Goal: Task Accomplishment & Management: Manage account settings

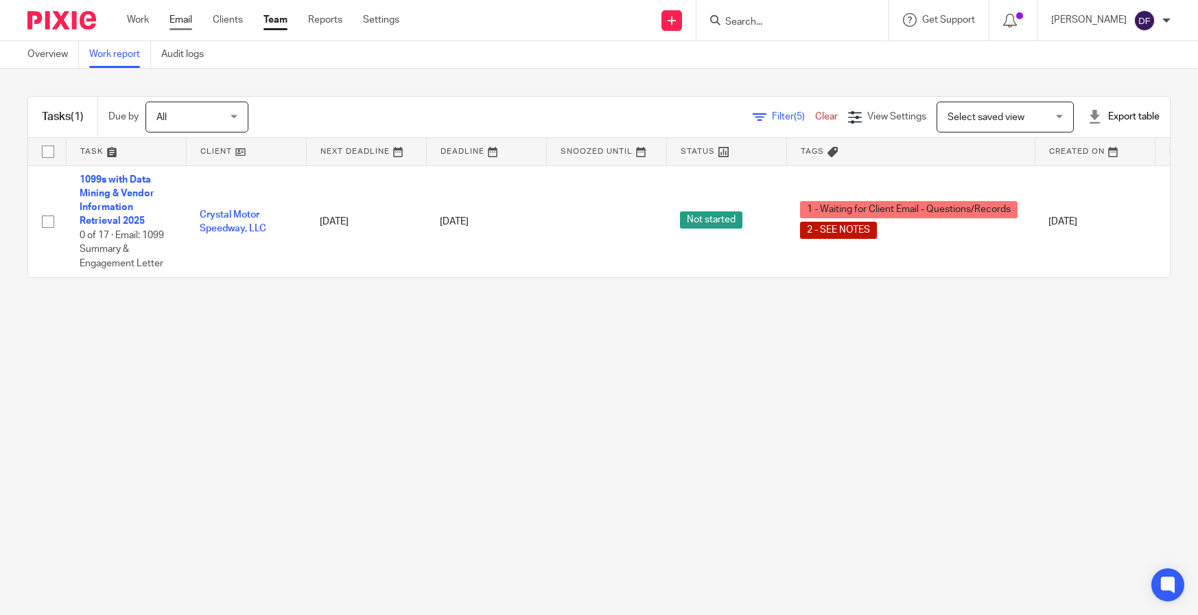
click at [178, 27] on link "Email" at bounding box center [181, 20] width 23 height 14
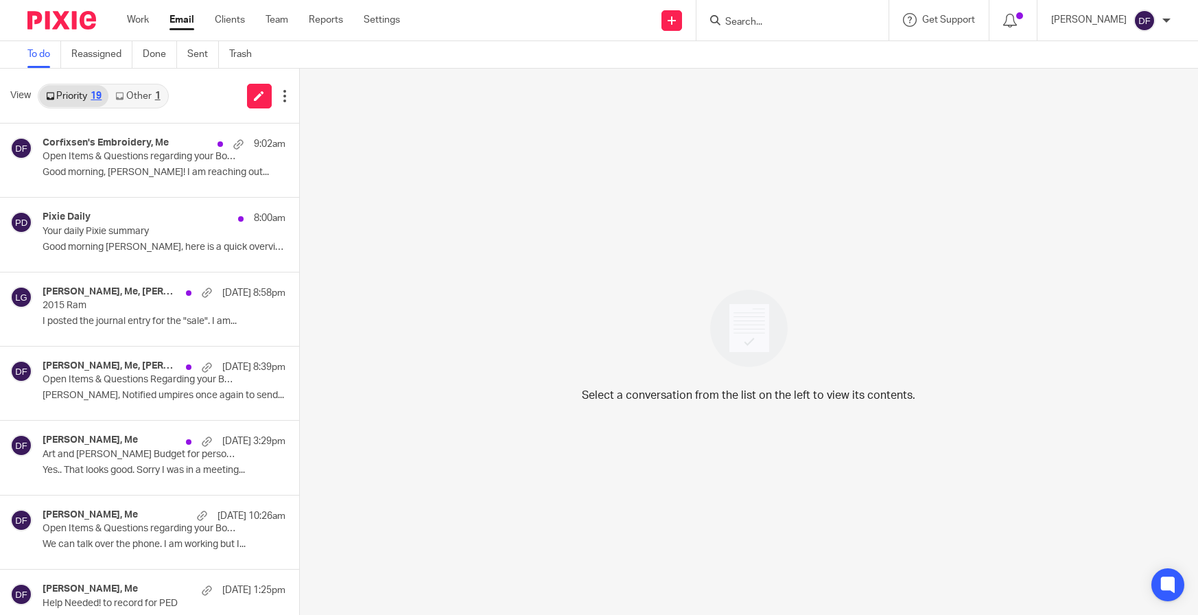
click at [157, 95] on div "1" at bounding box center [157, 96] width 5 height 10
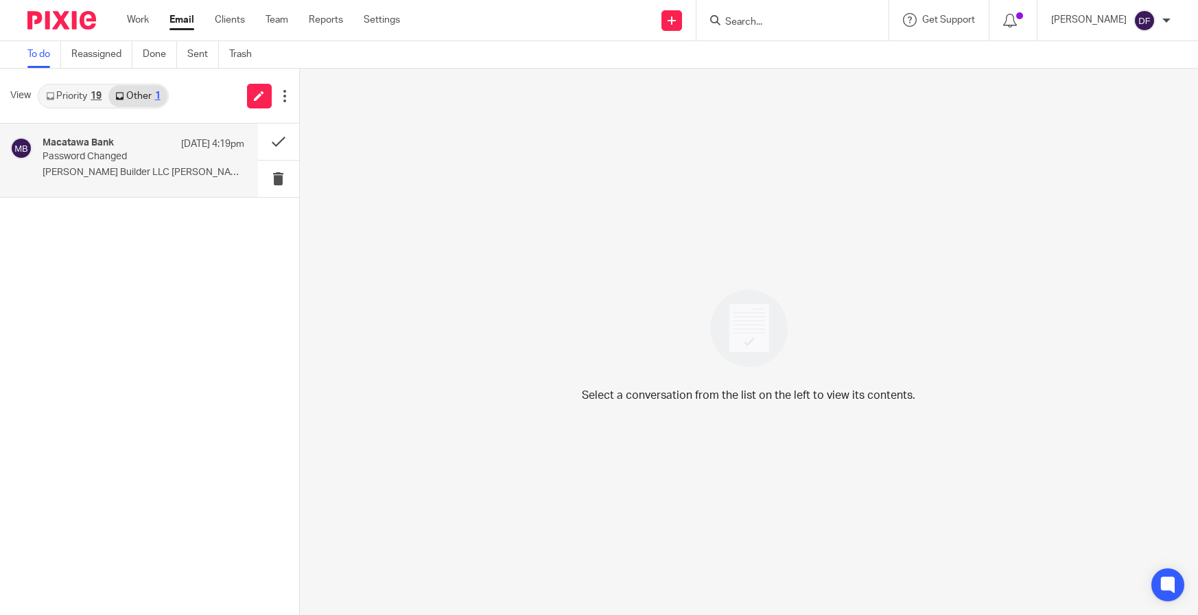
click at [107, 171] on p "Doug Kuiper Builder LLC Amy Corfixsen Your..." at bounding box center [144, 173] width 202 height 12
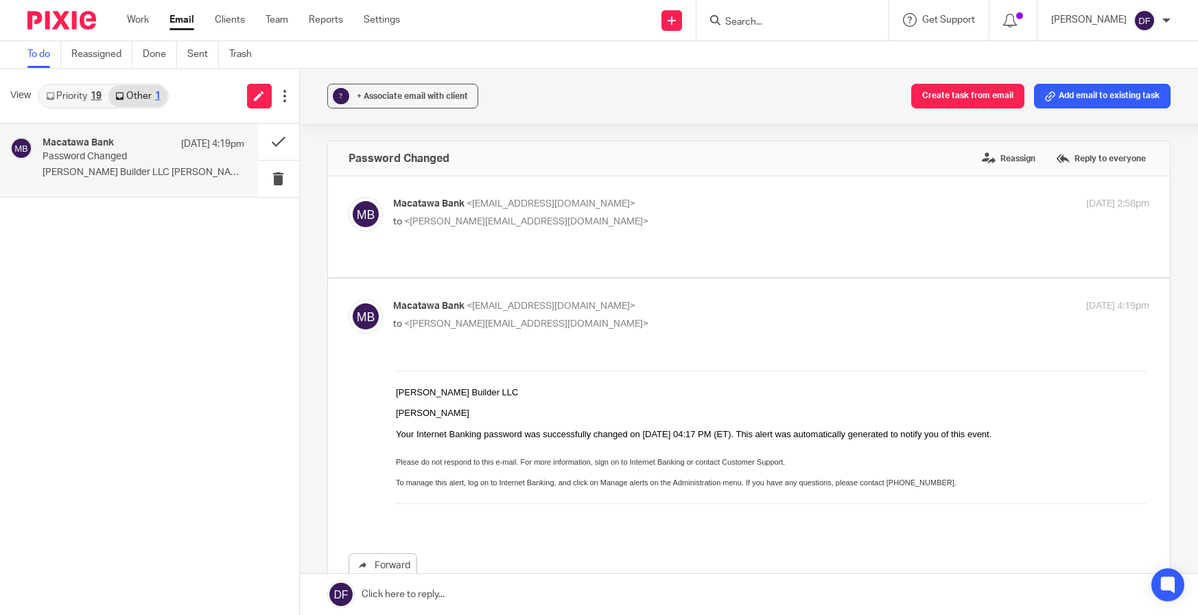
click at [59, 89] on link "Priority 19" at bounding box center [73, 96] width 69 height 22
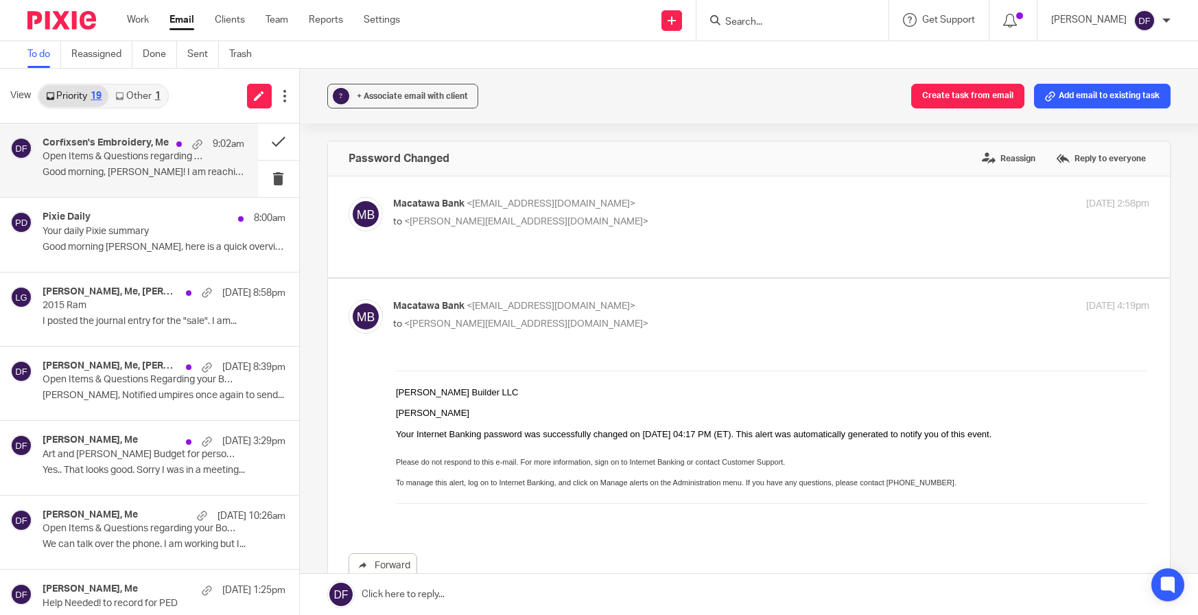
click at [67, 139] on h4 "Corfixsen's Embroidery, Me" at bounding box center [106, 143] width 126 height 12
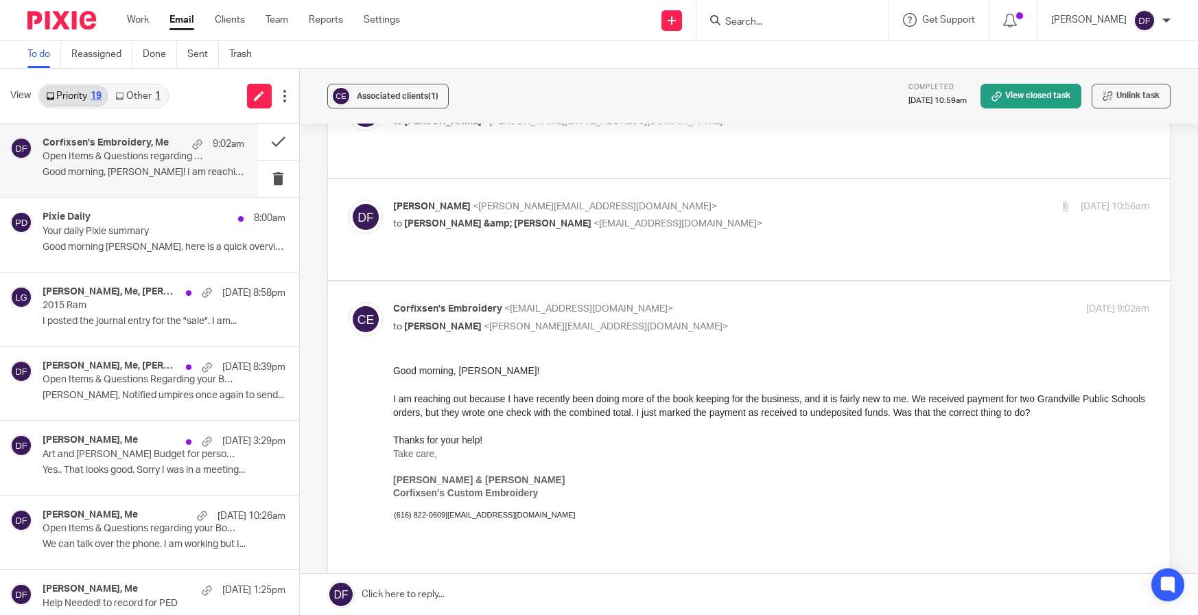
scroll to position [275, 0]
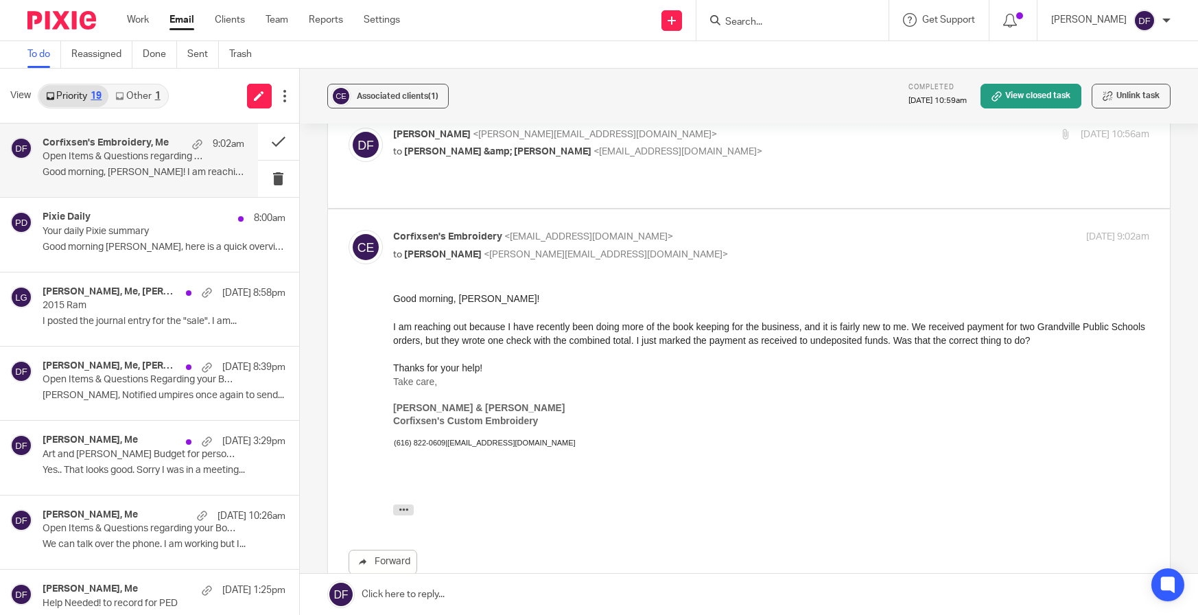
click at [452, 588] on link at bounding box center [749, 594] width 899 height 41
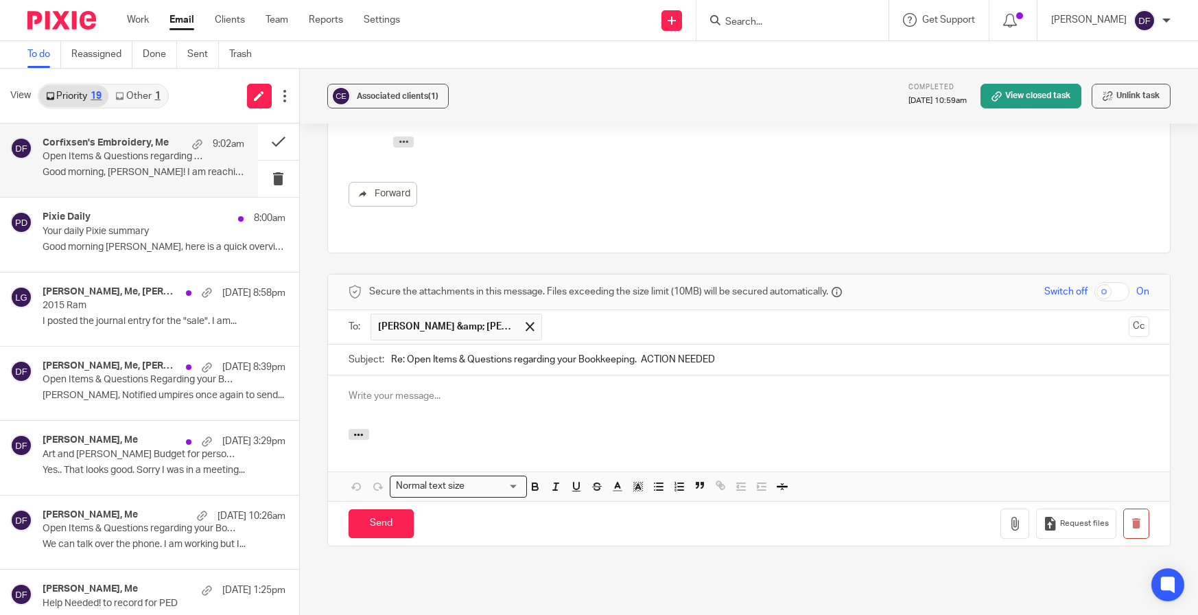
scroll to position [0, 0]
drag, startPoint x: 540, startPoint y: 345, endPoint x: 321, endPoint y: 345, distance: 219.6
click at [321, 345] on div "Associated clients (1) Completed Sep 16, 2025 10:59am View closed task Unlink t…" at bounding box center [749, 342] width 899 height 546
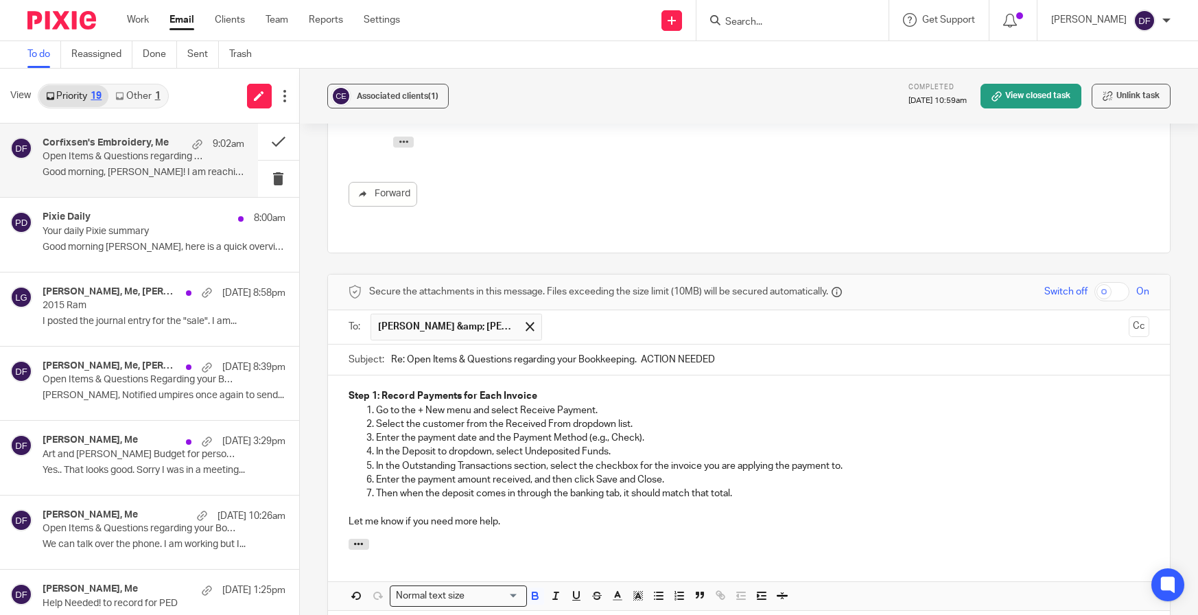
click at [338, 375] on div "Step 1: Record Payments for Each Invoice Go to the + New menu and select Receiv…" at bounding box center [749, 456] width 843 height 163
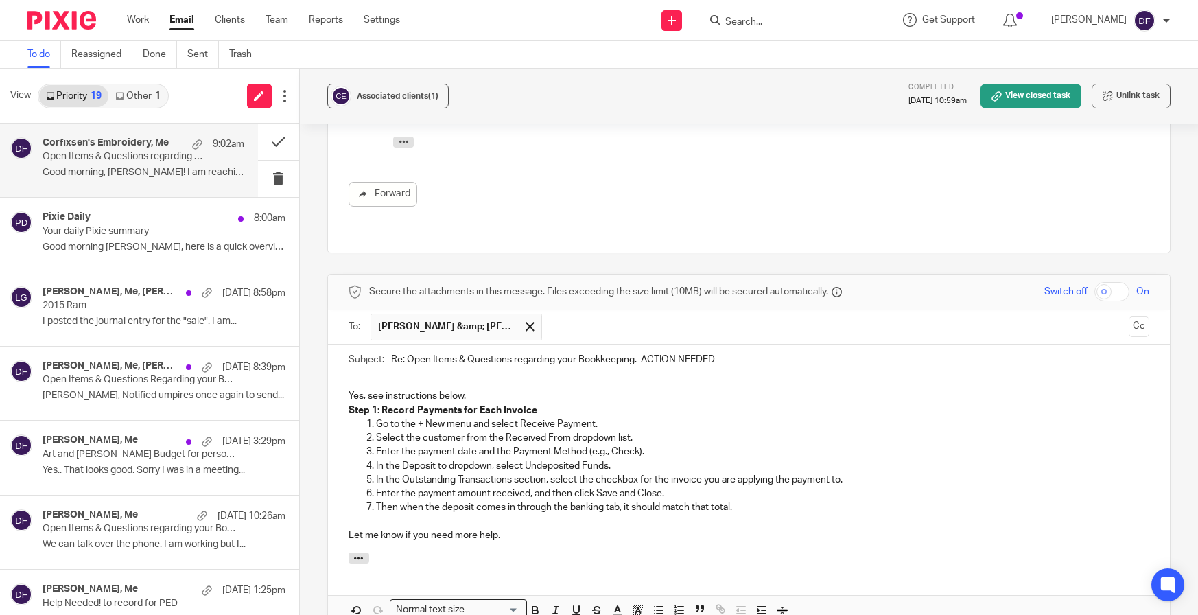
click at [109, 235] on p "Your daily Pixie summary" at bounding box center [123, 232] width 161 height 12
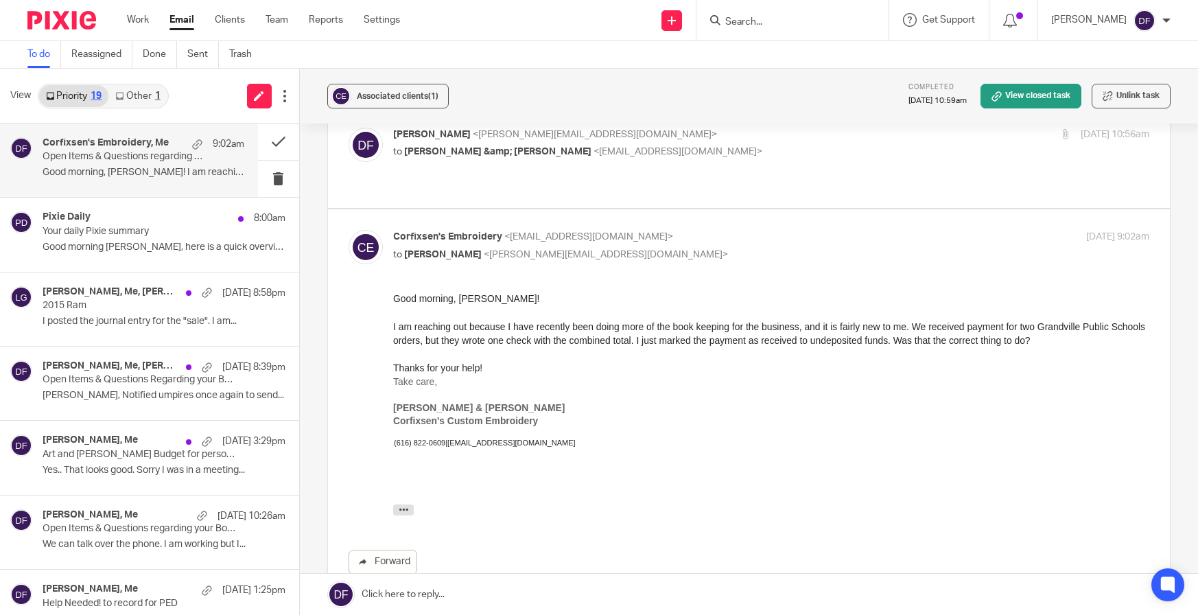
scroll to position [403, 0]
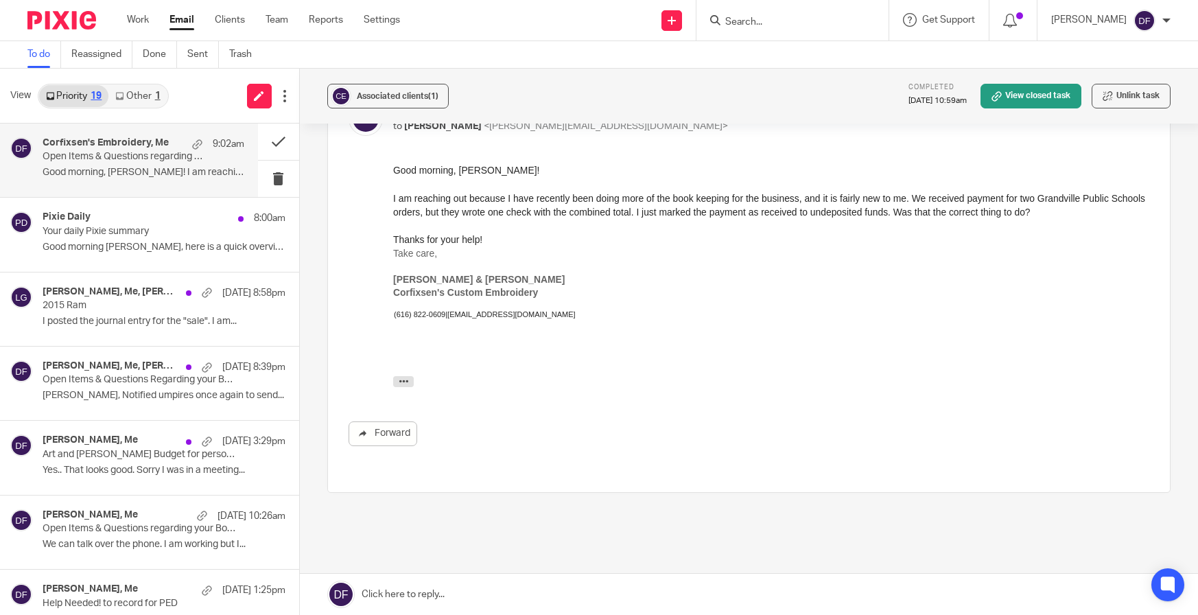
click at [412, 594] on link at bounding box center [749, 594] width 899 height 41
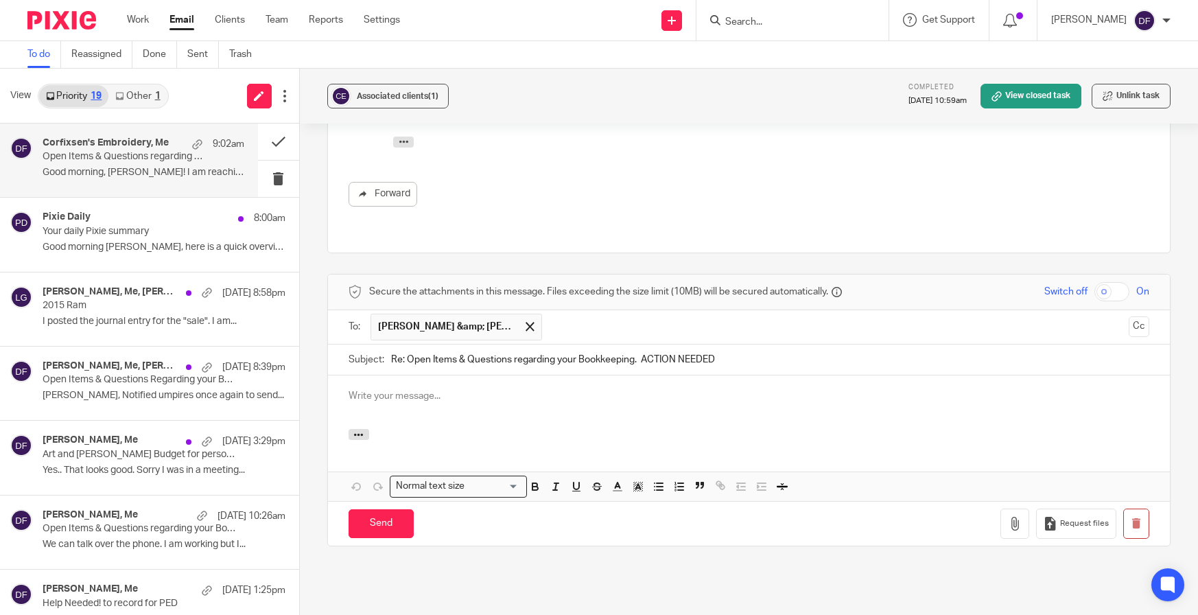
scroll to position [0, 0]
click at [204, 54] on link "Sent" at bounding box center [203, 54] width 32 height 27
click at [400, 375] on div at bounding box center [749, 402] width 843 height 54
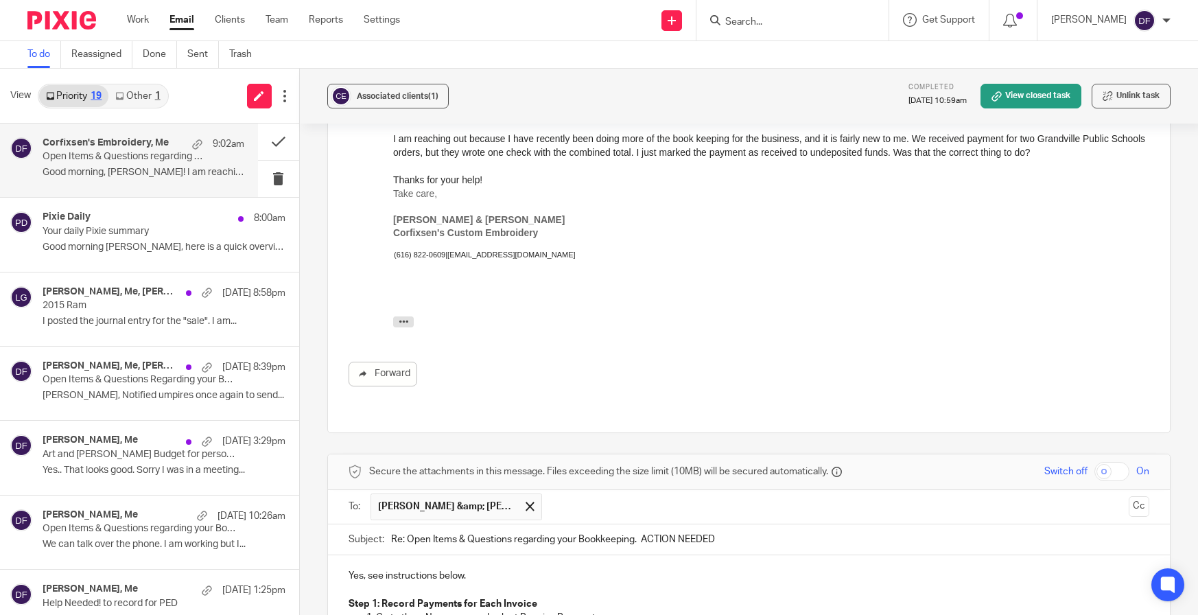
scroll to position [436, 0]
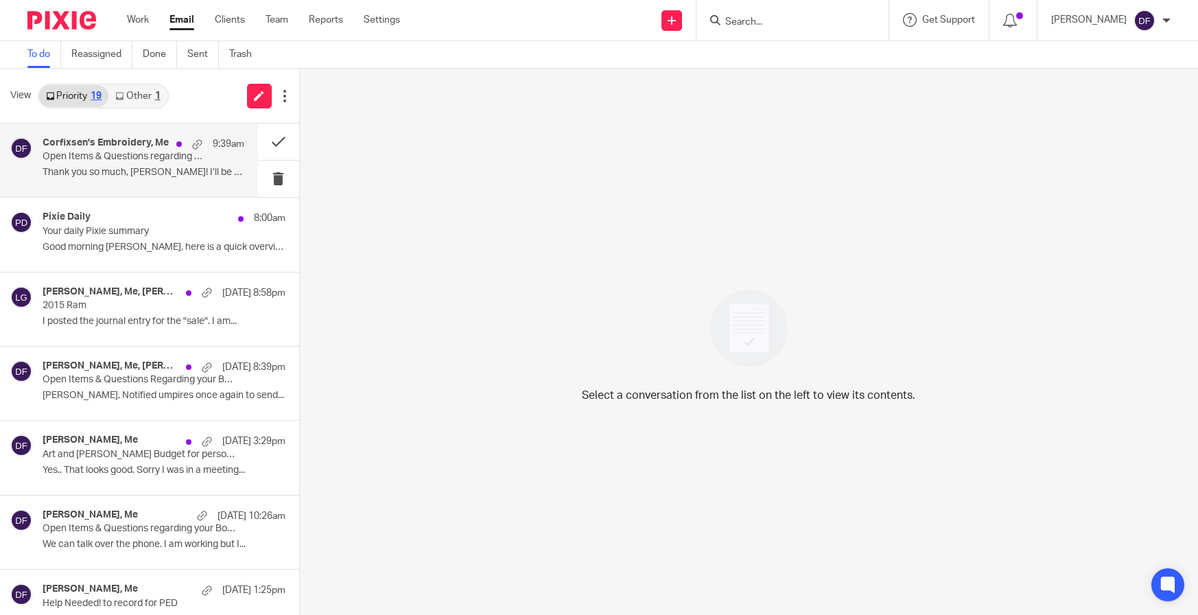
click at [127, 175] on p "Thank you so much, [PERSON_NAME]! I’ll be sure to..." at bounding box center [144, 173] width 202 height 12
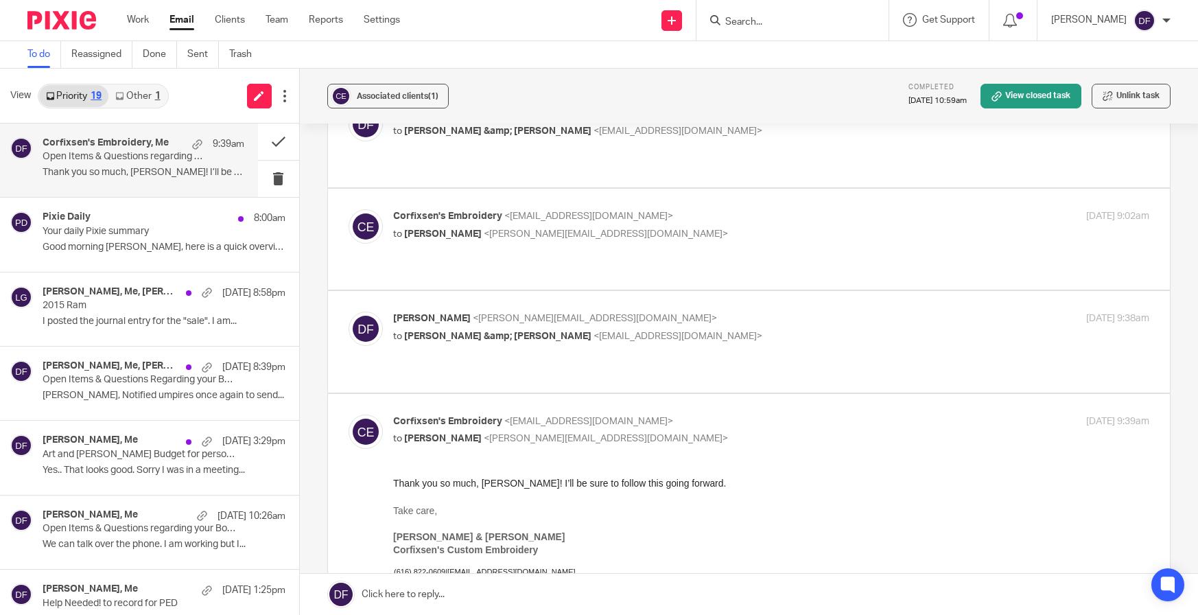
scroll to position [343, 0]
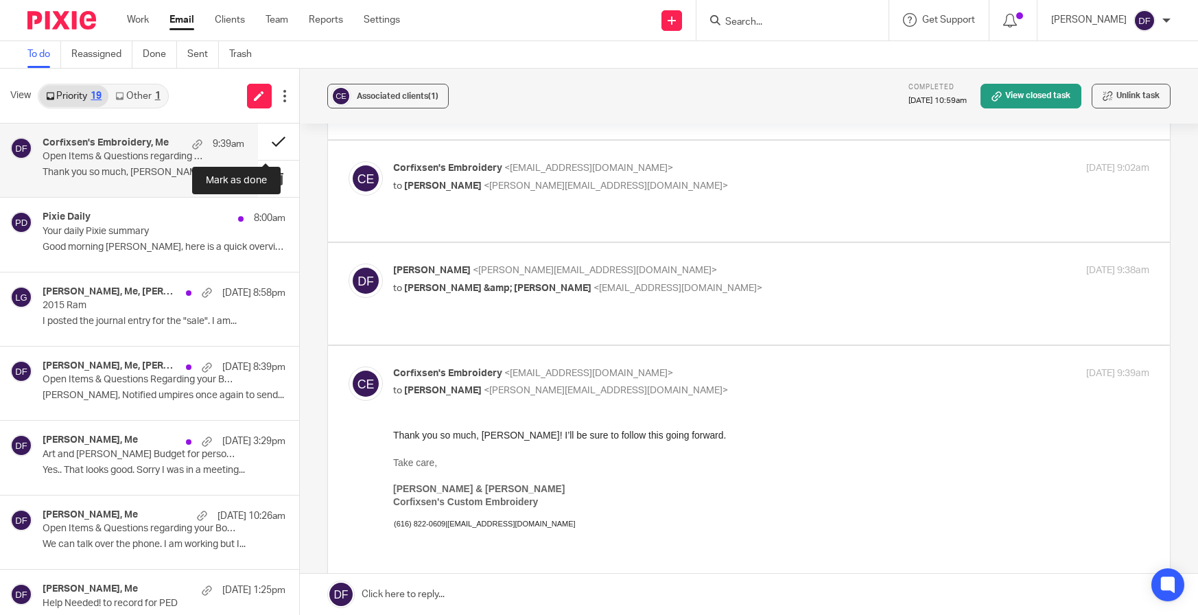
click at [264, 134] on button at bounding box center [278, 142] width 41 height 36
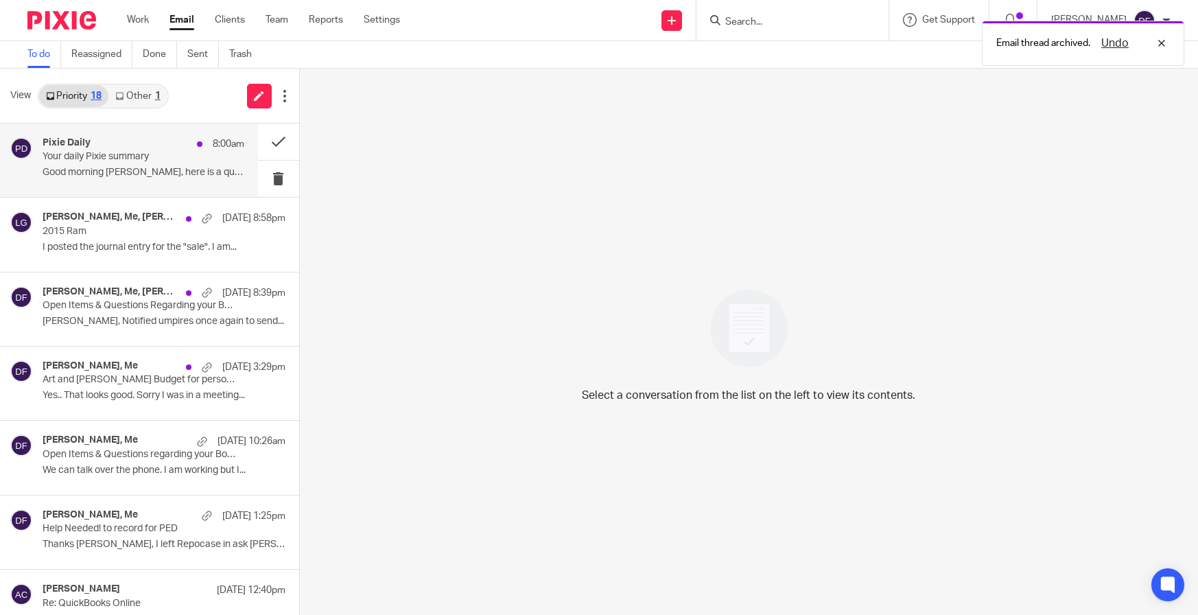
click at [104, 156] on p "Your daily Pixie summary" at bounding box center [123, 157] width 161 height 12
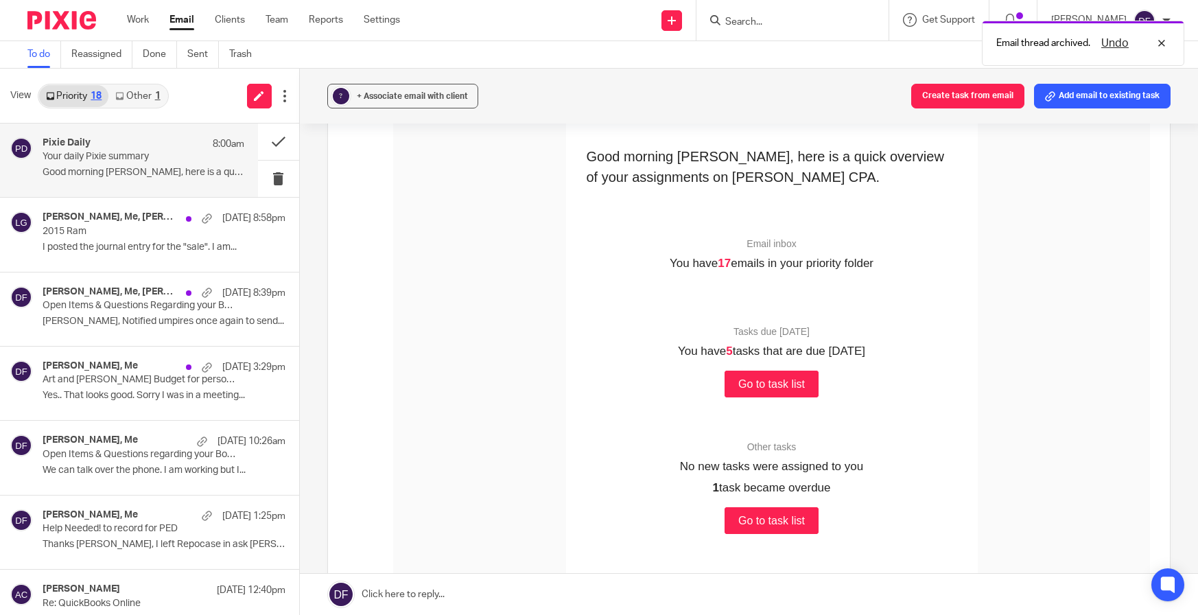
scroll to position [275, 0]
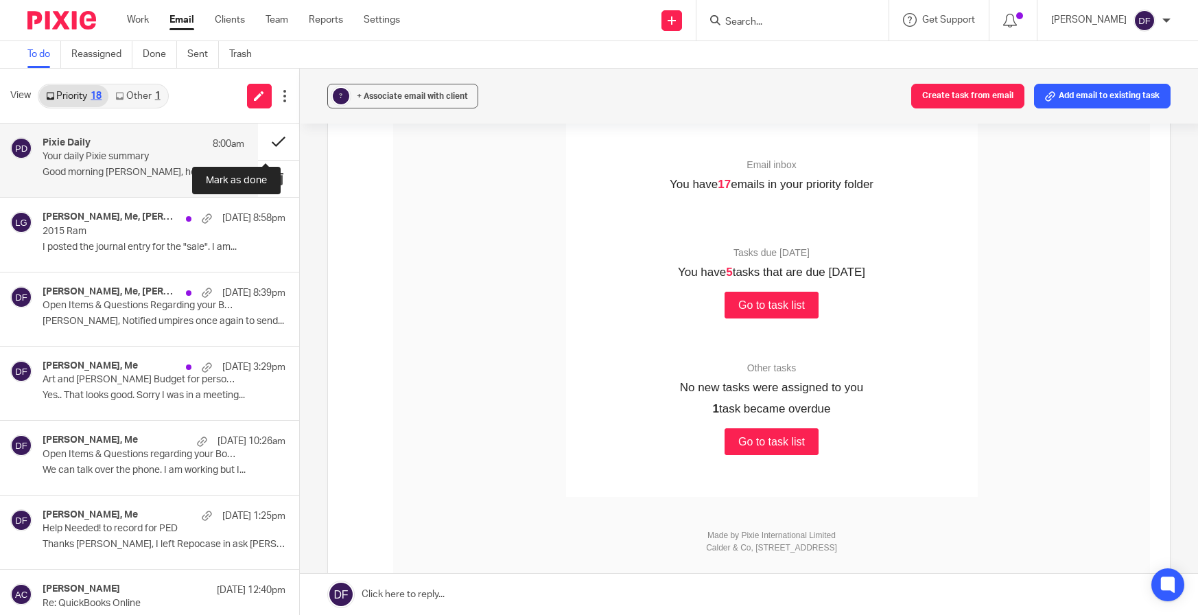
click at [277, 138] on button at bounding box center [278, 142] width 41 height 36
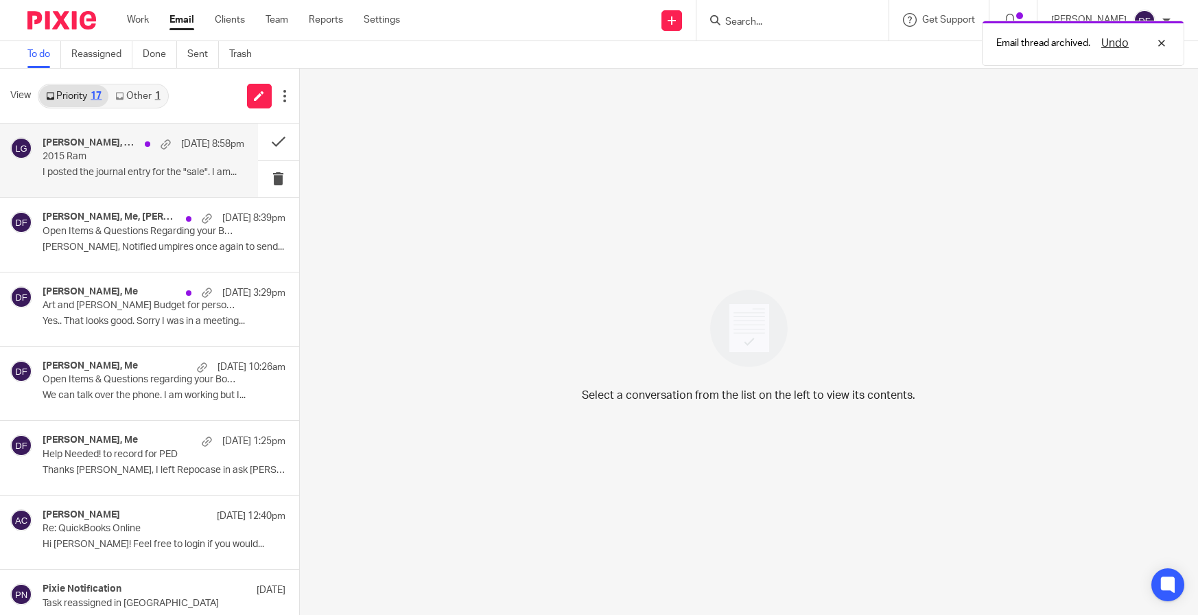
click at [101, 165] on div "Amy Corfixsen, Me, Bill Sep 17 8:58pm 2015 Ram I posted the journal entry for t…" at bounding box center [144, 160] width 202 height 46
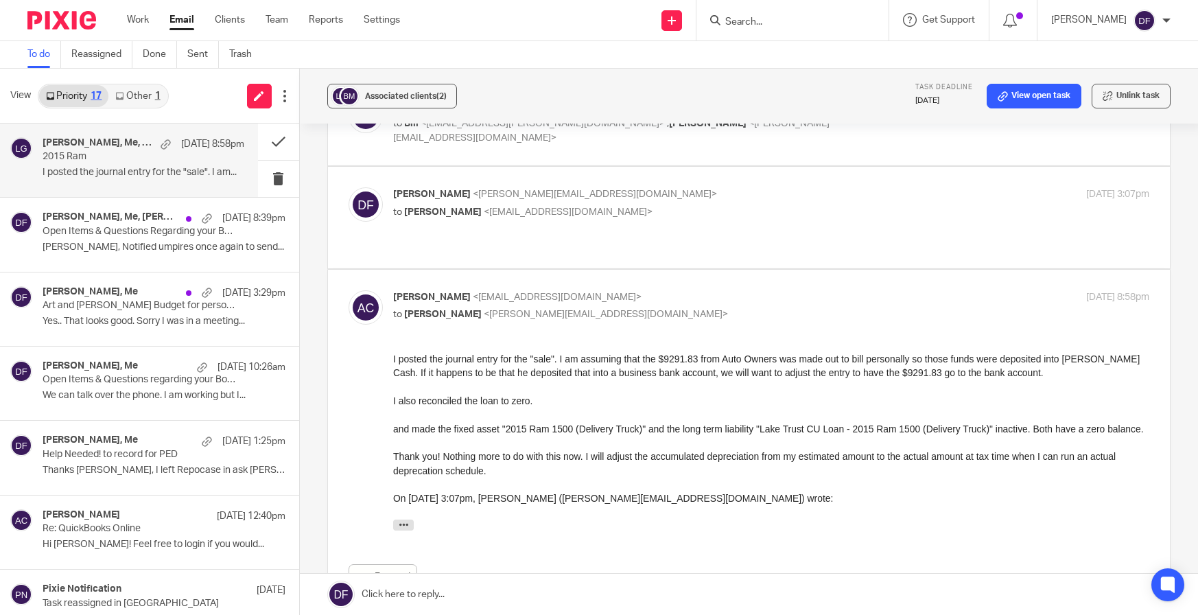
click at [434, 585] on link at bounding box center [749, 594] width 899 height 41
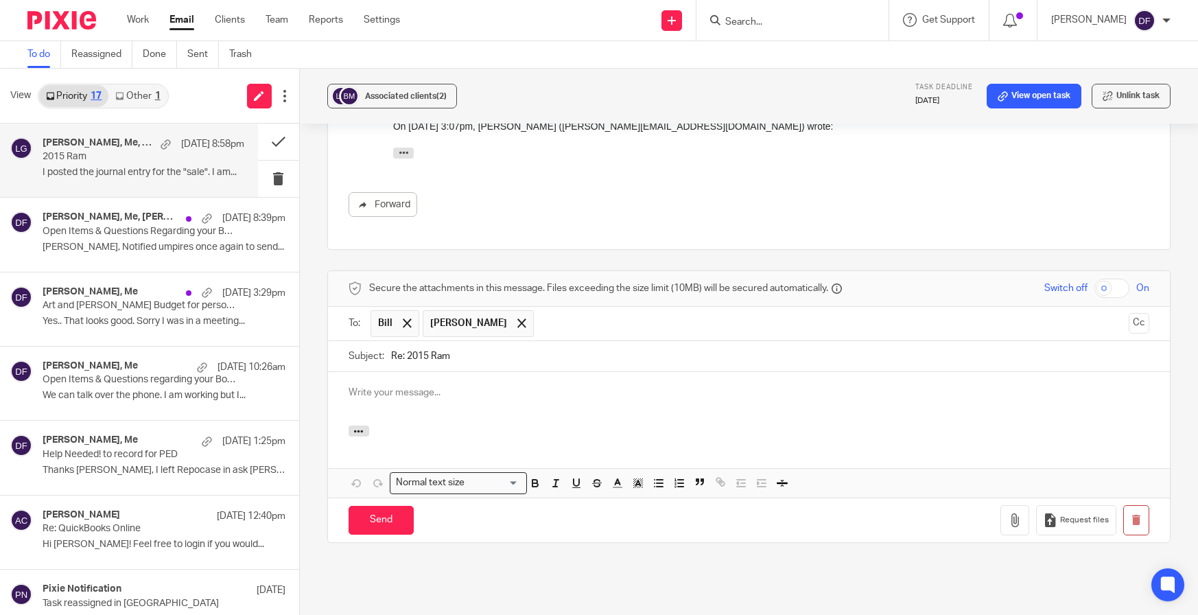
scroll to position [674, 0]
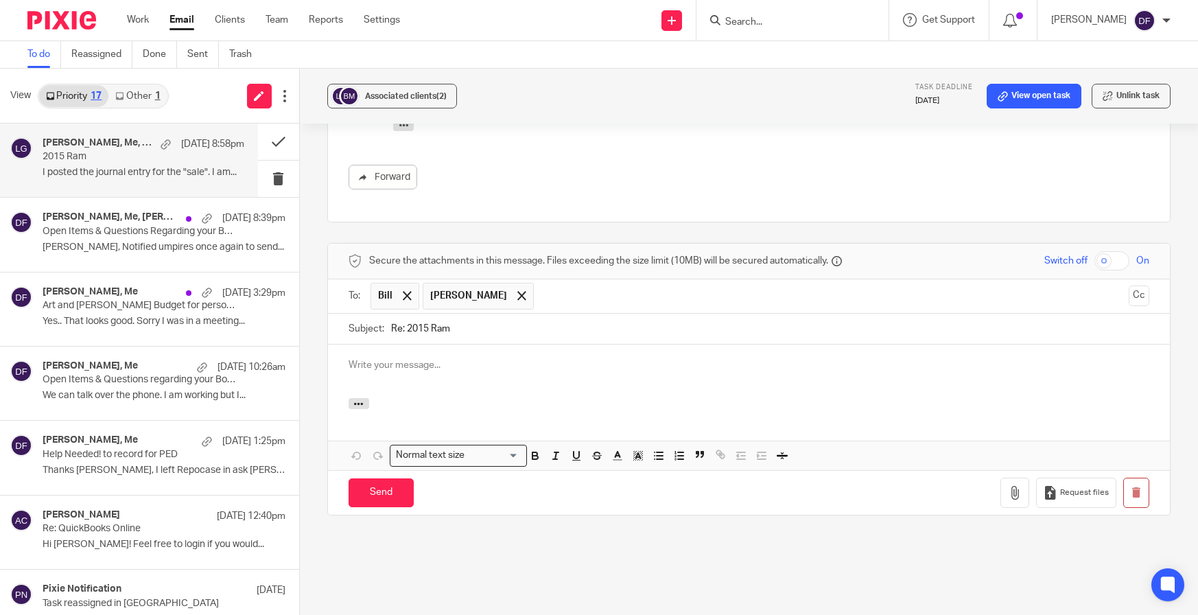
drag, startPoint x: 399, startPoint y: 270, endPoint x: 392, endPoint y: 291, distance: 21.9
click at [403, 291] on span at bounding box center [407, 295] width 9 height 9
click at [380, 358] on p at bounding box center [750, 365] width 802 height 14
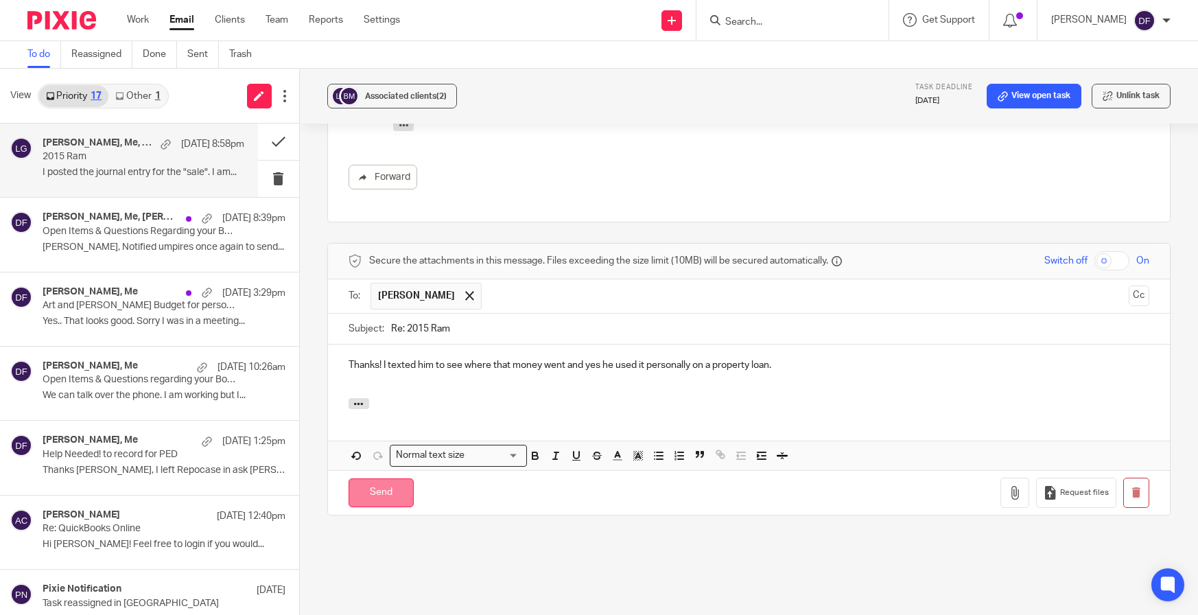
click at [392, 478] on input "Send" at bounding box center [381, 493] width 65 height 30
click at [97, 226] on p "Open Items & Questions Regarding your Bookkeeping. ACTION NEEDED" at bounding box center [123, 232] width 161 height 12
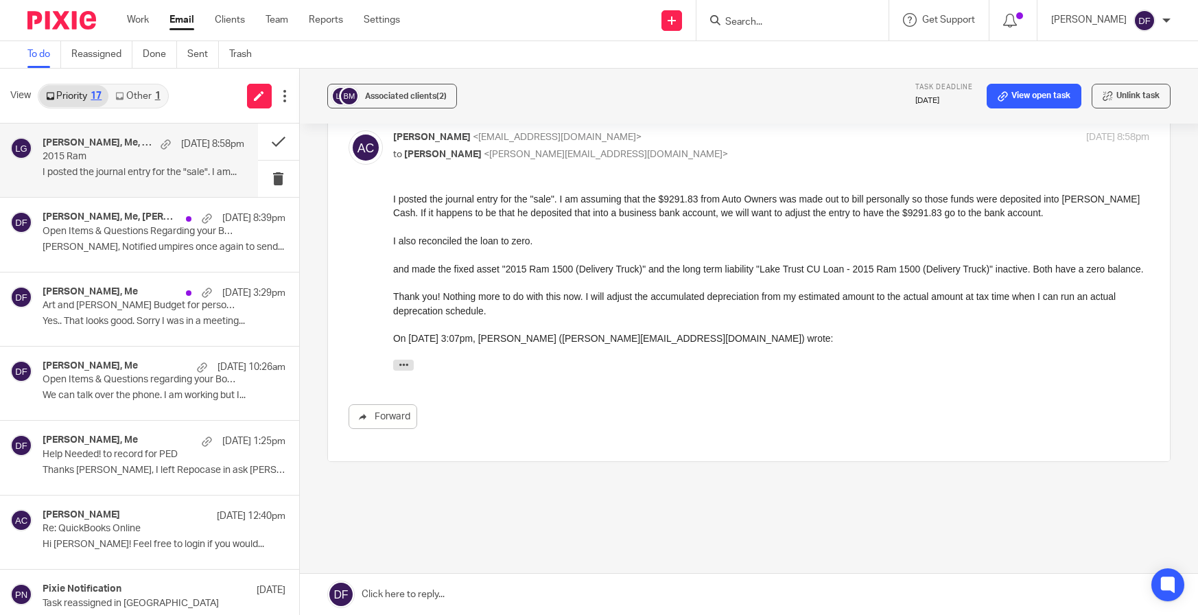
scroll to position [366, 0]
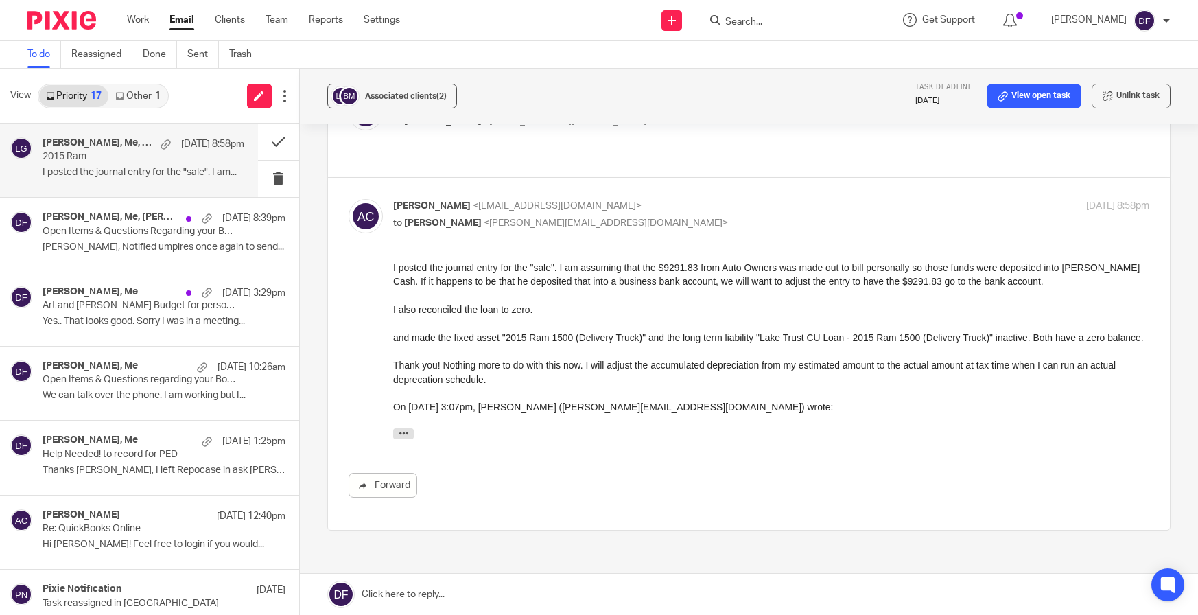
drag, startPoint x: 270, startPoint y: 139, endPoint x: 1348, endPoint y: 317, distance: 1092.2
click at [1198, 317] on html "Work Email Clients Team Reports Settings Work Email Clients Team Reports Settin…" at bounding box center [599, 307] width 1198 height 615
click at [1004, 100] on link "View open task" at bounding box center [1034, 96] width 95 height 25
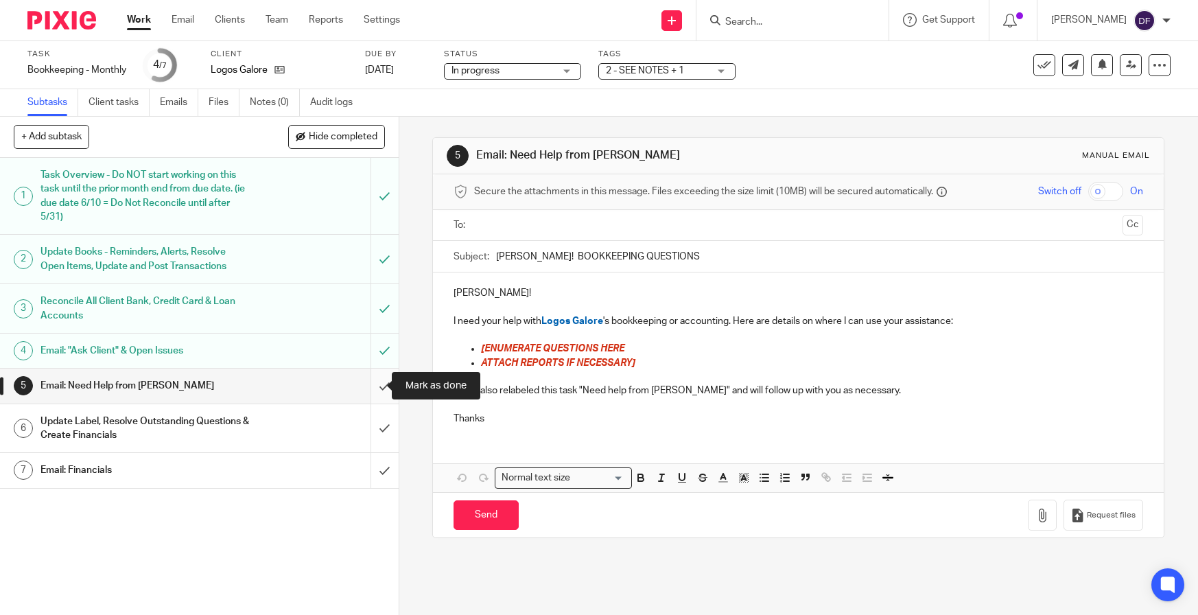
click at [377, 382] on input "submit" at bounding box center [199, 386] width 399 height 34
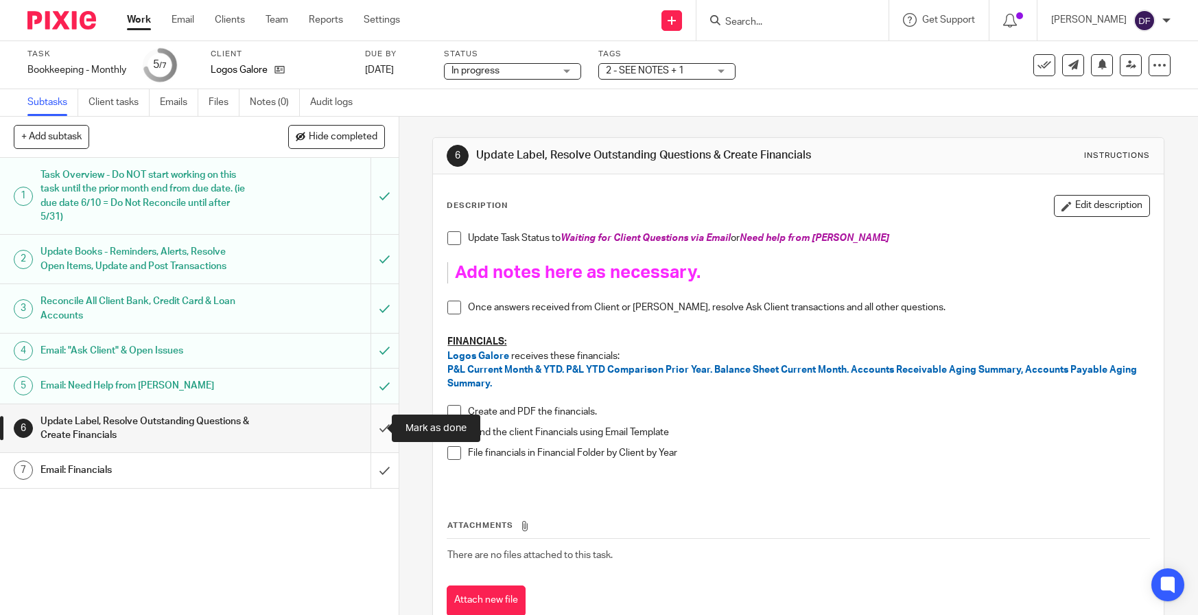
click at [373, 428] on input "submit" at bounding box center [199, 428] width 399 height 49
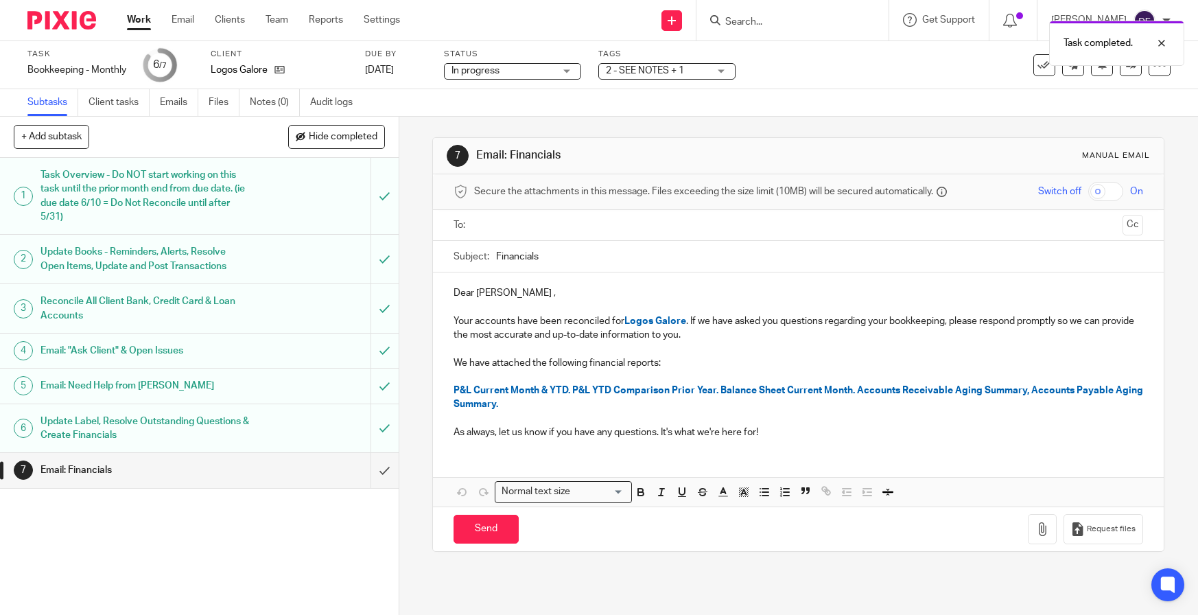
click at [581, 220] on input "text" at bounding box center [798, 226] width 638 height 16
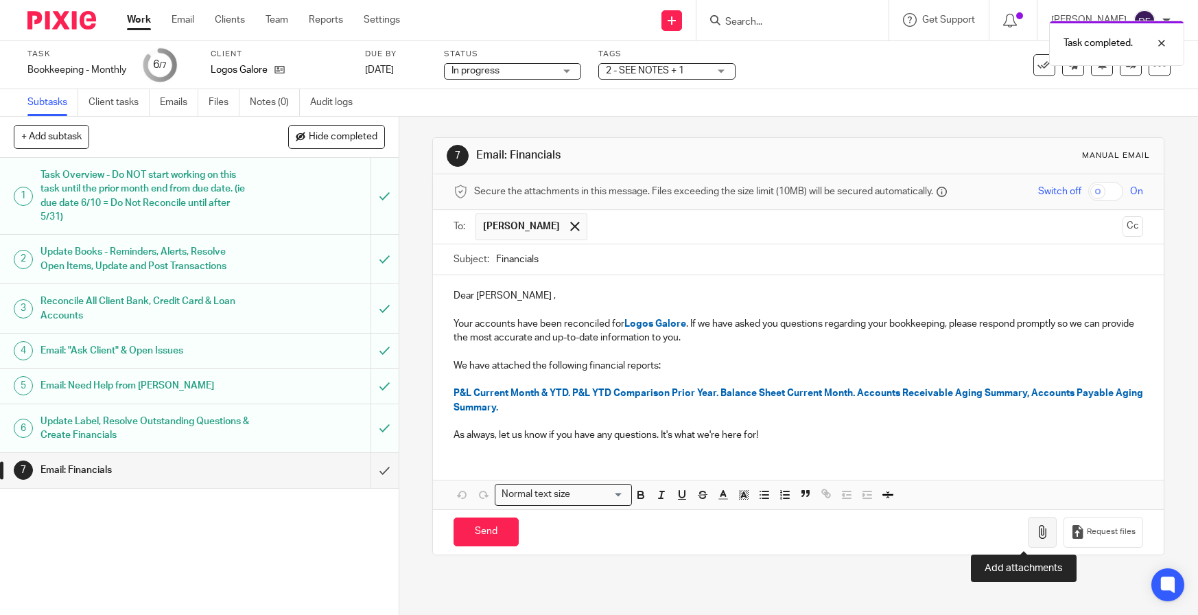
click at [1036, 533] on icon "button" at bounding box center [1043, 532] width 14 height 14
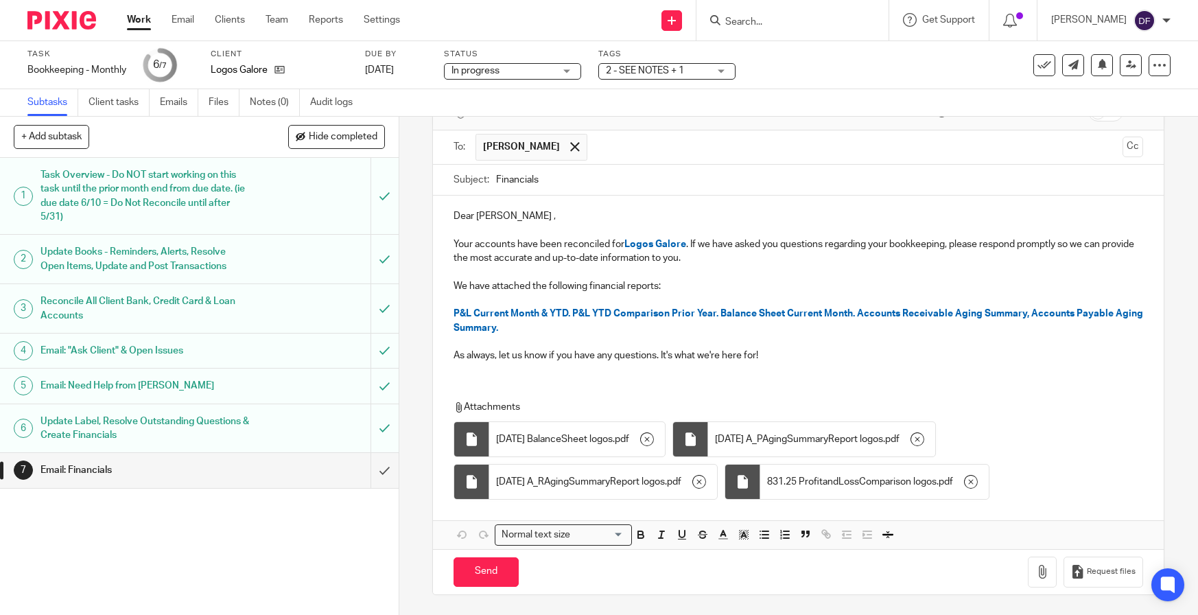
scroll to position [80, 0]
click at [500, 557] on input "Send" at bounding box center [486, 572] width 65 height 30
type input "Sent"
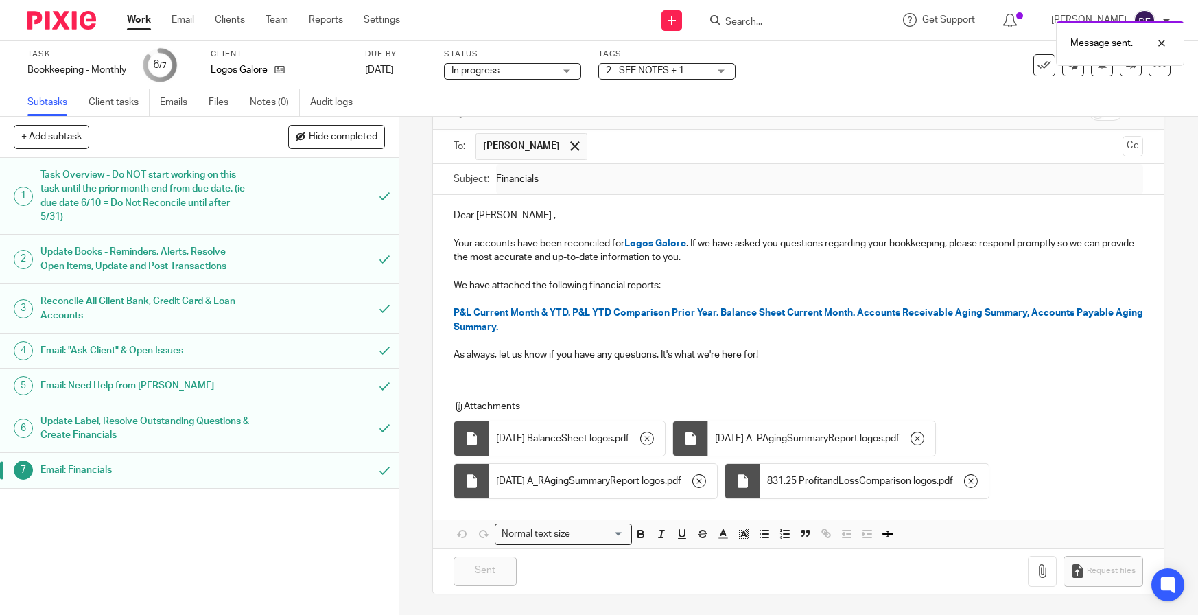
click at [708, 74] on span "2 - SEE NOTES + 1" at bounding box center [657, 71] width 103 height 14
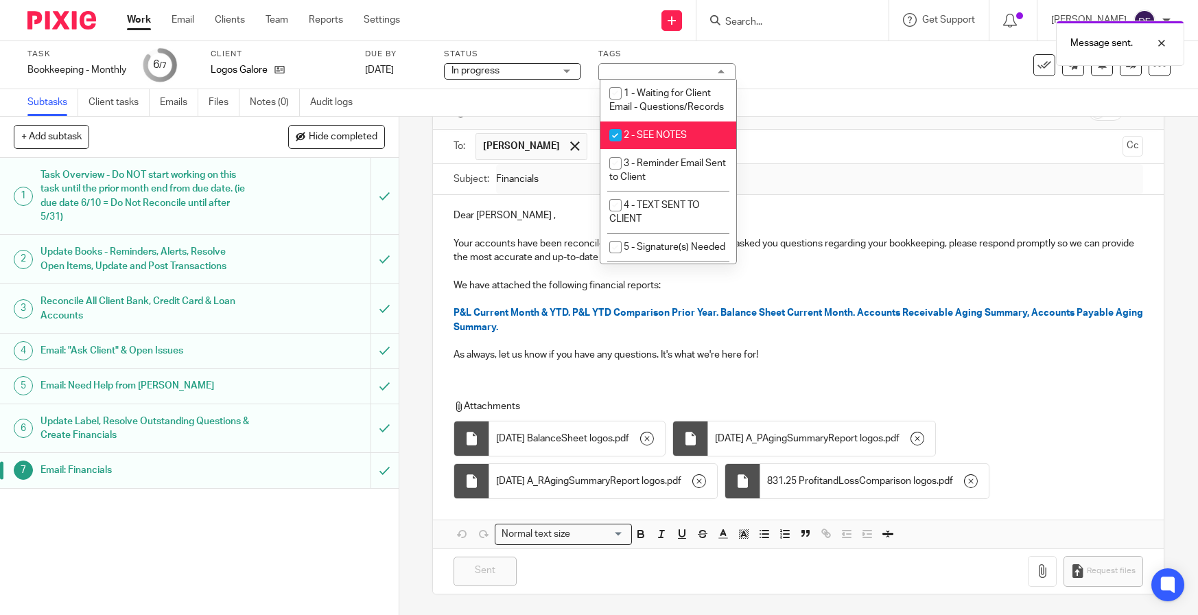
click at [690, 145] on li "2 - SEE NOTES" at bounding box center [669, 135] width 136 height 28
checkbox input "false"
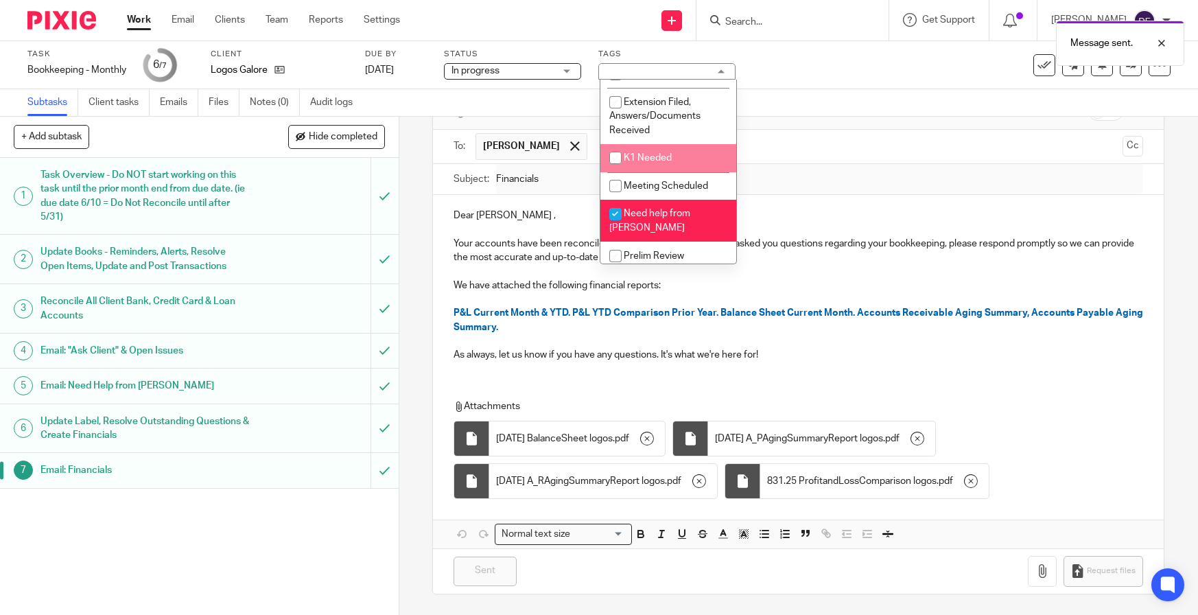
scroll to position [549, 0]
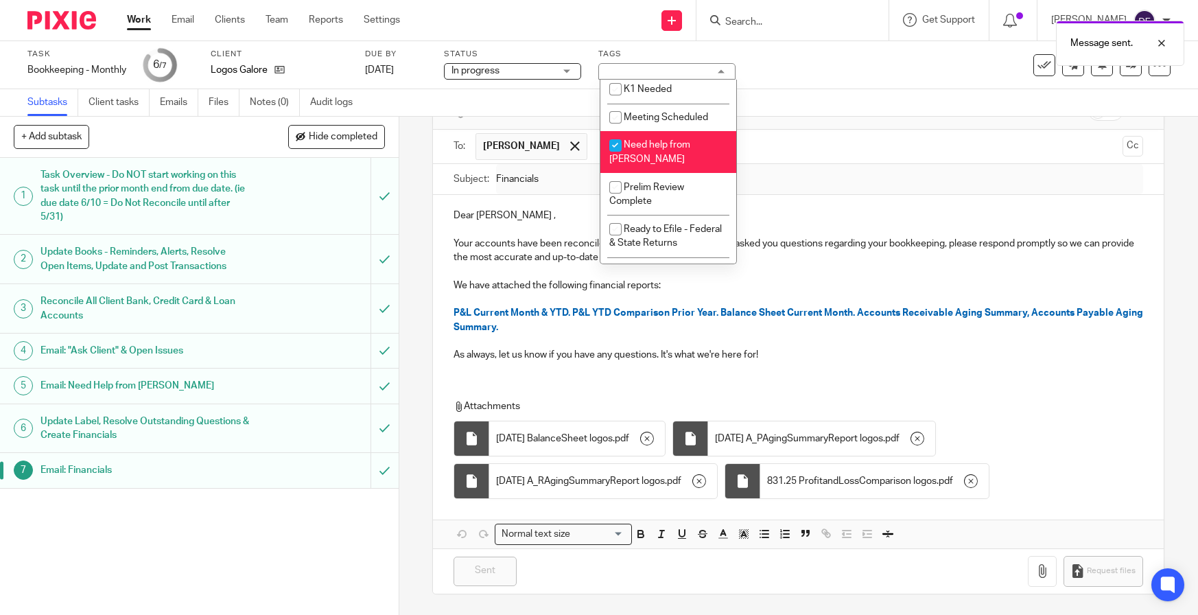
click at [681, 173] on li "Need help from [PERSON_NAME]" at bounding box center [669, 152] width 136 height 42
checkbox input "false"
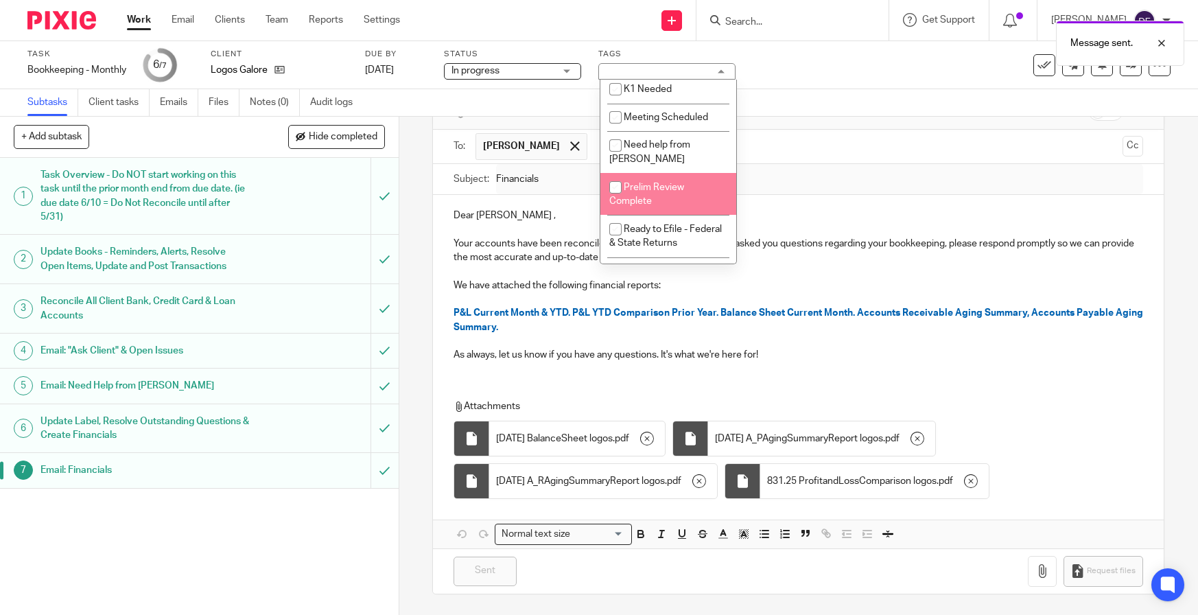
click at [915, 106] on div "Subtasks Client tasks Emails Files Notes (0) Audit logs" at bounding box center [599, 102] width 1198 height 27
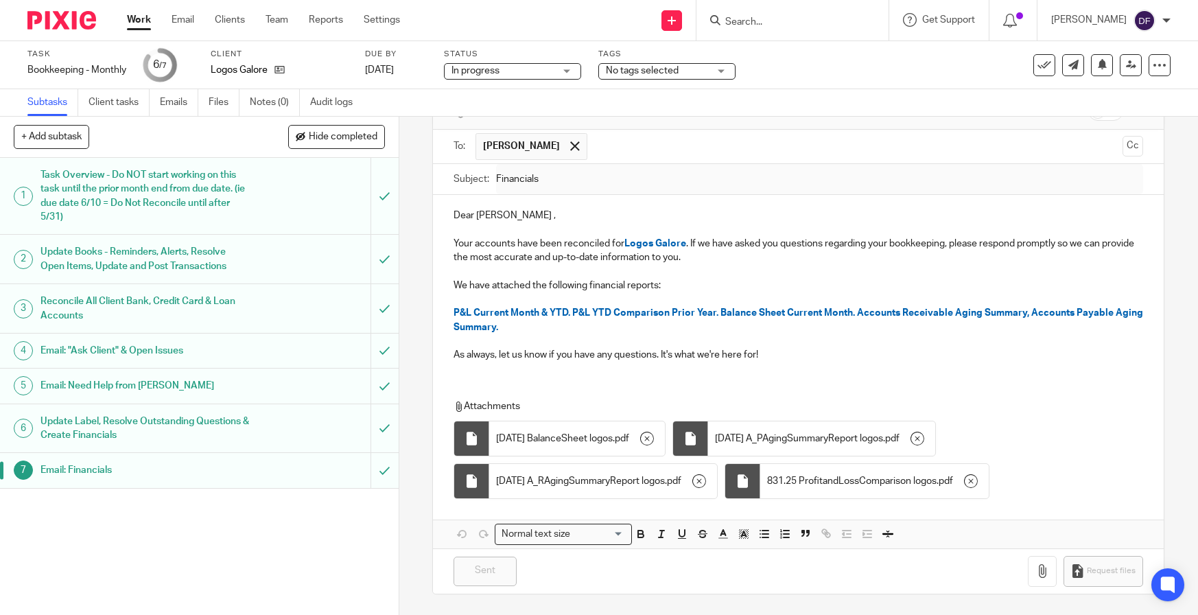
click at [150, 30] on div "Work Email Clients Team Reports Settings Work Email Clients Team Reports Settin…" at bounding box center [266, 20] width 307 height 40
click at [133, 20] on link "Work" at bounding box center [139, 20] width 24 height 14
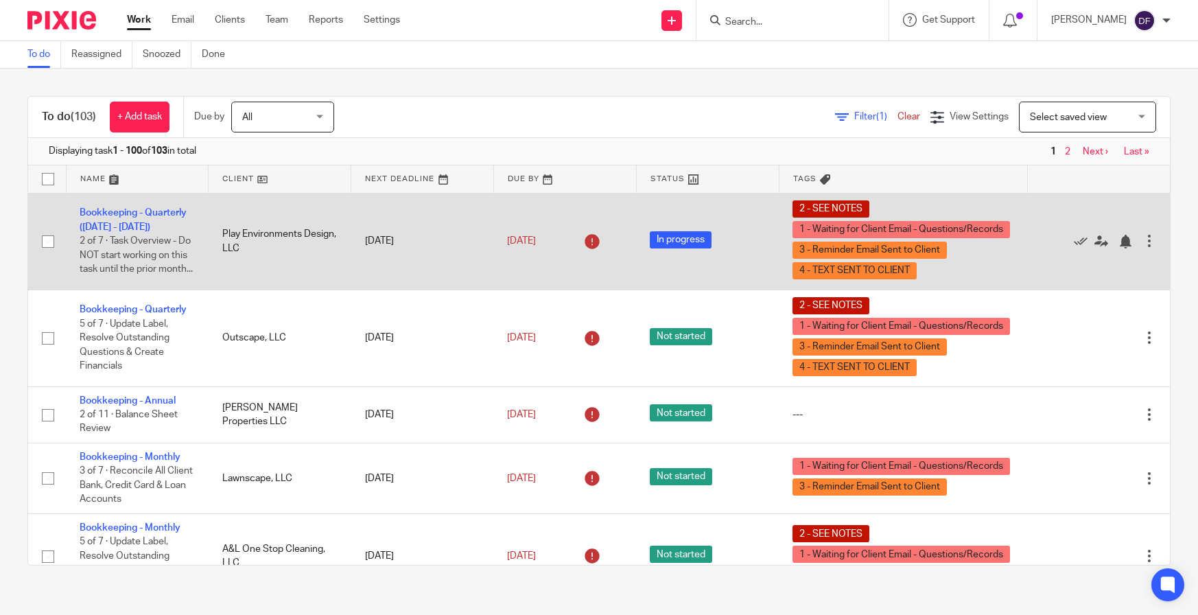
click at [124, 214] on td "Bookkeeping - Quarterly (January - June 2025) 2 of 7 · Task Overview - Do NOT s…" at bounding box center [137, 241] width 143 height 97
click at [115, 208] on link "Bookkeeping - Quarterly ([DATE] - [DATE])" at bounding box center [133, 219] width 107 height 23
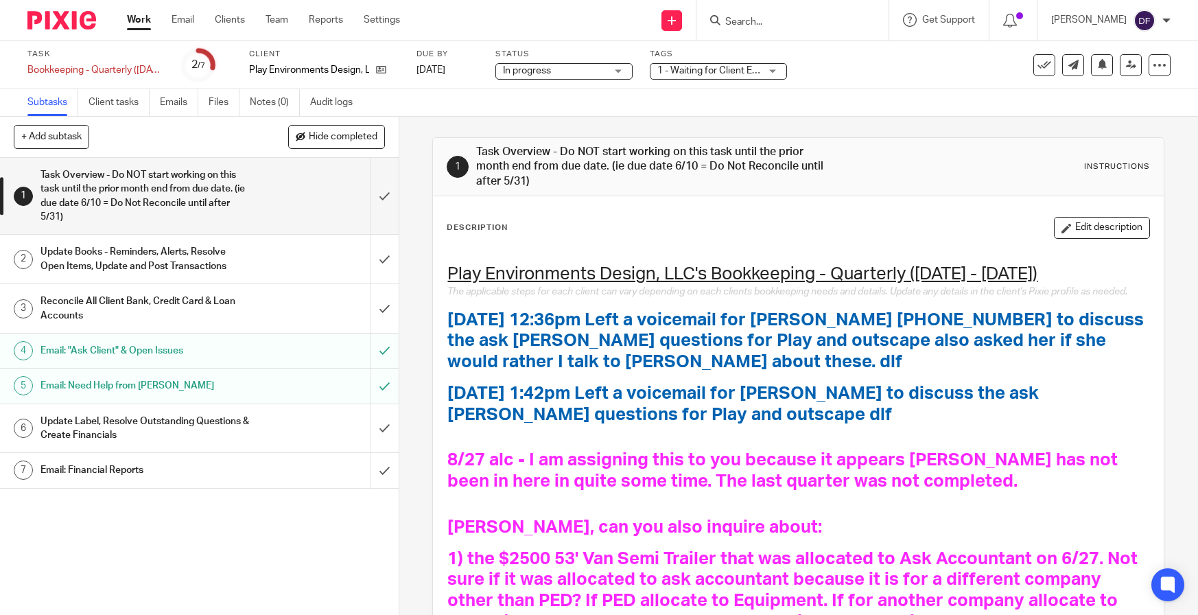
click at [1102, 229] on button "Edit description" at bounding box center [1102, 228] width 96 height 22
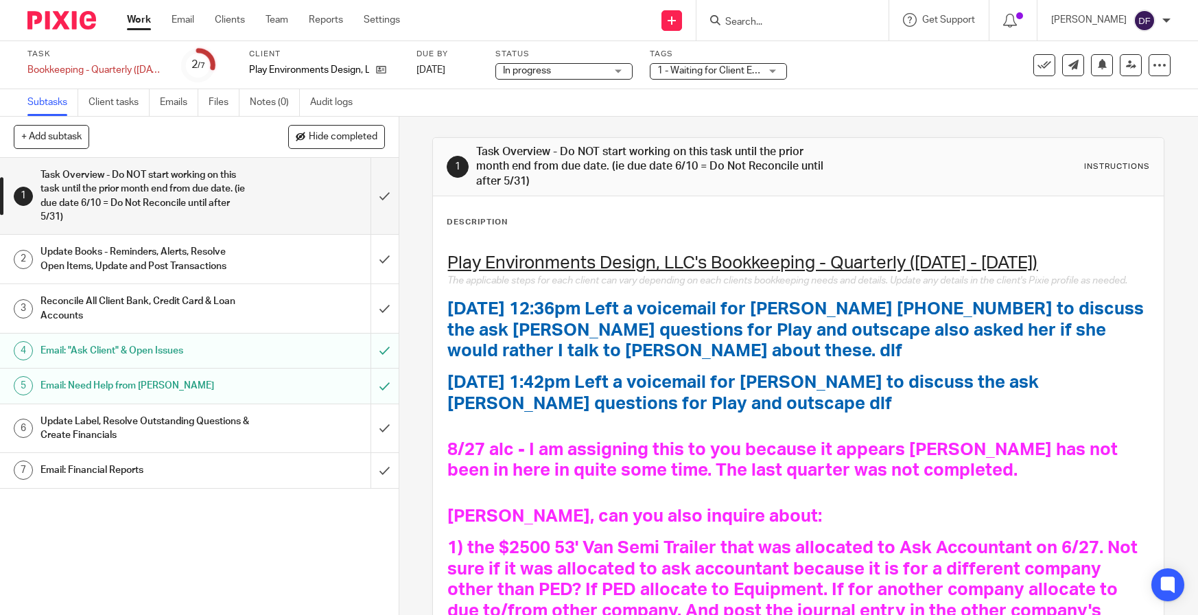
click at [685, 362] on h1 "9.17.25 12:36pm Left a voicemail for Heather 1-616-395-2565 to discuss the ask …" at bounding box center [798, 331] width 702 height 64
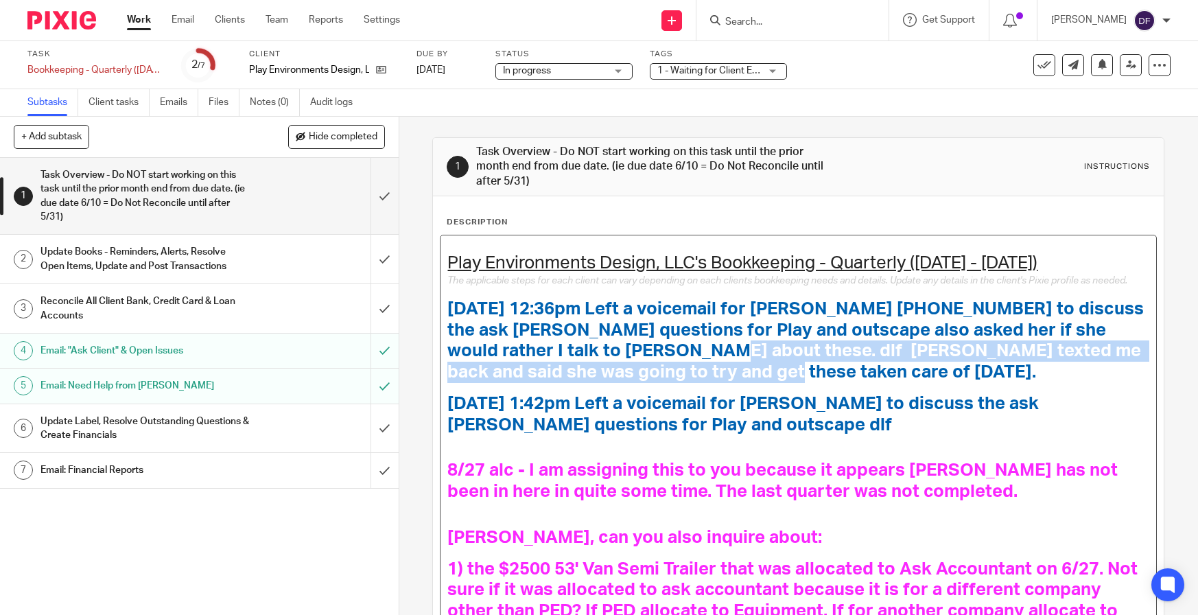
drag, startPoint x: 638, startPoint y: 362, endPoint x: 696, endPoint y: 385, distance: 62.6
click at [696, 384] on h1 "9.17.25 12:36pm Left a voicemail for Heather 1-616-395-2565 to discuss the ask …" at bounding box center [798, 341] width 702 height 85
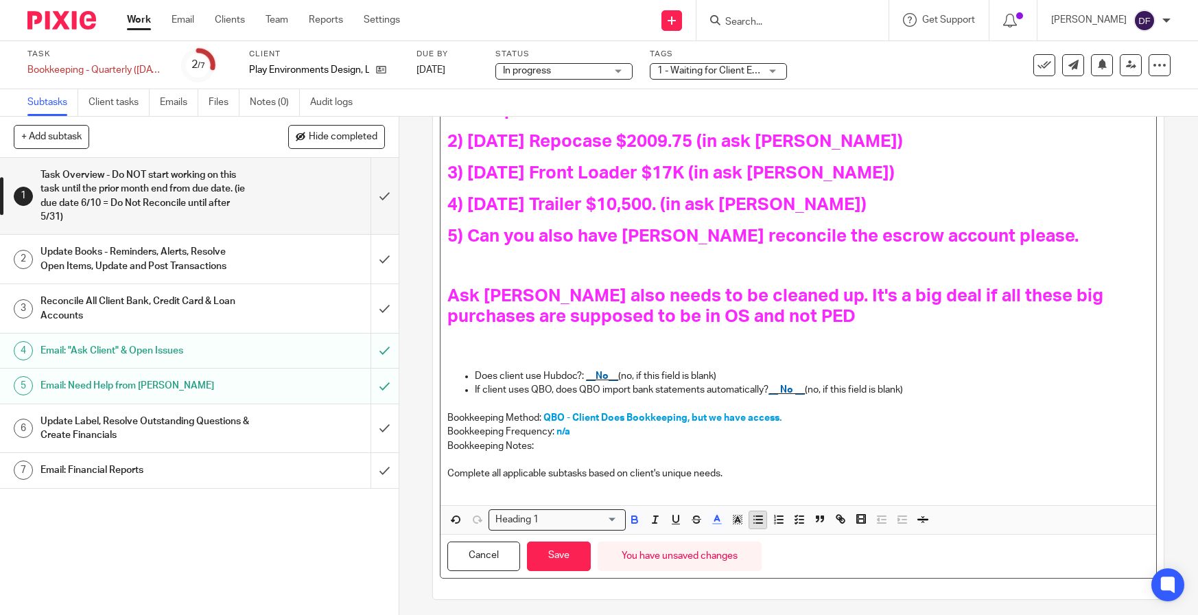
scroll to position [563, 0]
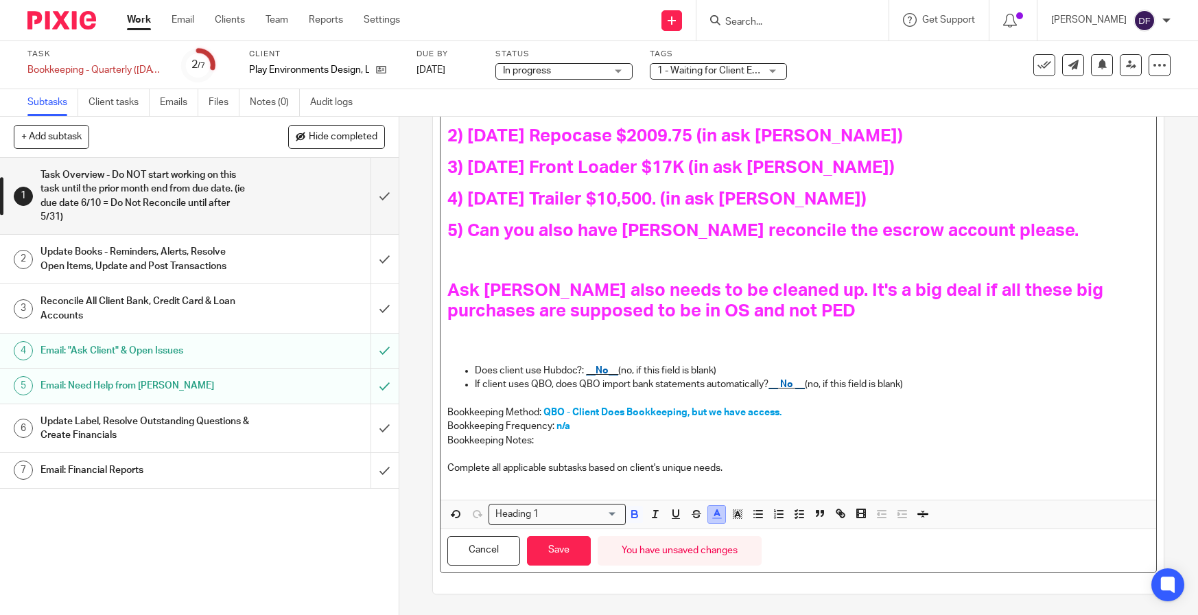
click at [714, 520] on icon "button" at bounding box center [717, 514] width 12 height 12
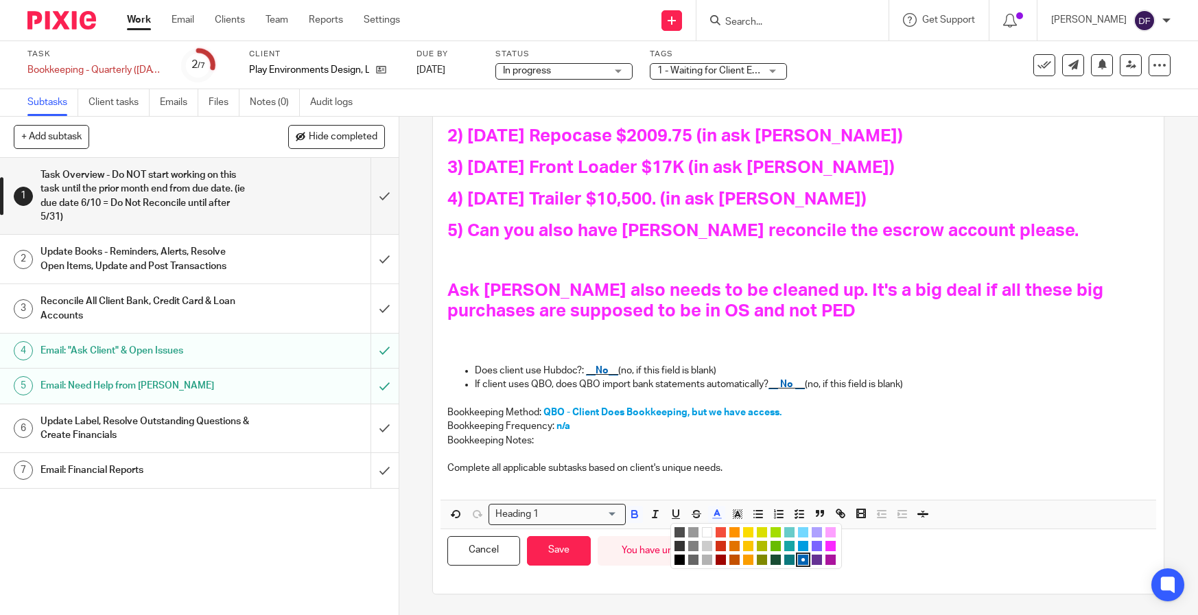
click at [798, 544] on li "color:#009CE0" at bounding box center [803, 546] width 10 height 10
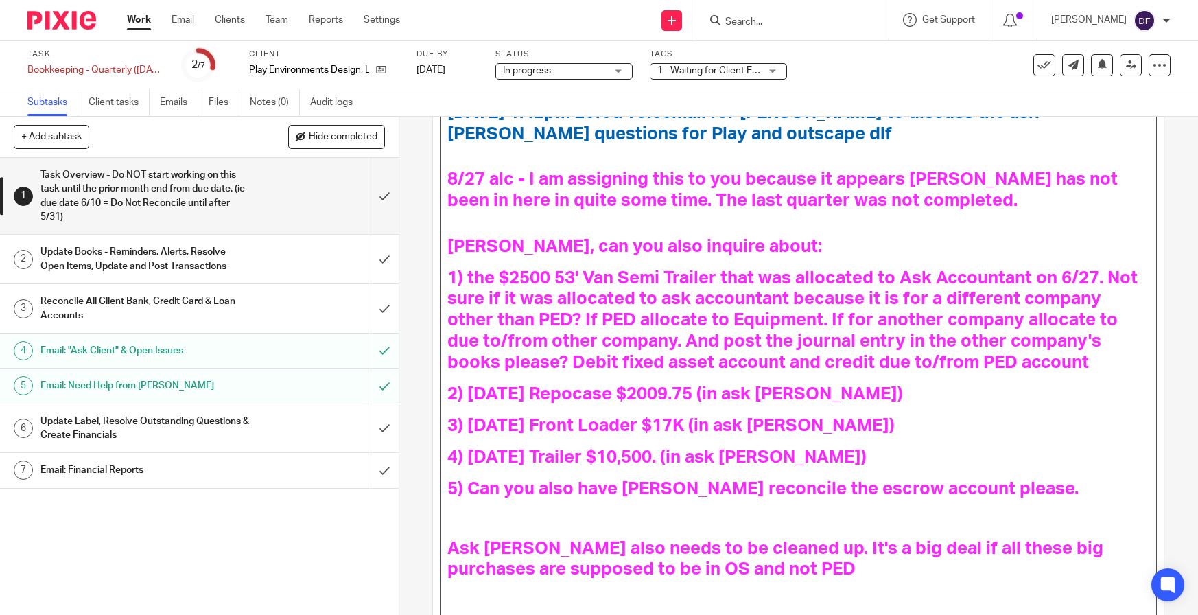
scroll to position [151, 0]
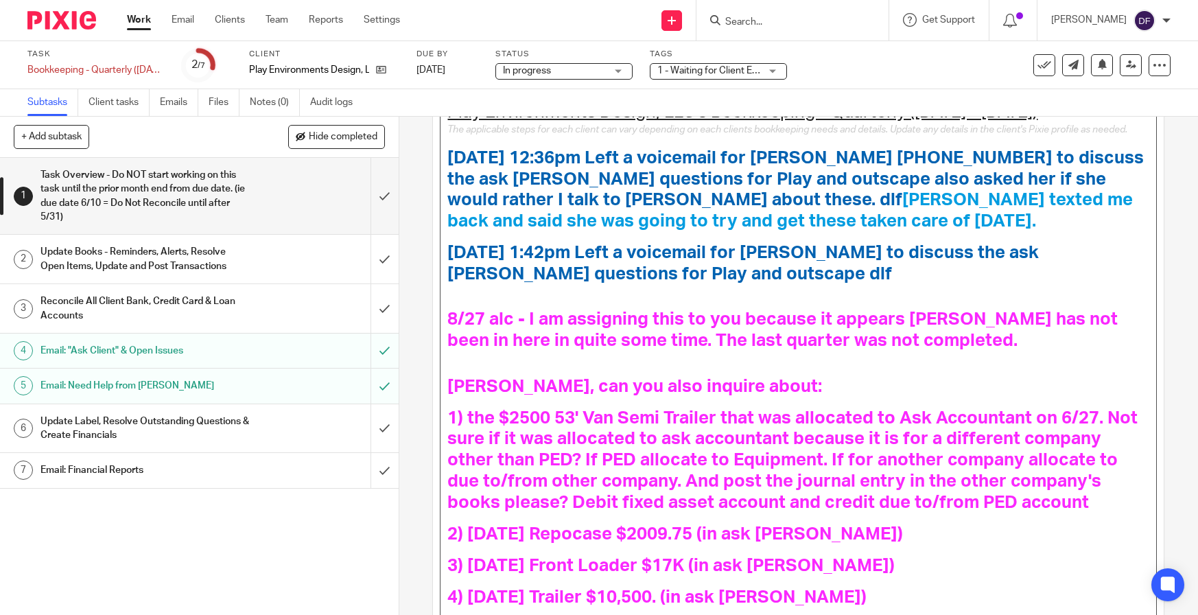
click at [925, 285] on h1 "9.15.25 1:42pm Left a voicemail for Heather to discuss the ask jared questions …" at bounding box center [798, 263] width 702 height 43
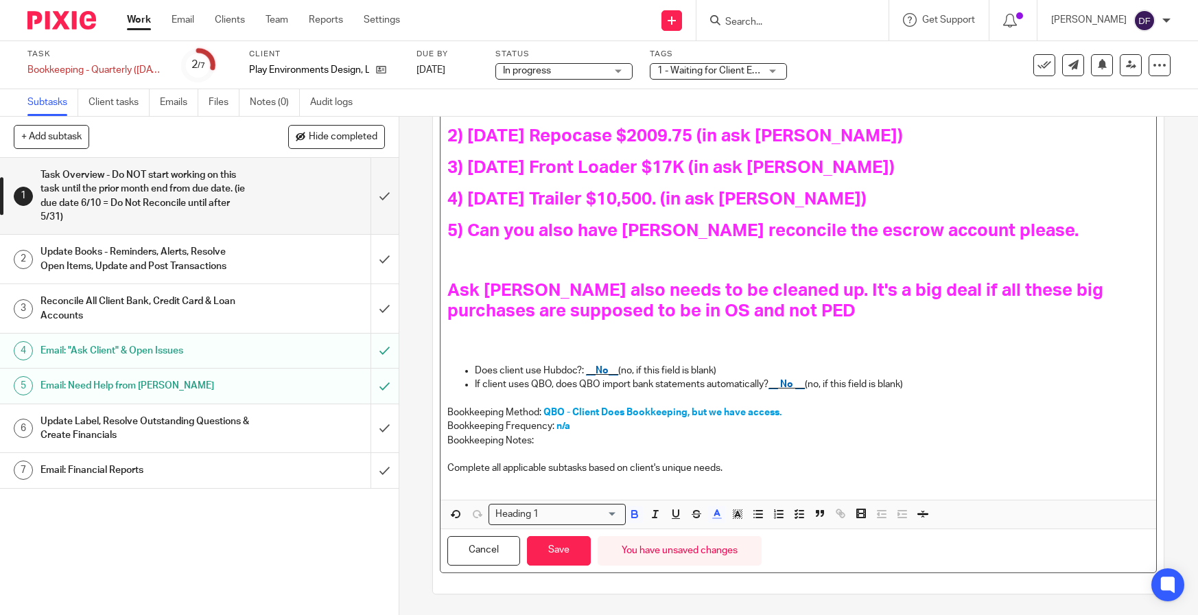
scroll to position [563, 0]
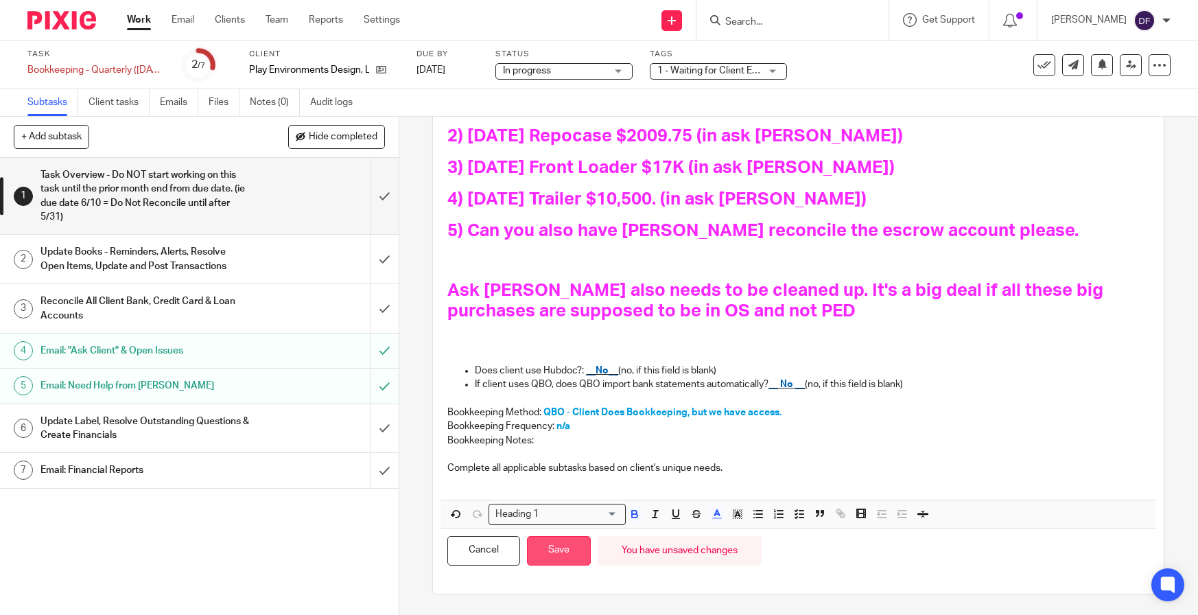
click at [560, 558] on button "Save" at bounding box center [559, 551] width 64 height 30
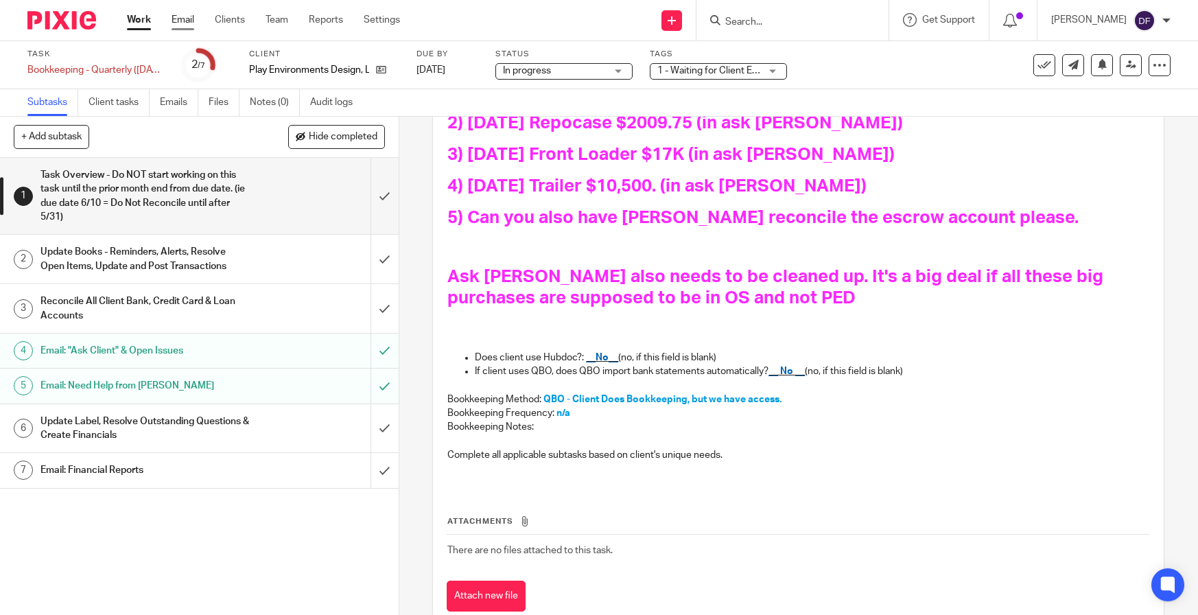
click at [183, 19] on link "Email" at bounding box center [183, 20] width 23 height 14
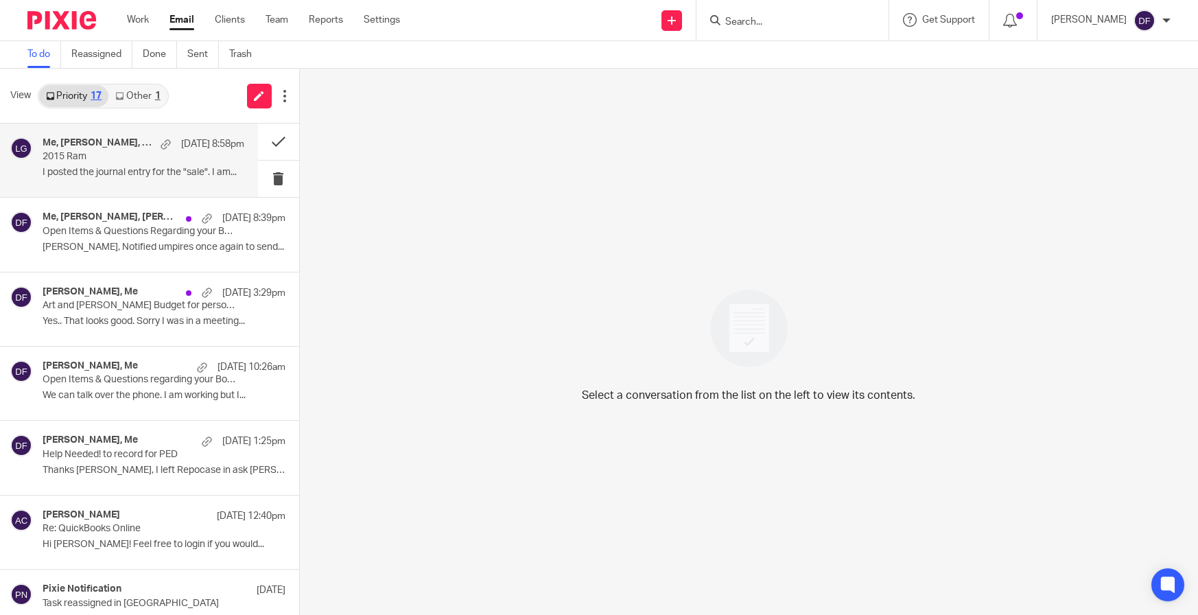
click at [127, 163] on div "Me, Amy Corfixsen, Bill Sep 17 8:58pm 2015 Ram I posted the journal entry for t…" at bounding box center [144, 160] width 202 height 46
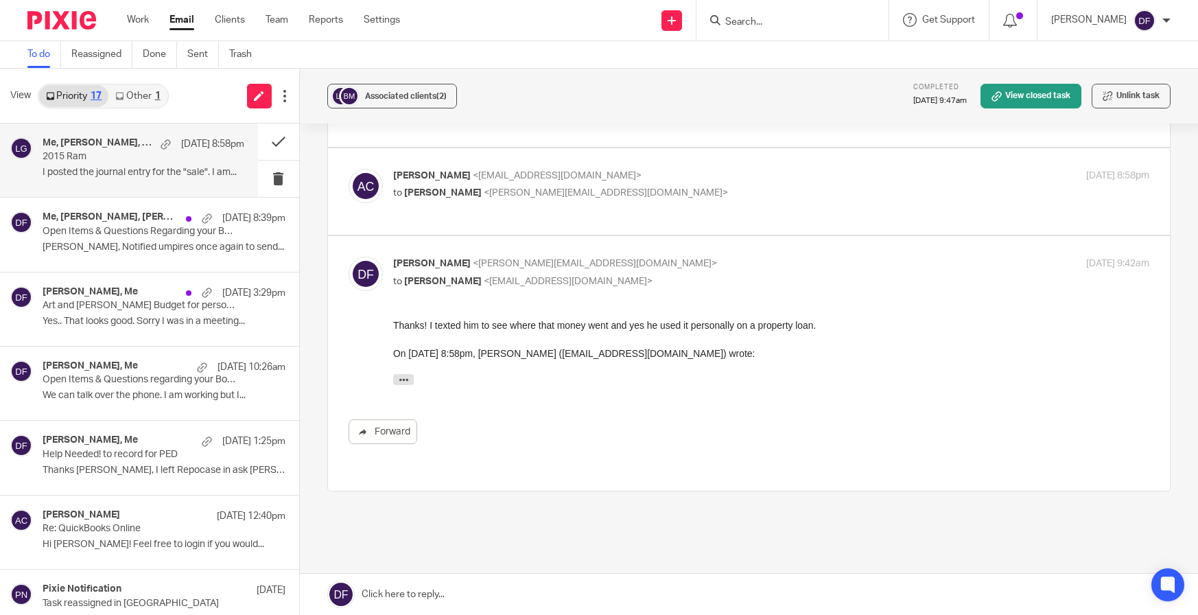
scroll to position [399, 0]
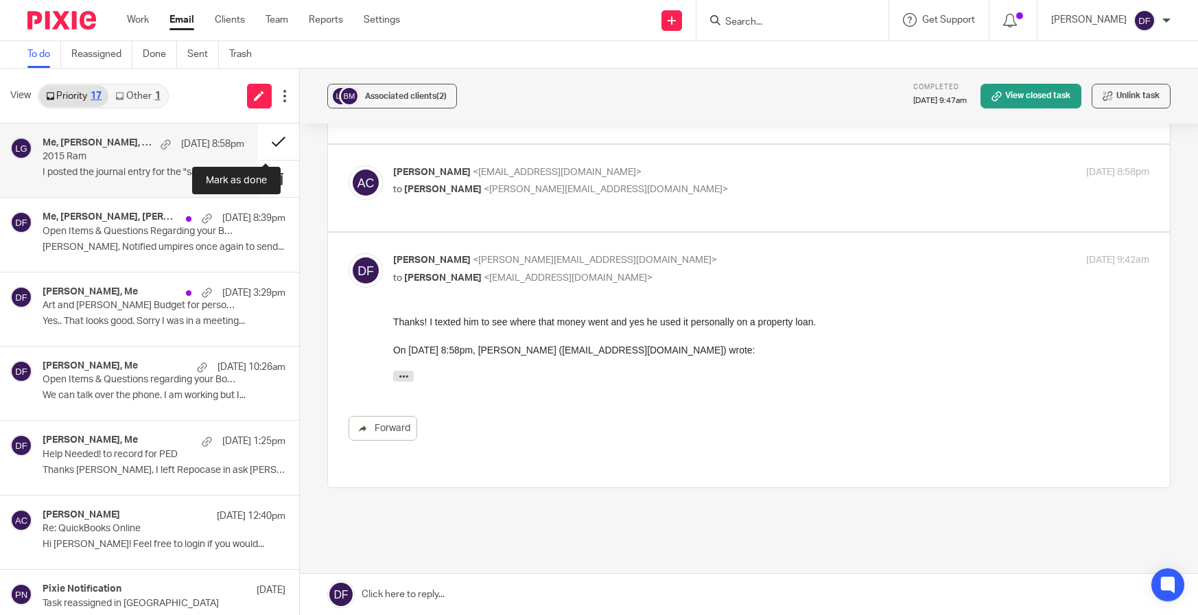
click at [275, 139] on button at bounding box center [278, 142] width 41 height 36
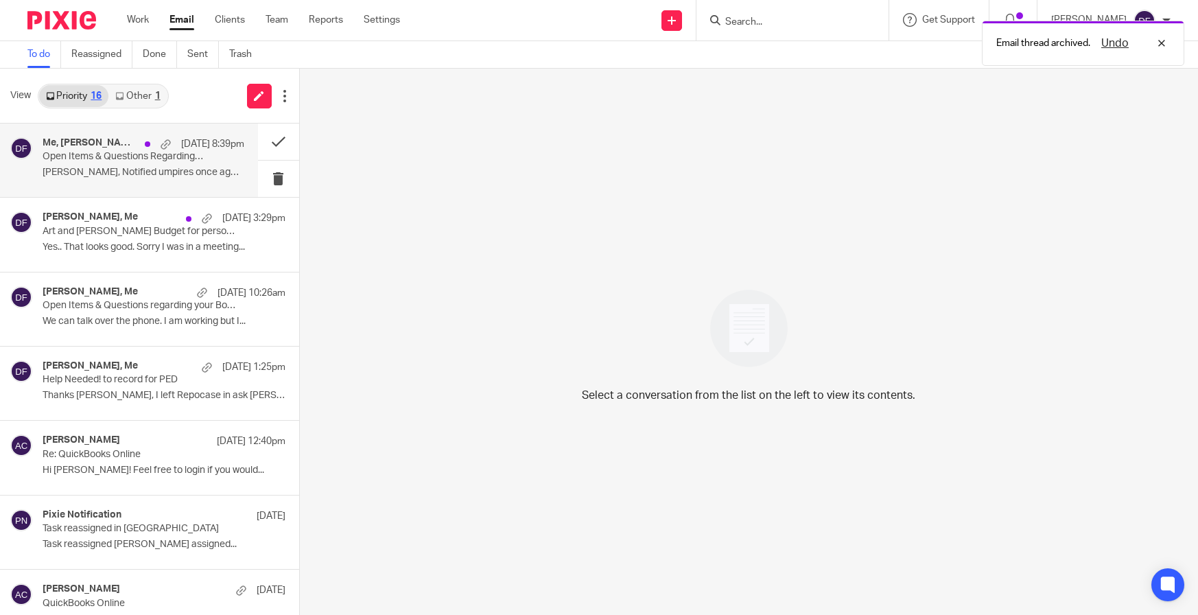
click at [128, 176] on p "Donna, Notified umpires once again to send..." at bounding box center [144, 173] width 202 height 12
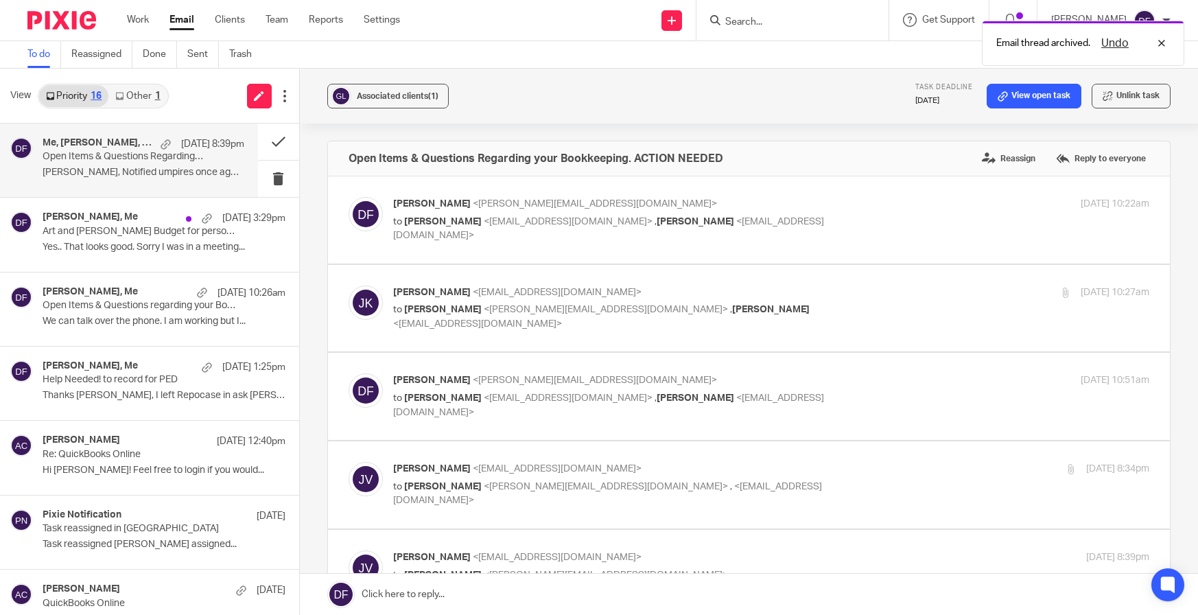
scroll to position [0, 0]
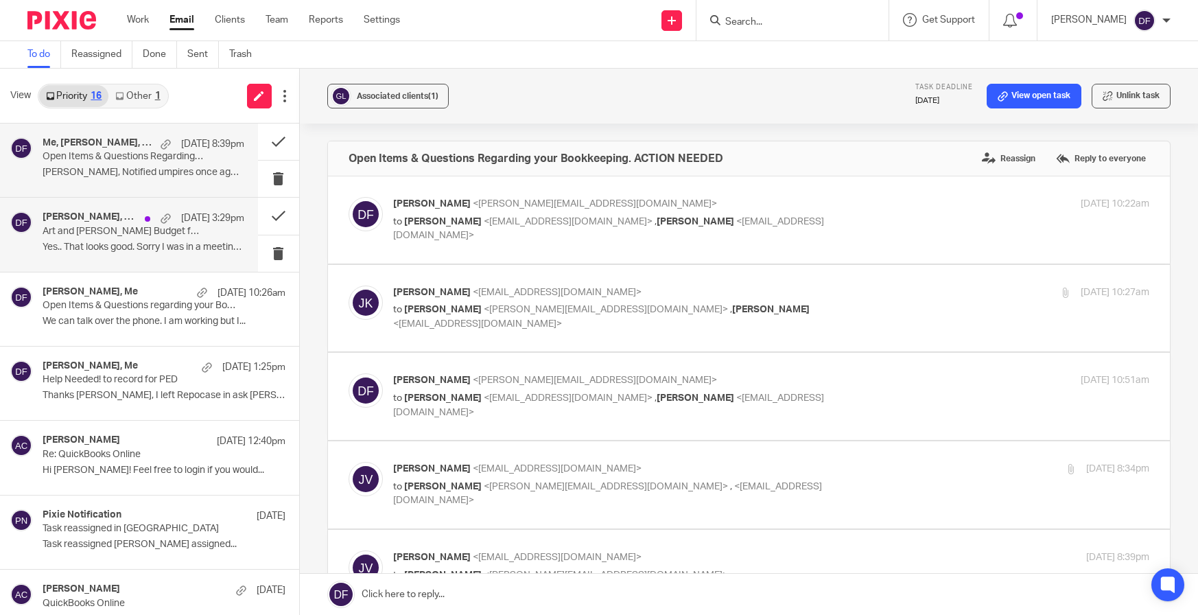
click at [111, 232] on p "Art and Lacey Budget for personal going forward" at bounding box center [123, 232] width 161 height 12
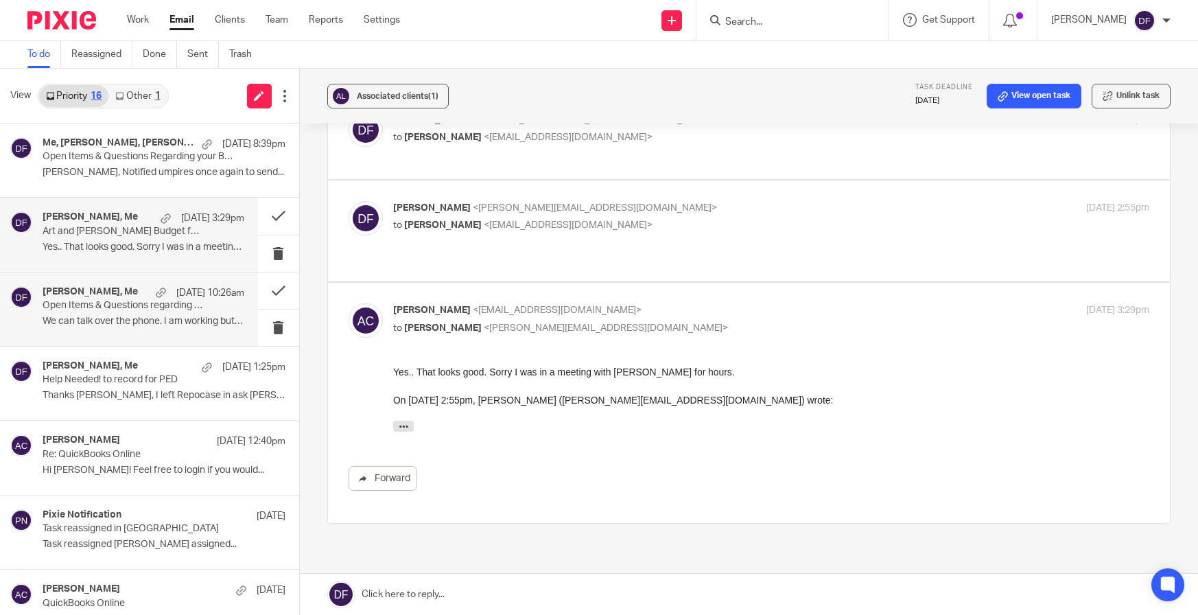
scroll to position [135, 0]
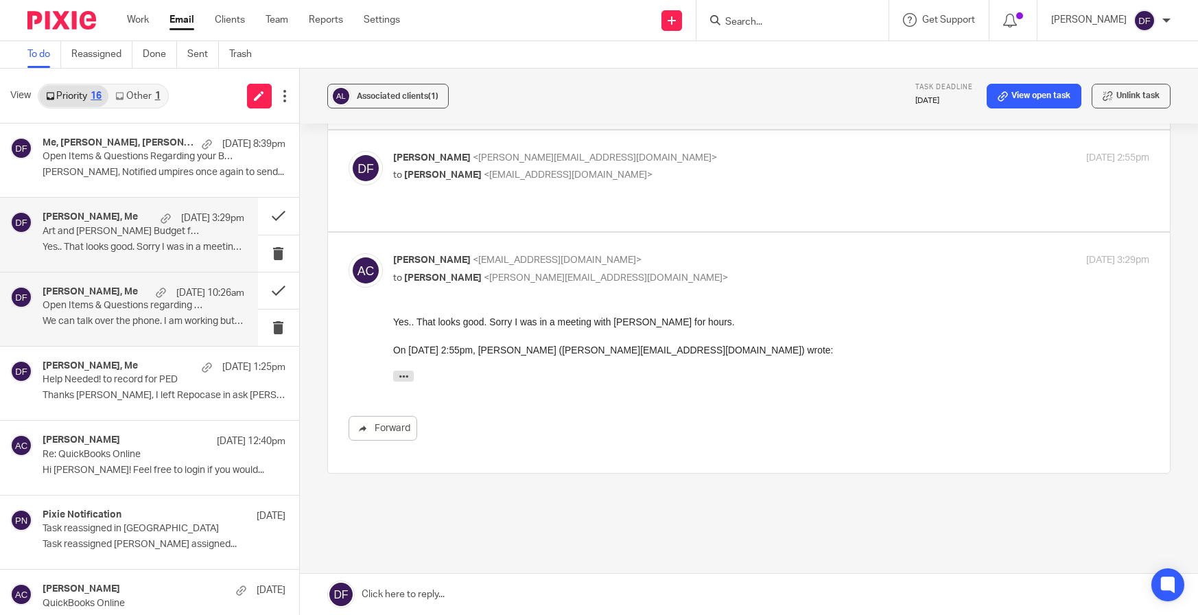
click at [121, 328] on div "lacey villegas, Me Sep 17 10:26am Open Items & Questions regarding your Bookkee…" at bounding box center [144, 309] width 202 height 46
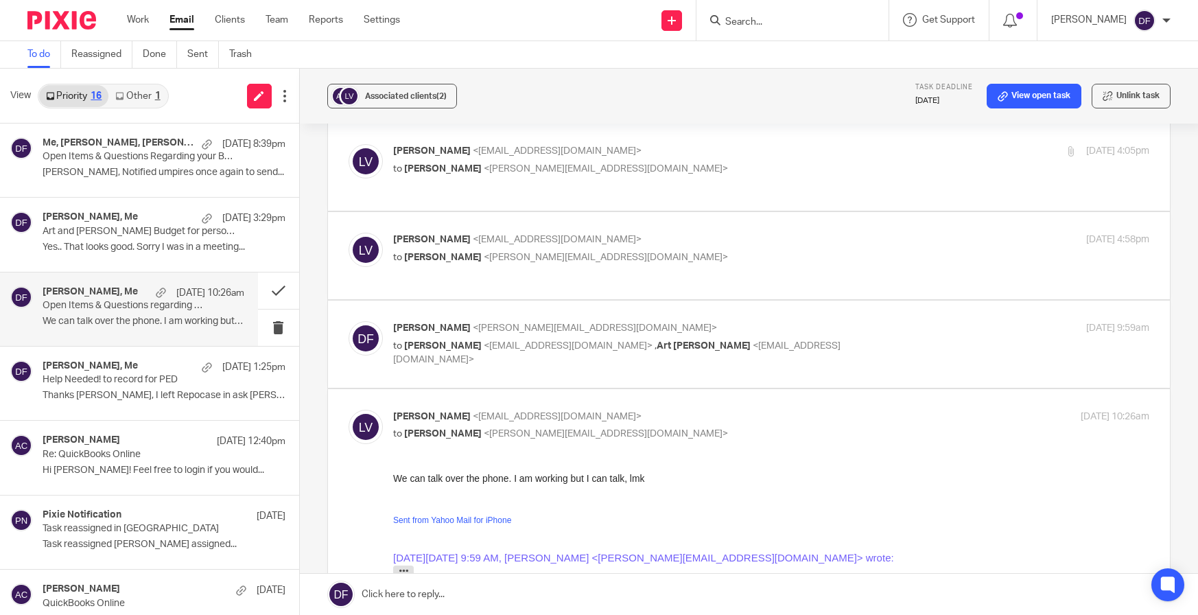
scroll to position [343, 0]
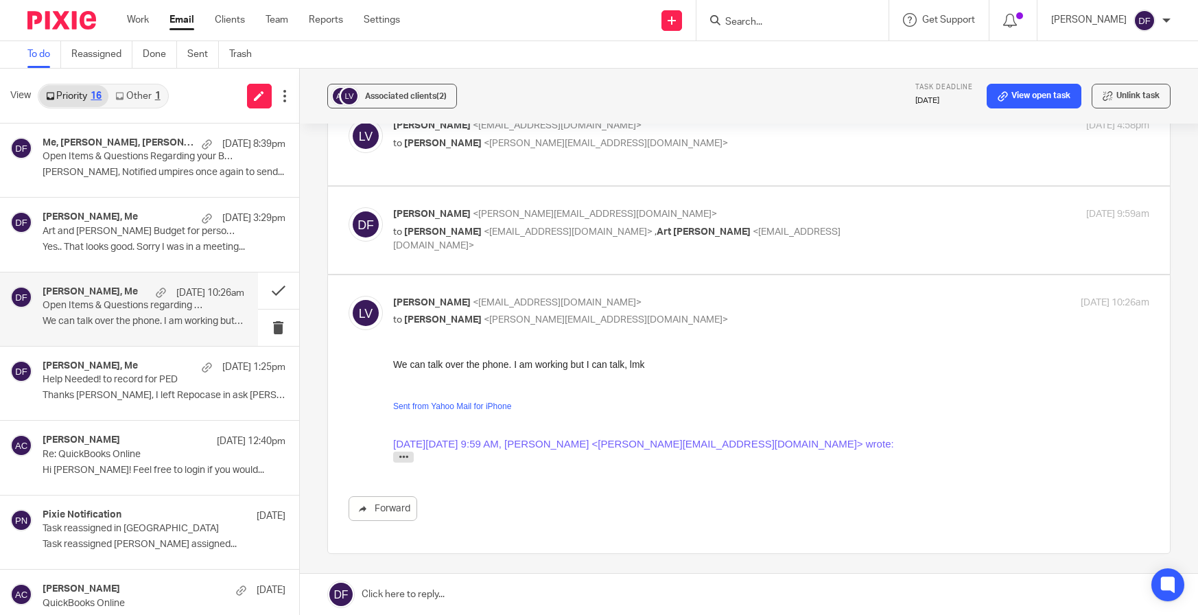
click at [474, 585] on link at bounding box center [749, 594] width 899 height 41
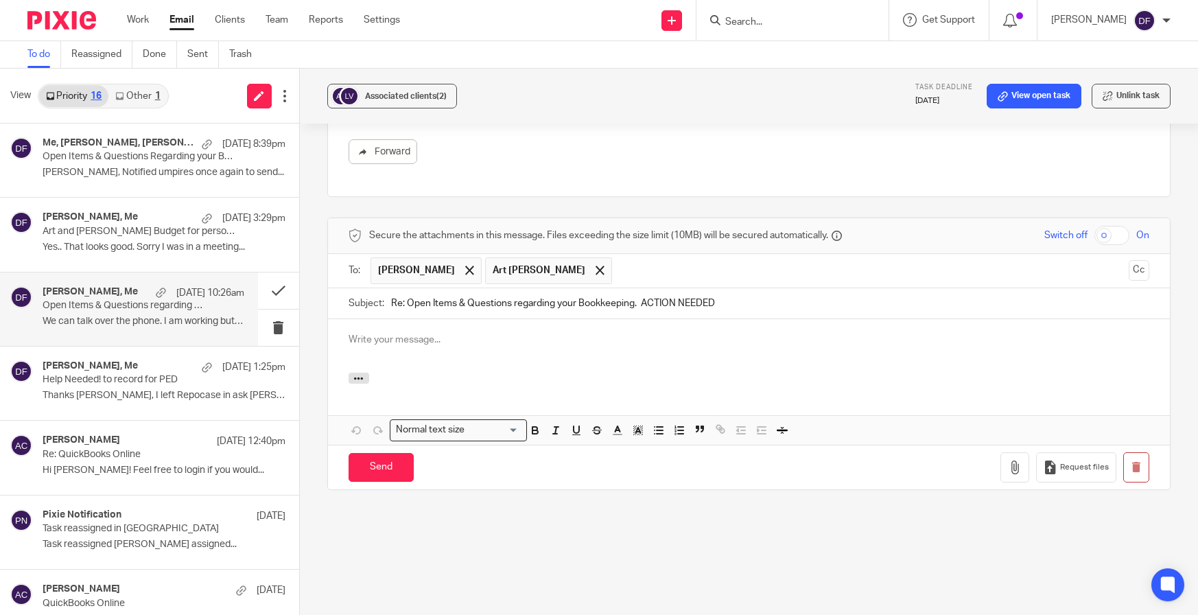
scroll to position [0, 0]
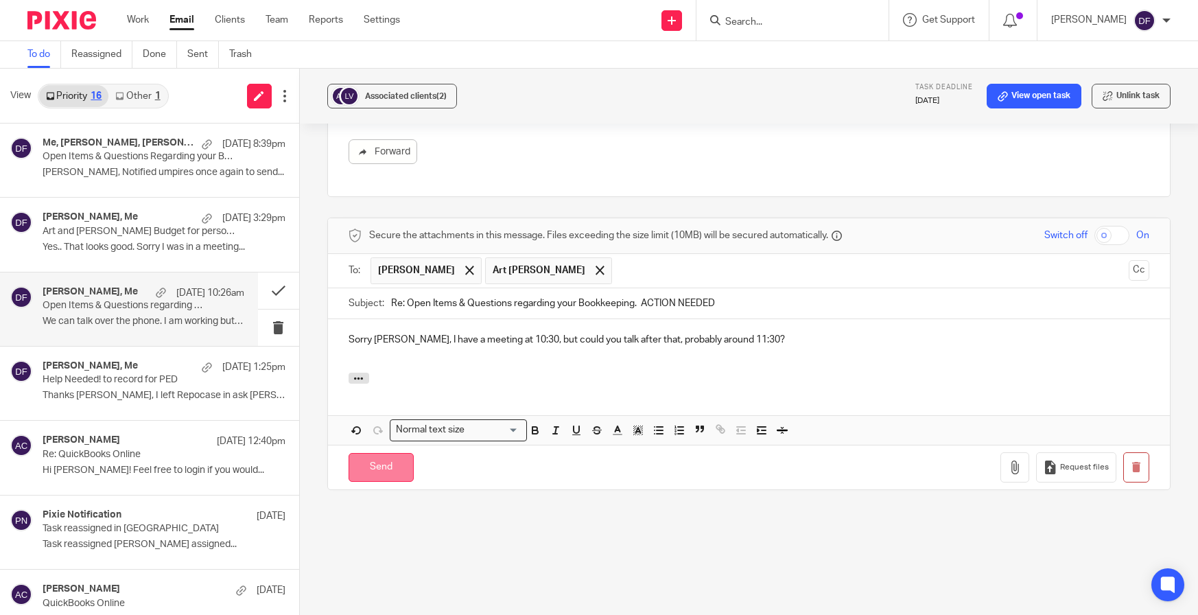
click at [380, 476] on input "Send" at bounding box center [381, 468] width 65 height 30
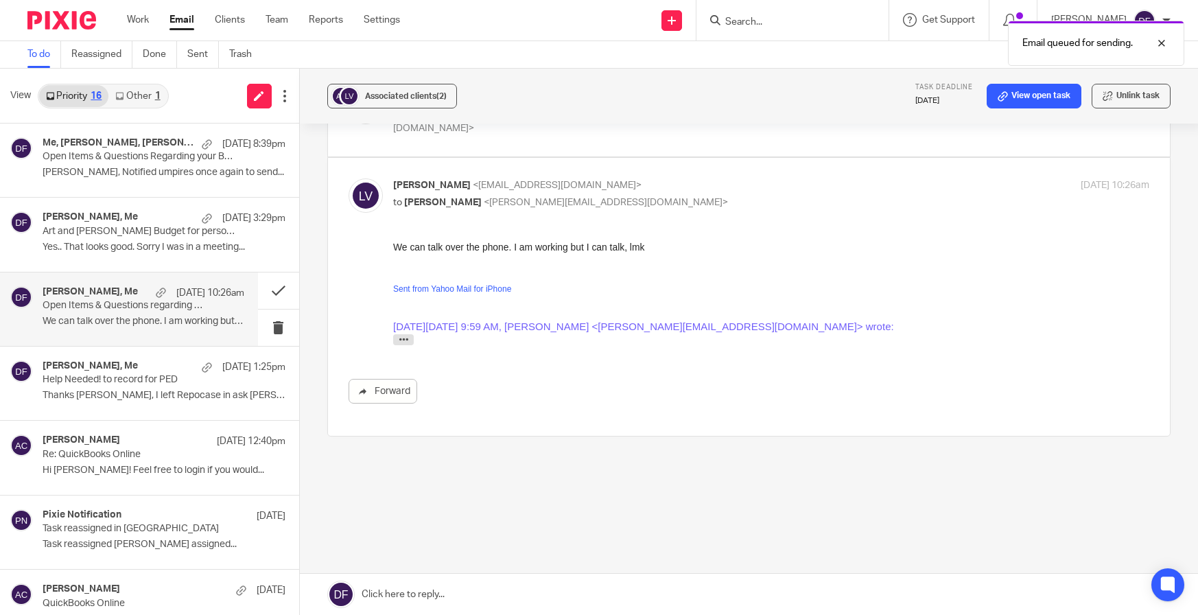
scroll to position [461, 0]
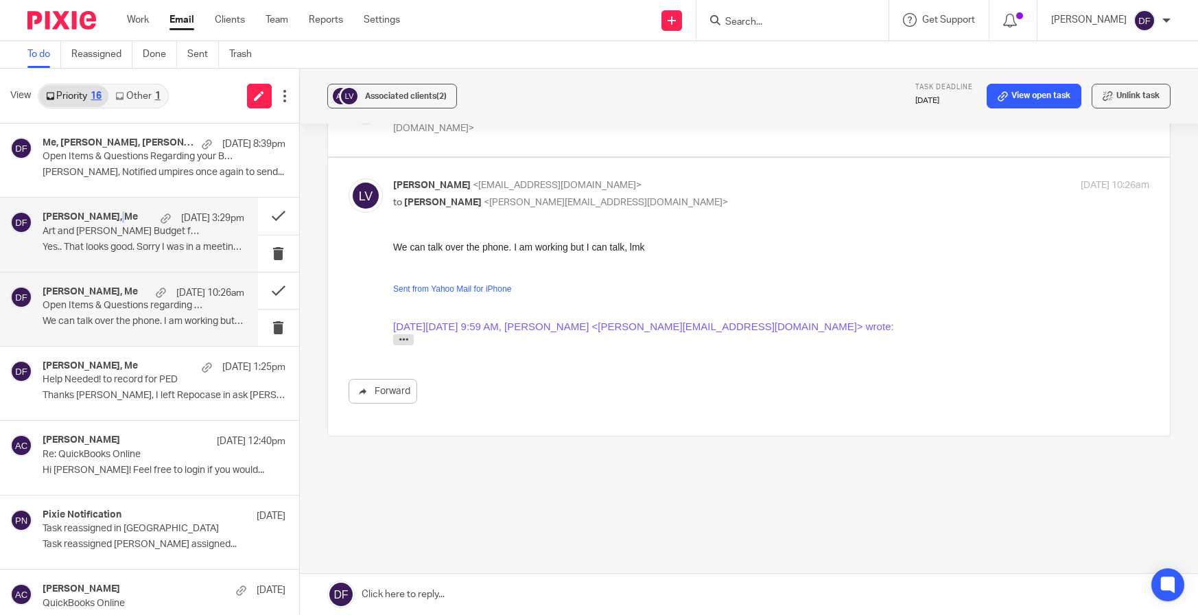
click at [65, 213] on h4 "Amy Corfixsen, Me" at bounding box center [90, 217] width 95 height 12
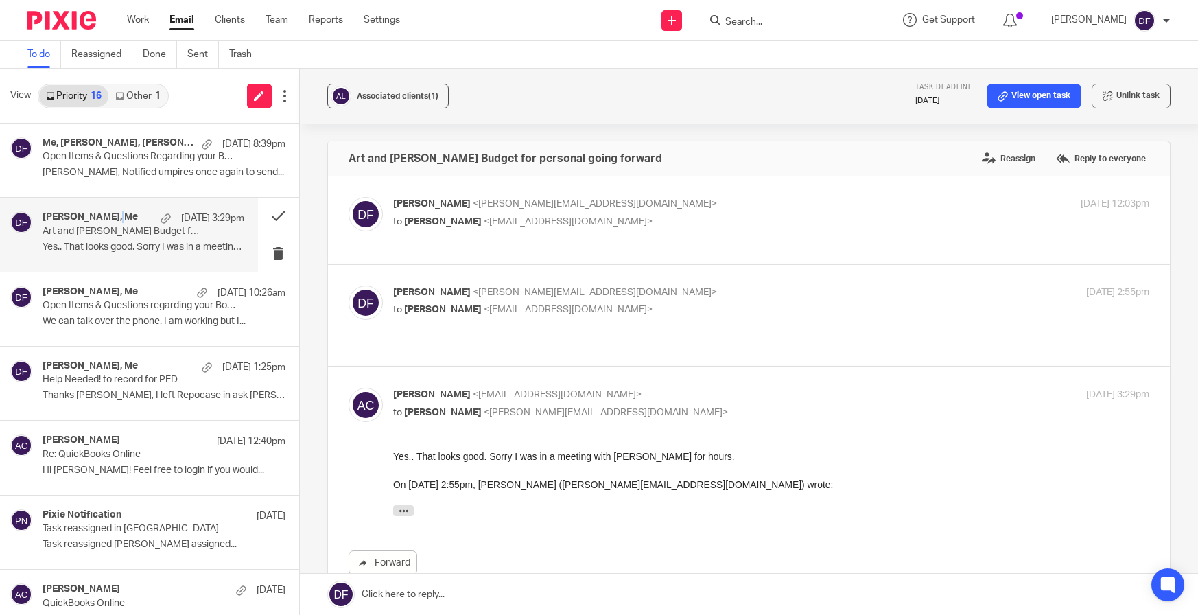
scroll to position [0, 0]
click at [861, 286] on p "Donna Ferguson <donna@amylcpa.com>" at bounding box center [645, 293] width 504 height 14
checkbox input "true"
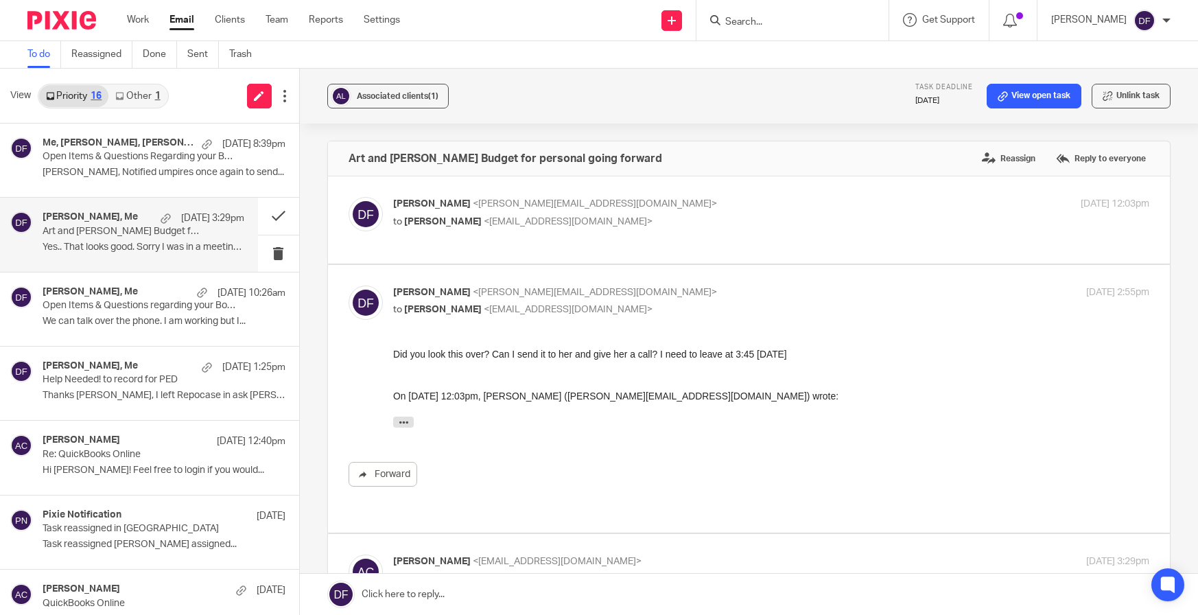
click at [742, 202] on p "Donna Ferguson <donna@amylcpa.com>" at bounding box center [645, 204] width 504 height 14
checkbox input "true"
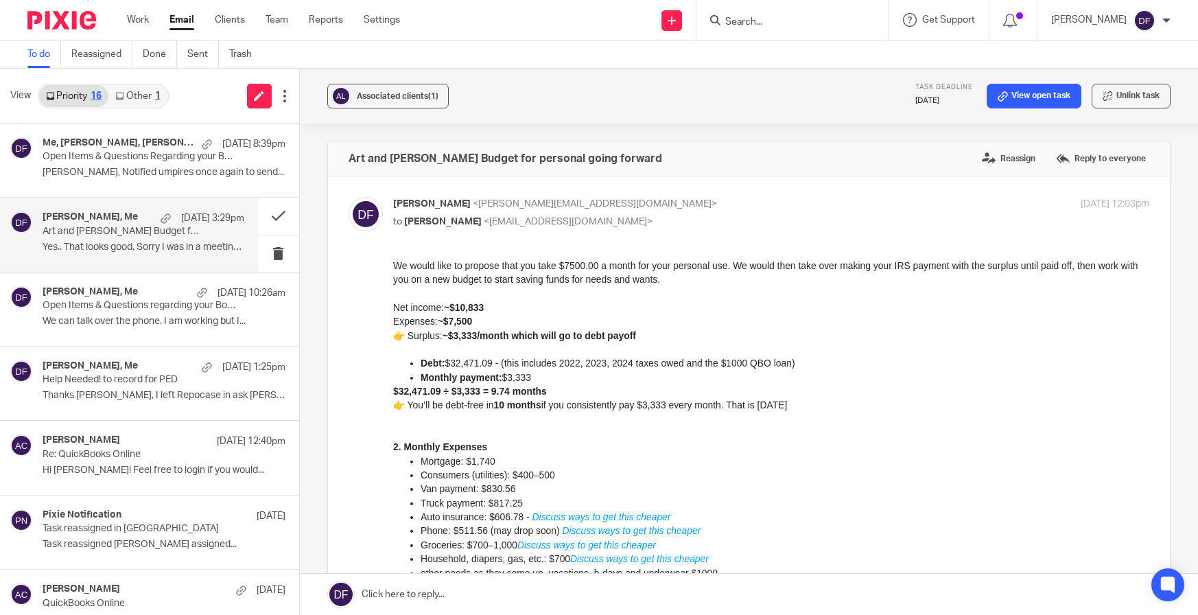
drag, startPoint x: 777, startPoint y: 528, endPoint x: 474, endPoint y: 303, distance: 377.6
drag, startPoint x: 778, startPoint y: 522, endPoint x: 574, endPoint y: 397, distance: 239.4
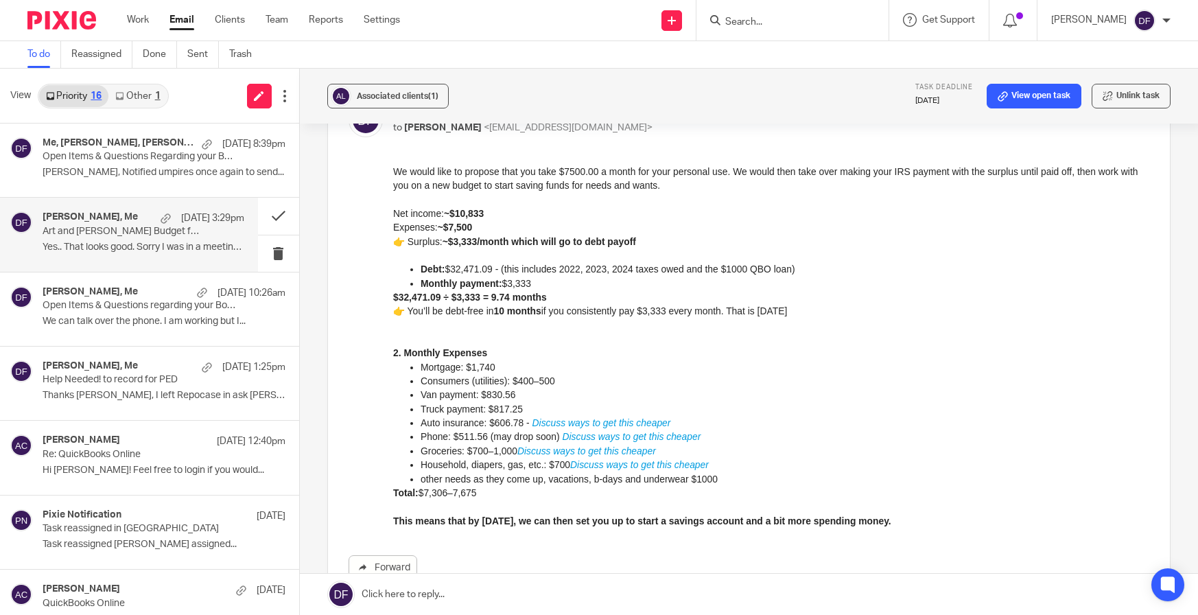
scroll to position [43, 0]
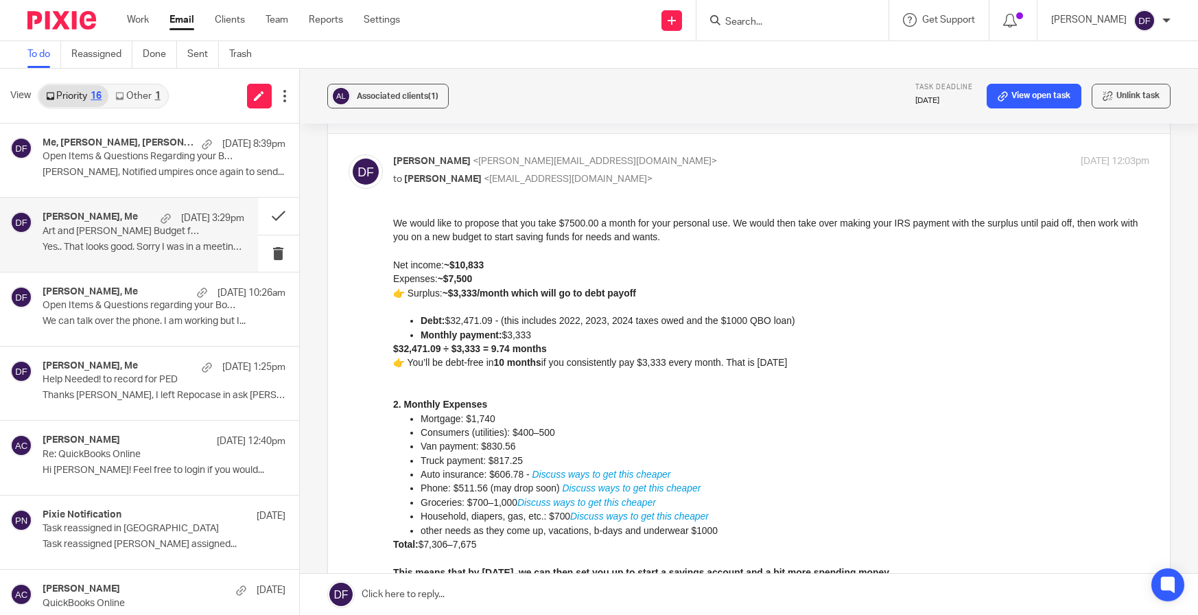
drag, startPoint x: 920, startPoint y: 572, endPoint x: 765, endPoint y: 434, distance: 208.1
click at [393, 216] on html "We would like to propose that you take $7500.00 a month for your personal use. …" at bounding box center [771, 397] width 757 height 363
copy div "We would like to propose that you take $7500.00 a month for your personal use. …"
click at [251, 101] on link at bounding box center [259, 96] width 25 height 25
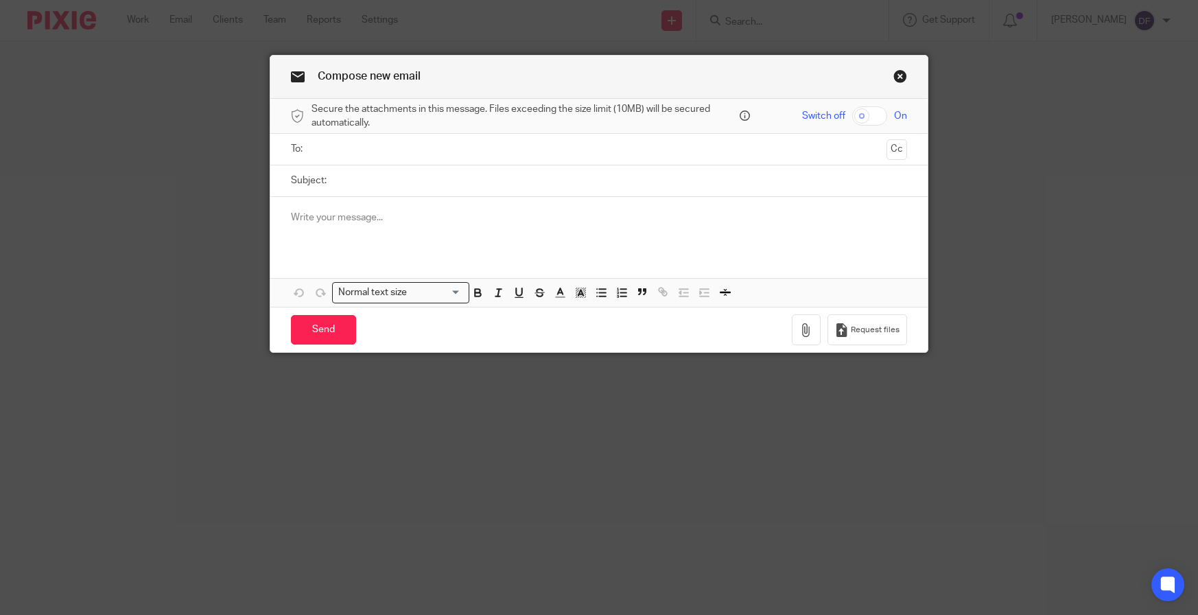
click at [328, 152] on input "text" at bounding box center [598, 149] width 565 height 16
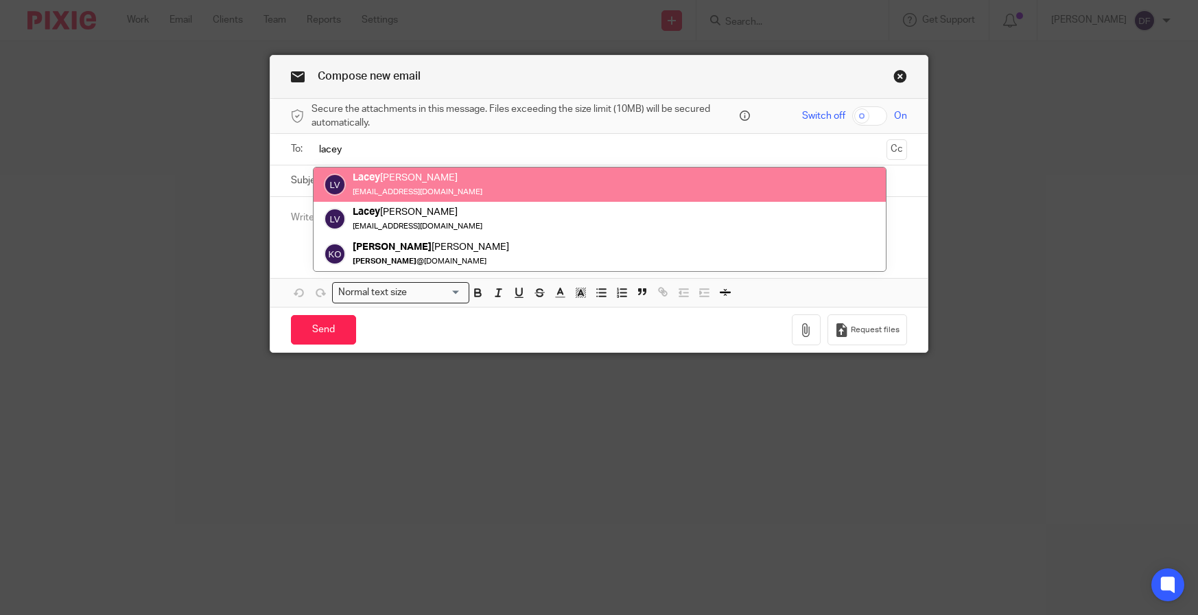
type input "lacey"
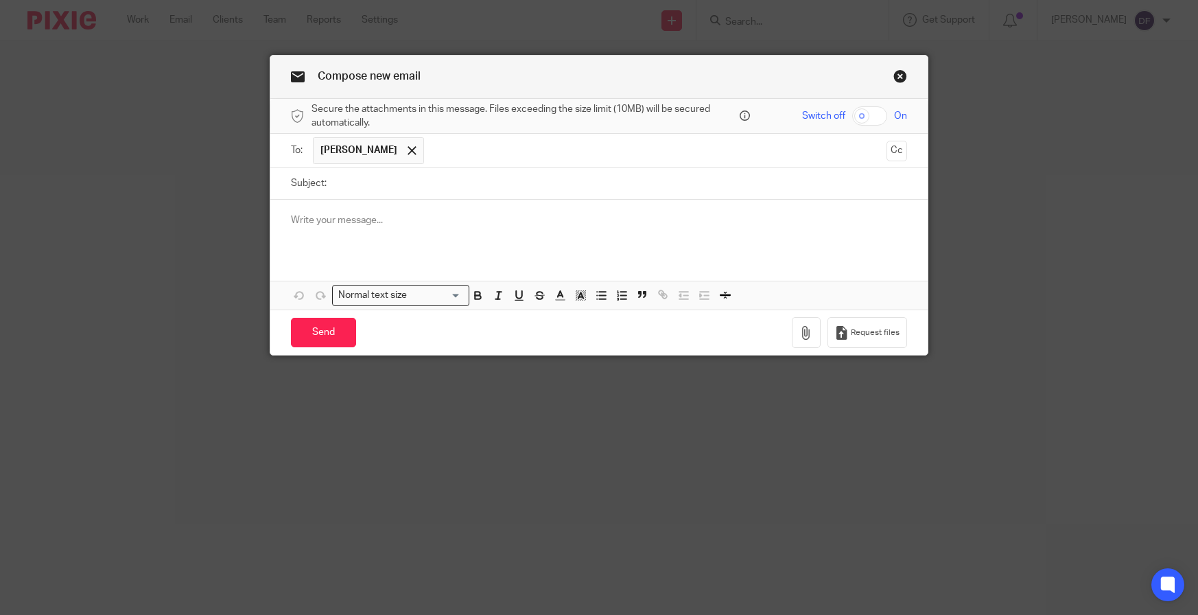
click at [401, 187] on input "Subject:" at bounding box center [621, 183] width 574 height 31
click at [405, 181] on input "budget reccommendation" at bounding box center [621, 183] width 574 height 31
drag, startPoint x: 405, startPoint y: 181, endPoint x: 400, endPoint y: 186, distance: 7.3
click at [400, 186] on input "budget reccommendation" at bounding box center [621, 183] width 574 height 31
type input "budget recommendation"
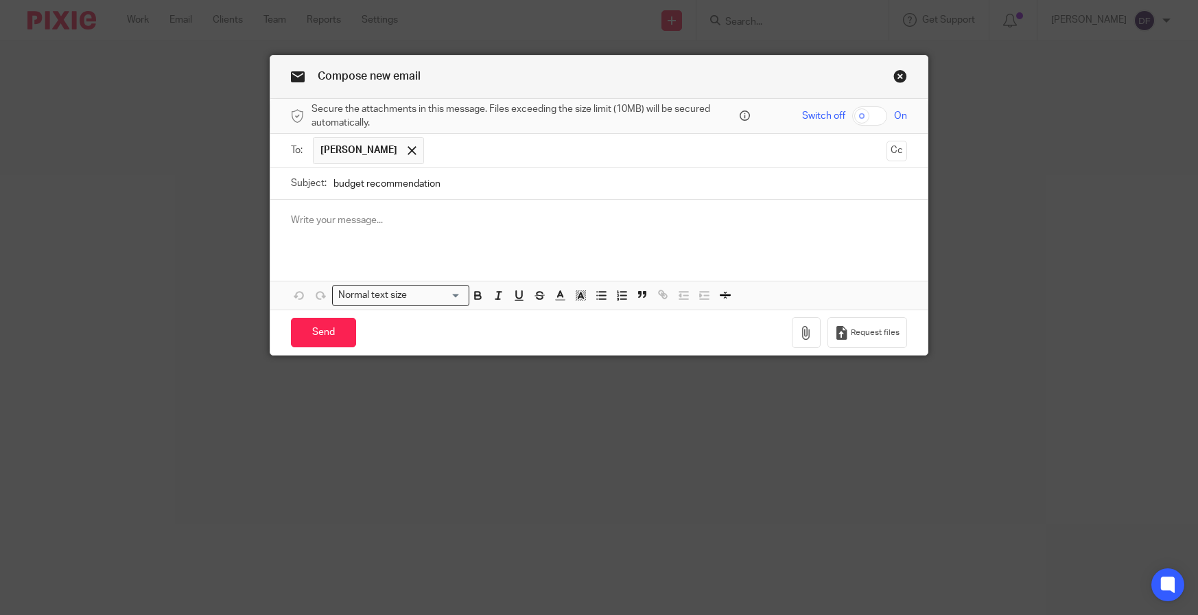
click at [328, 224] on p at bounding box center [599, 220] width 616 height 14
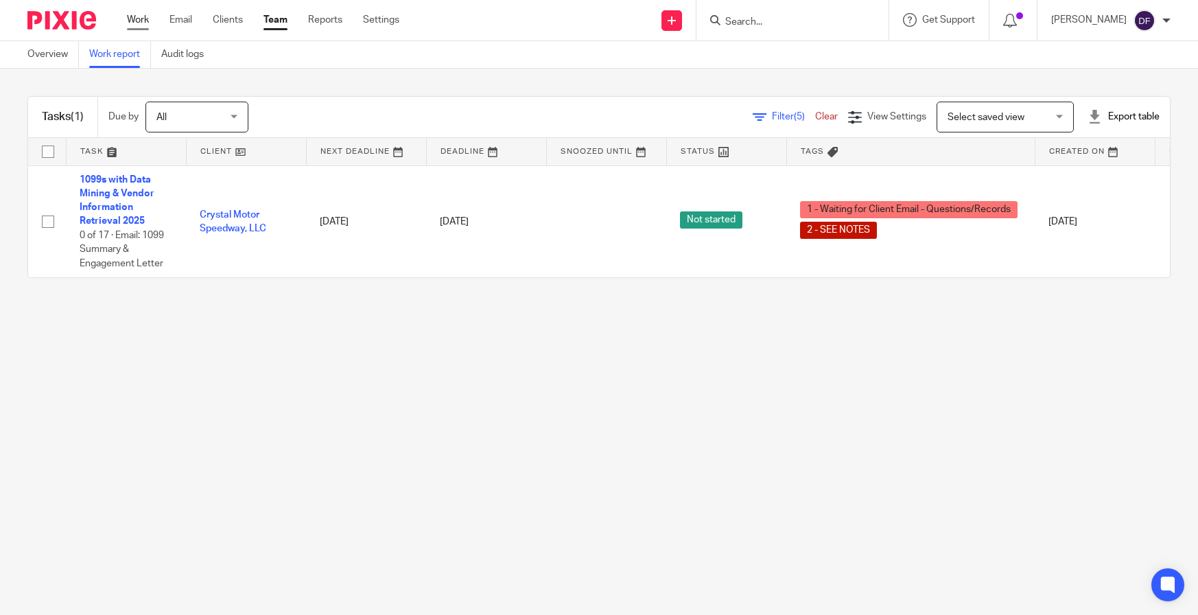
click at [136, 19] on link "Work" at bounding box center [138, 20] width 22 height 14
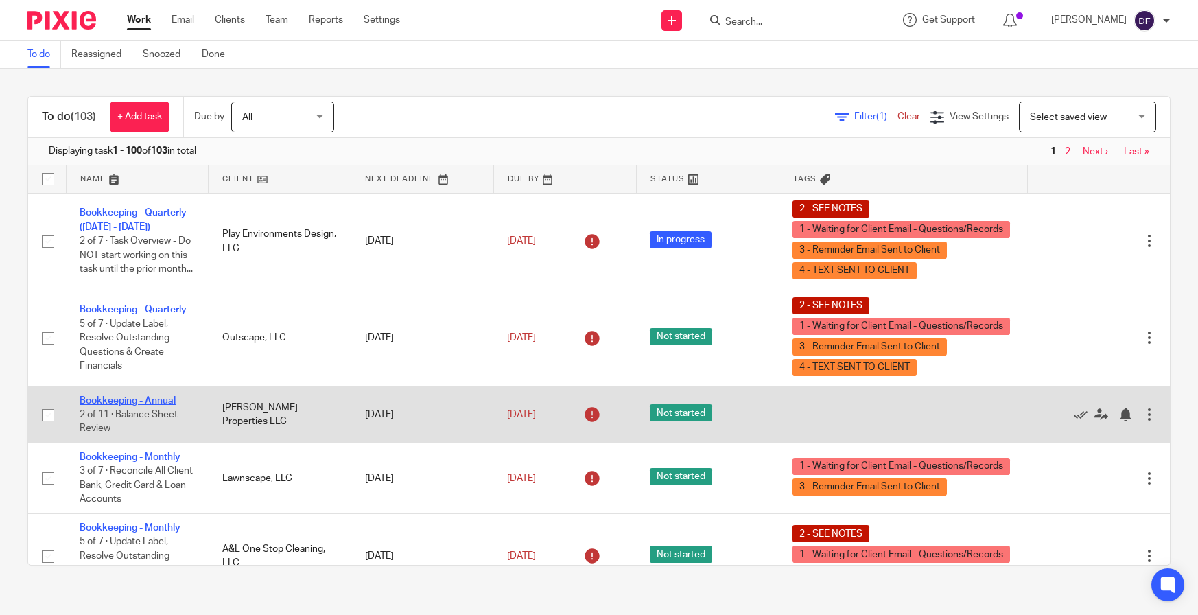
click at [156, 400] on link "Bookkeeping - Annual" at bounding box center [128, 401] width 96 height 10
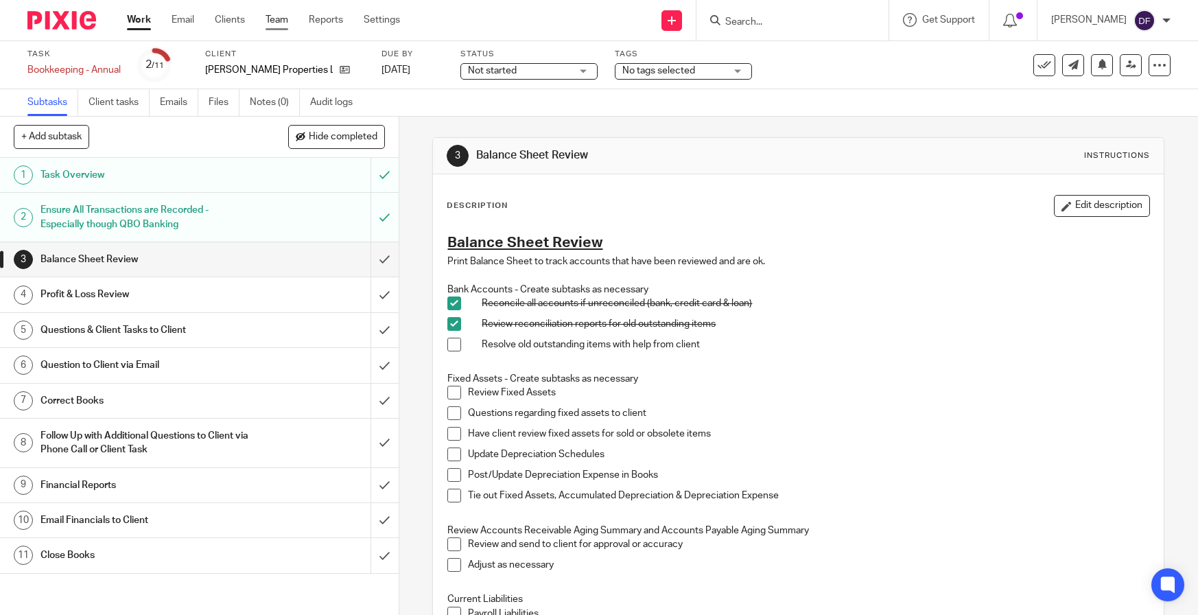
click at [287, 23] on link "Team" at bounding box center [277, 20] width 23 height 14
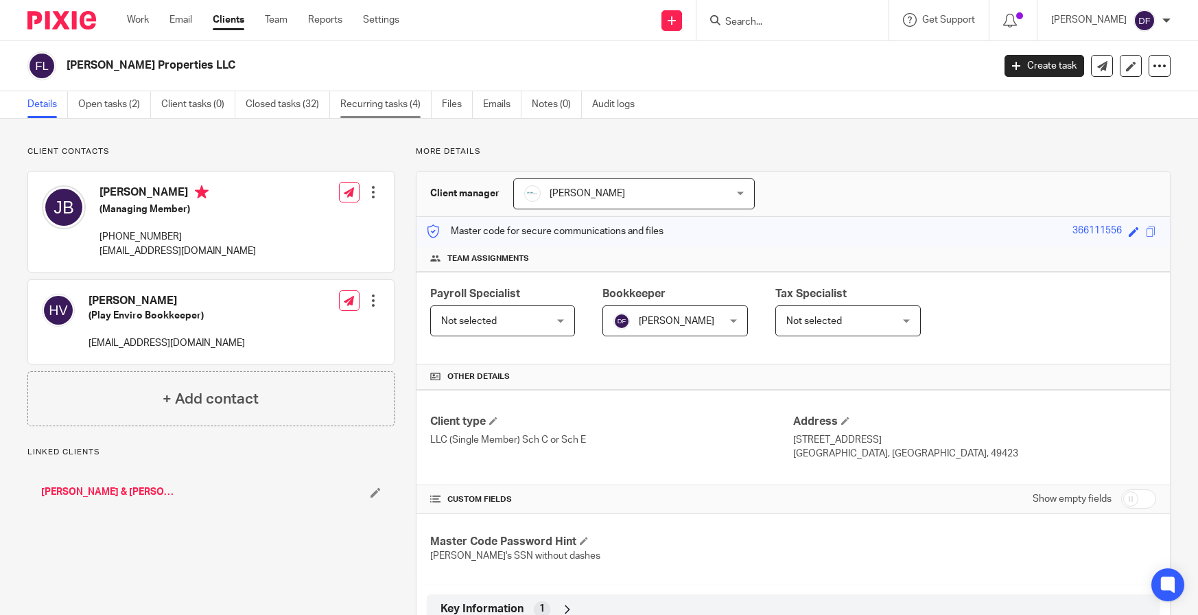
click at [384, 112] on link "Recurring tasks (4)" at bounding box center [385, 104] width 91 height 27
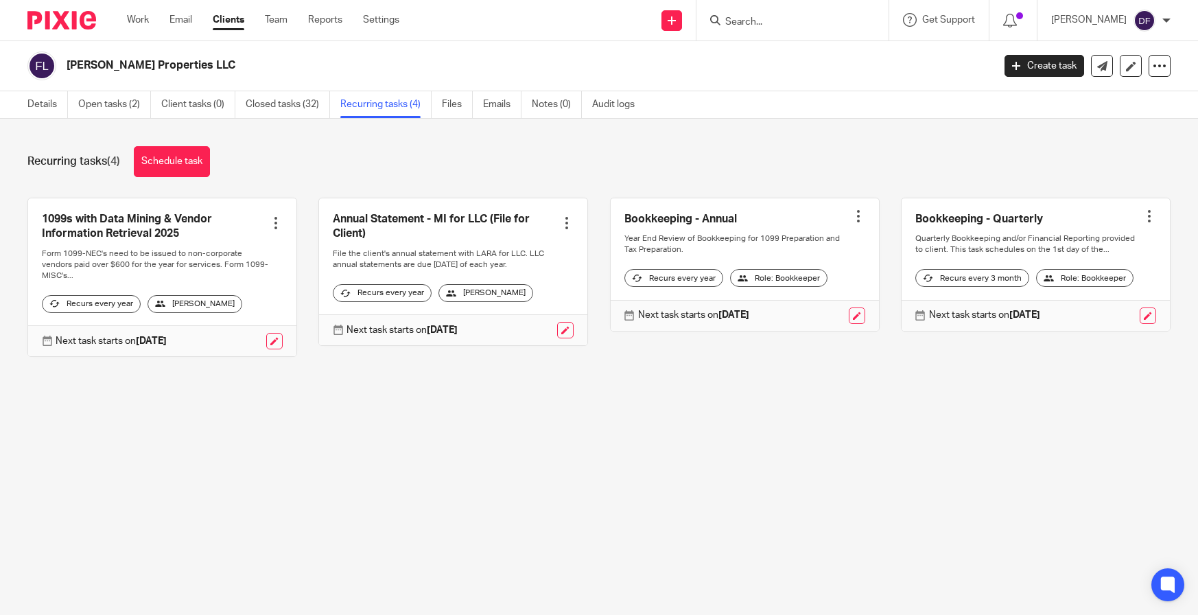
click at [852, 209] on div at bounding box center [859, 216] width 14 height 14
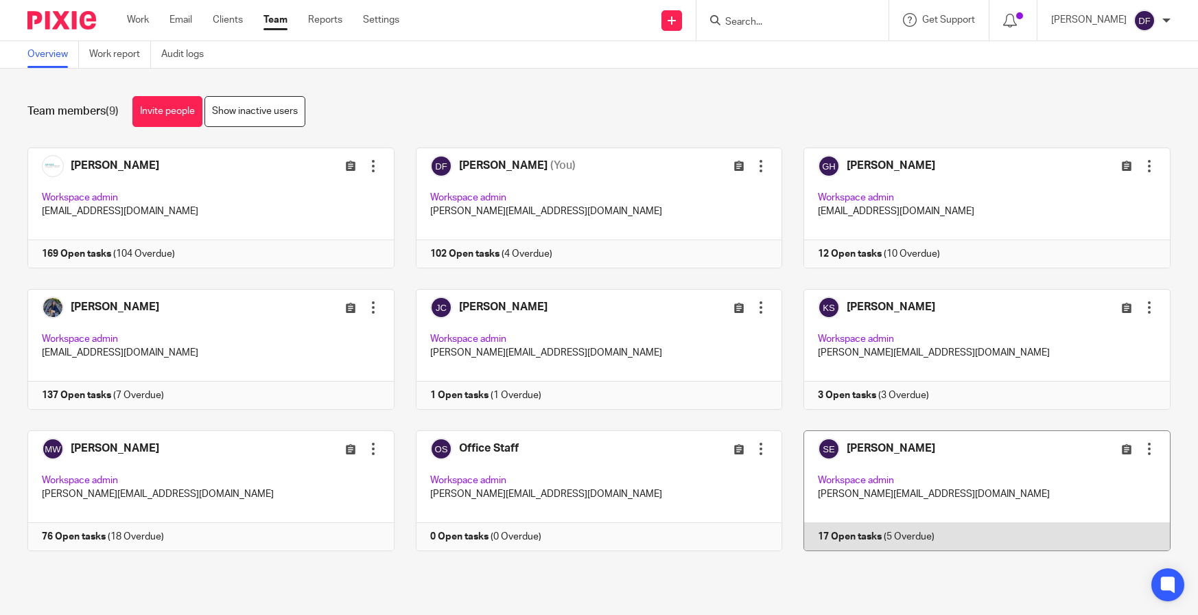
click at [1007, 465] on link at bounding box center [976, 490] width 388 height 121
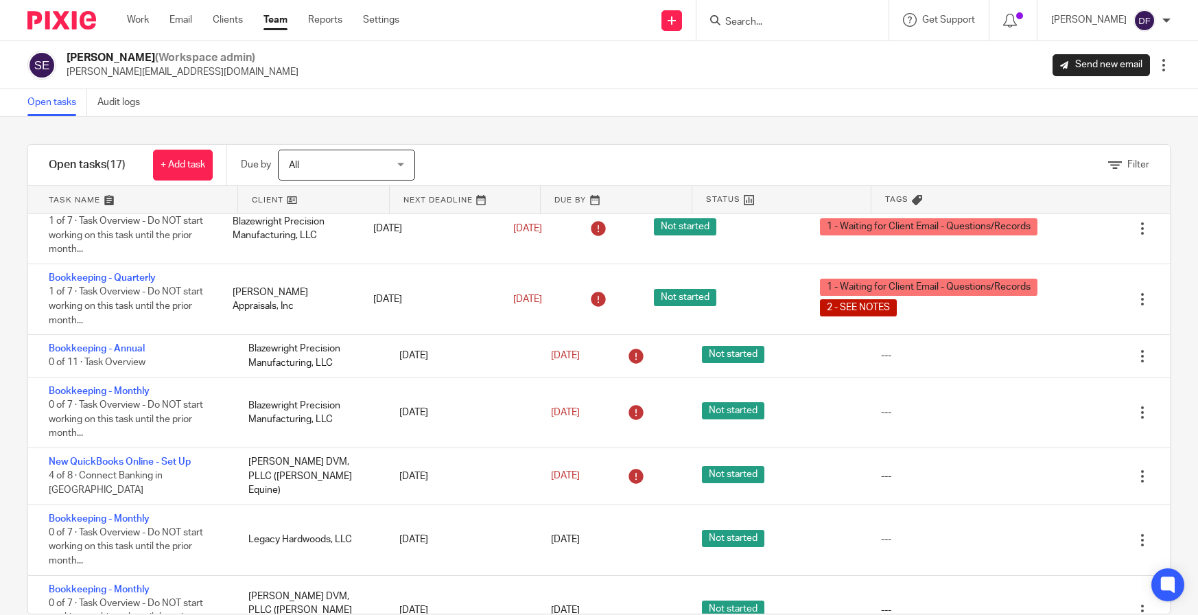
scroll to position [69, 0]
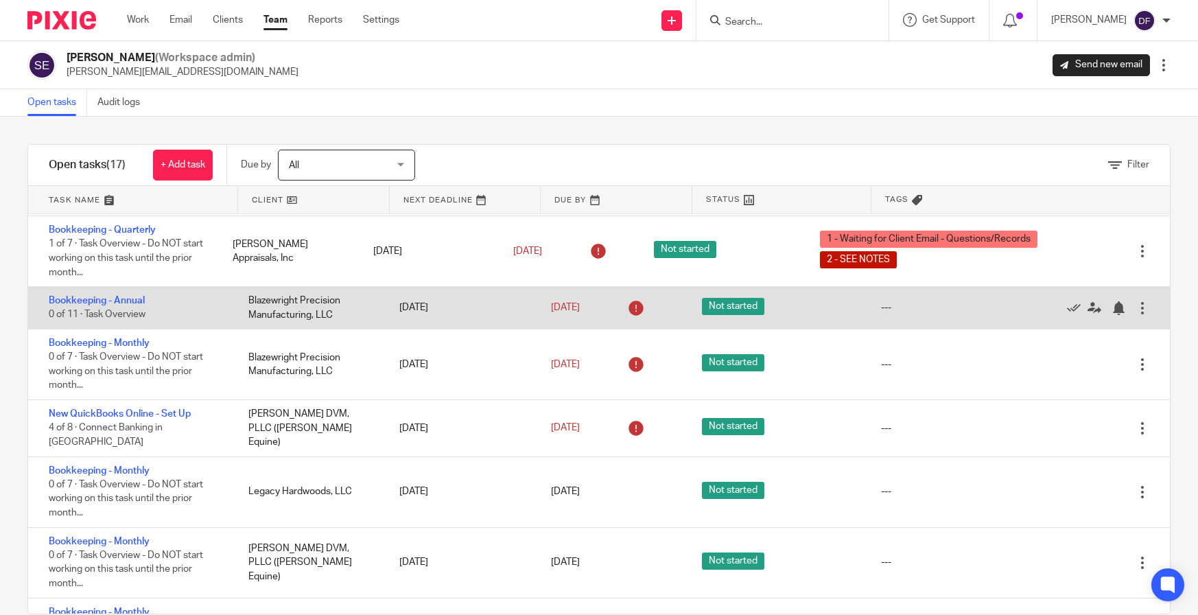
click at [294, 296] on div "Blazewright Precision Manufacturing, LLC" at bounding box center [311, 308] width 152 height 42
click at [109, 301] on link "Bookkeeping - Annual" at bounding box center [97, 301] width 96 height 10
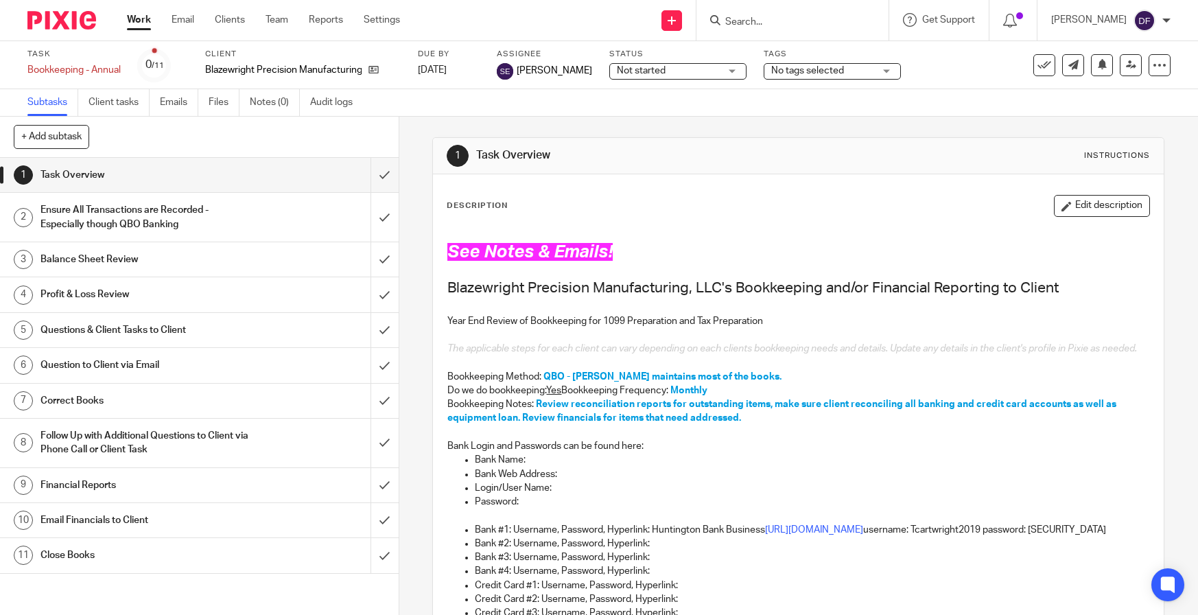
click at [138, 22] on link "Work" at bounding box center [139, 20] width 24 height 14
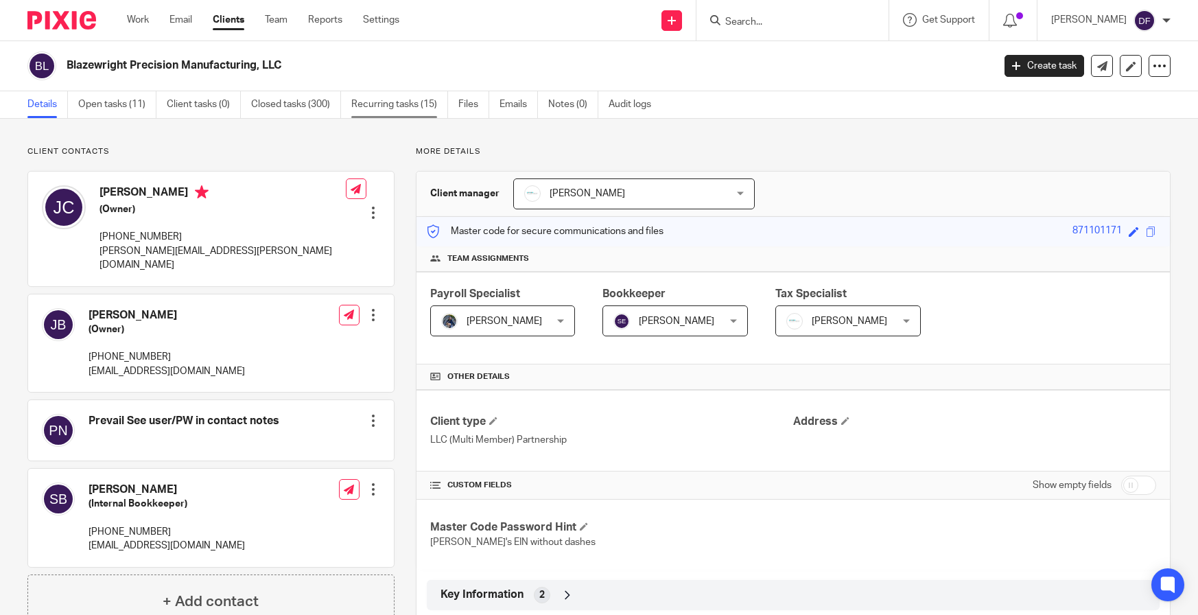
click at [375, 108] on link "Recurring tasks (15)" at bounding box center [399, 104] width 97 height 27
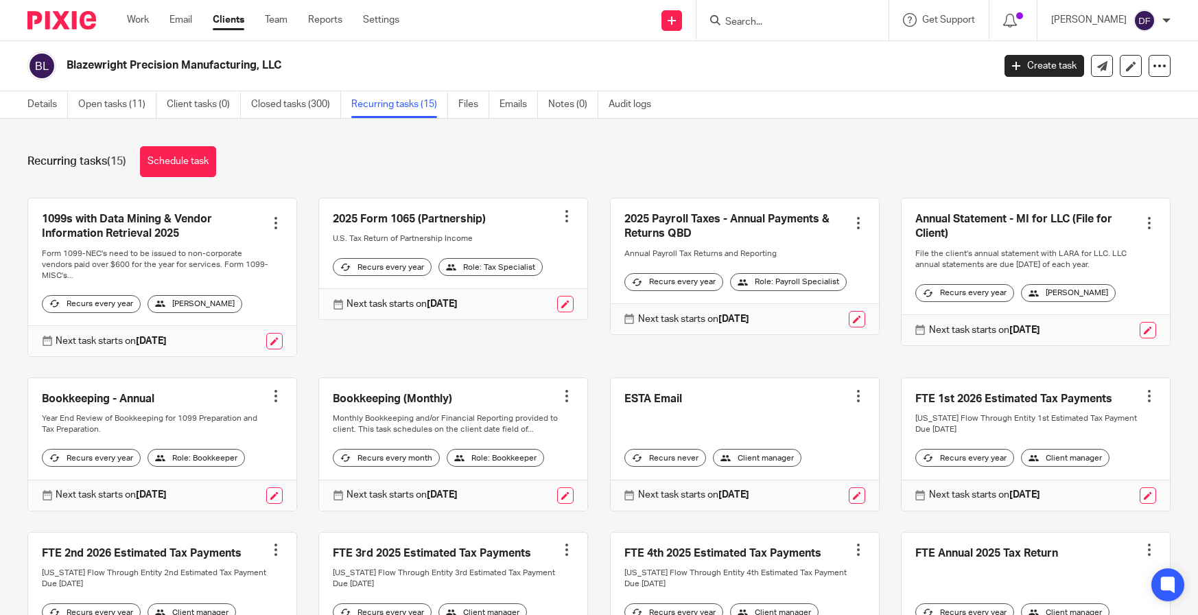
click at [269, 396] on div at bounding box center [276, 396] width 14 height 14
click at [232, 479] on button "Cancel schedule" at bounding box center [220, 484] width 110 height 18
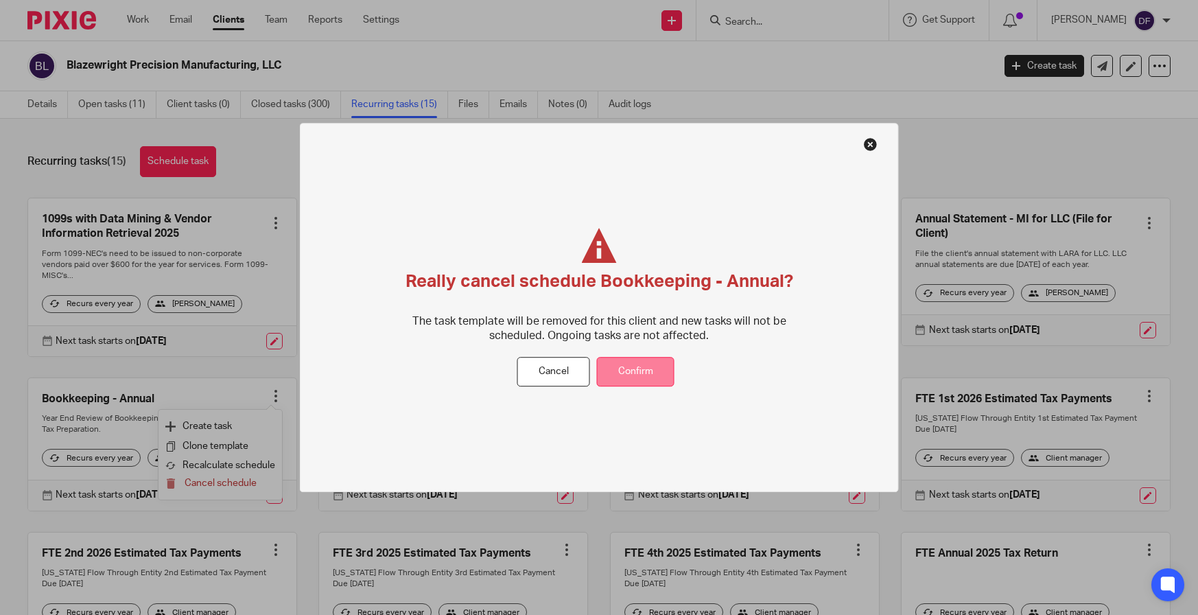
click at [649, 363] on button "Confirm" at bounding box center [636, 373] width 78 height 30
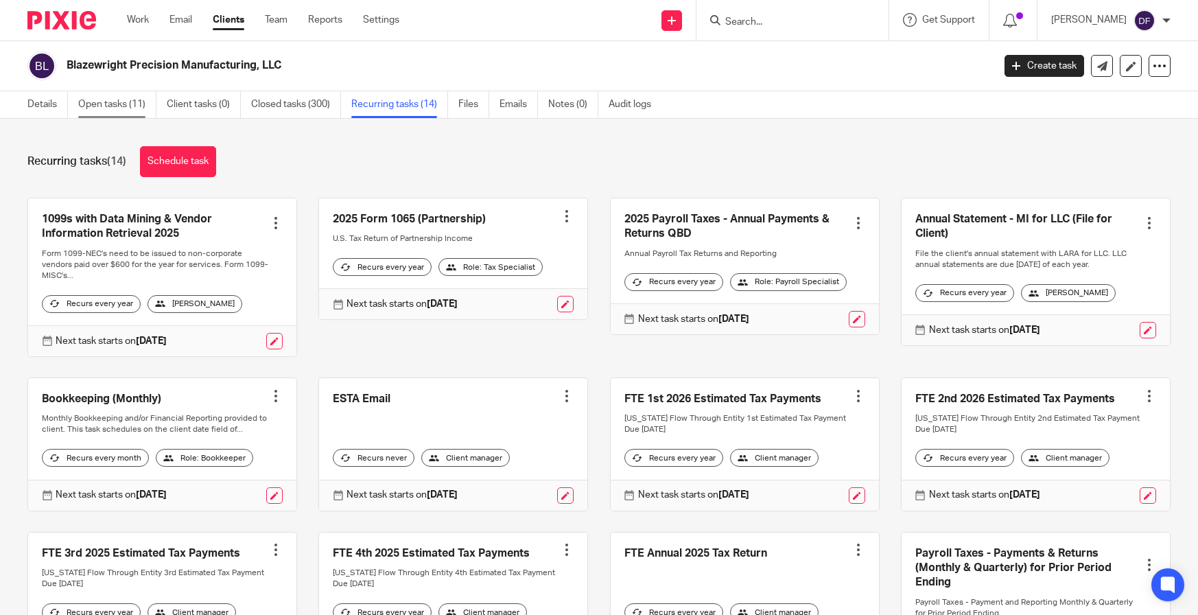
click at [128, 105] on link "Open tasks (11)" at bounding box center [117, 104] width 78 height 27
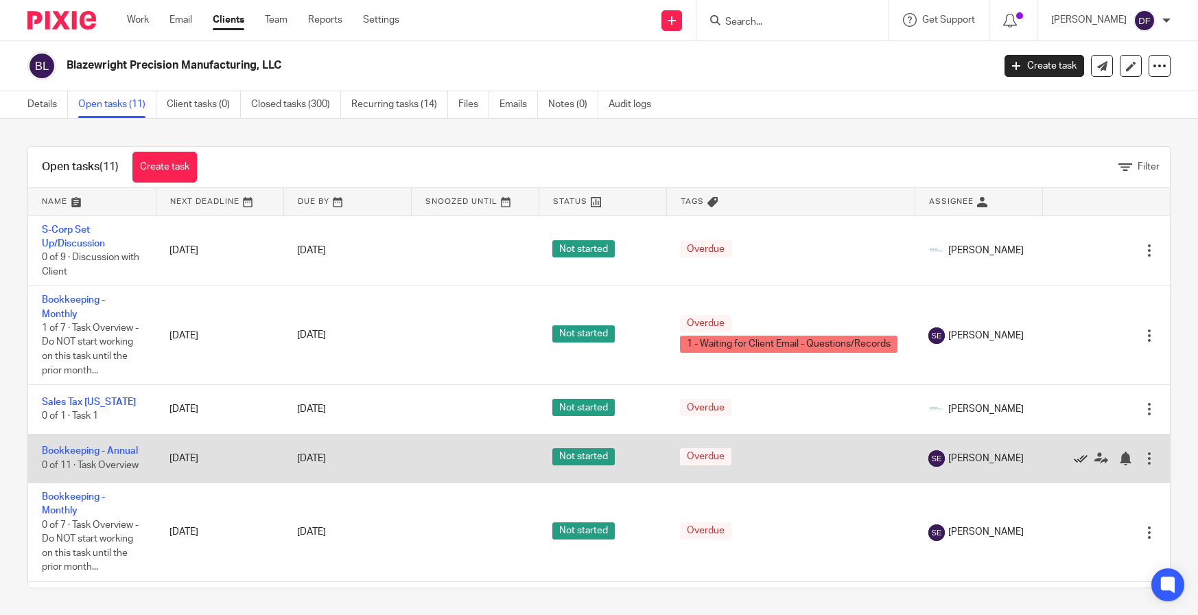
click at [1074, 465] on icon at bounding box center [1081, 459] width 14 height 14
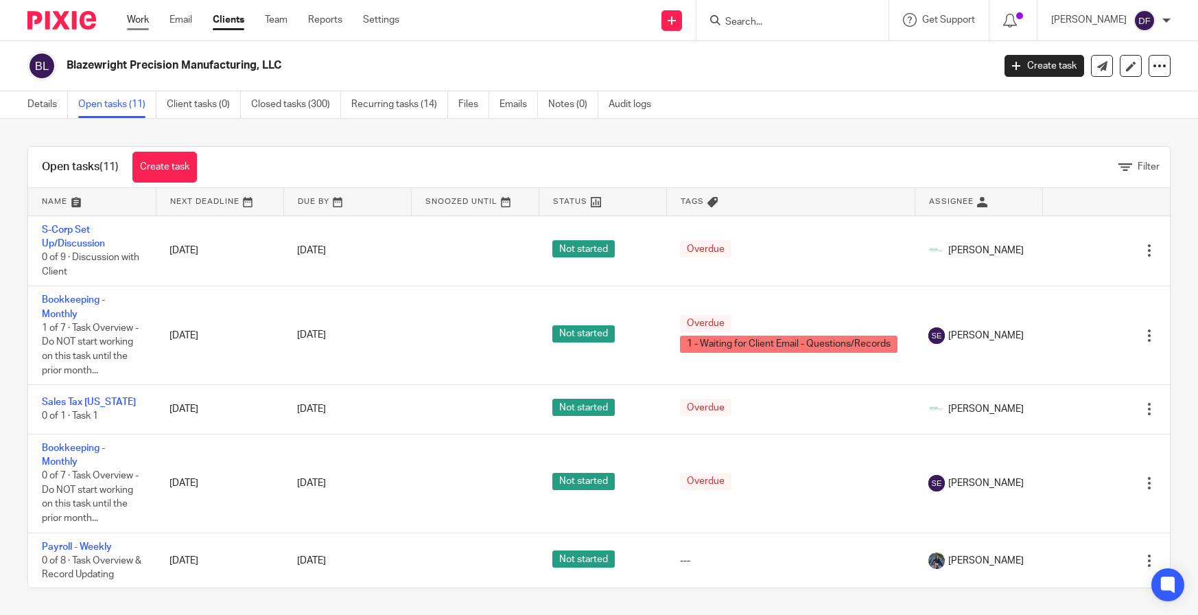
click at [141, 25] on link "Work" at bounding box center [138, 20] width 22 height 14
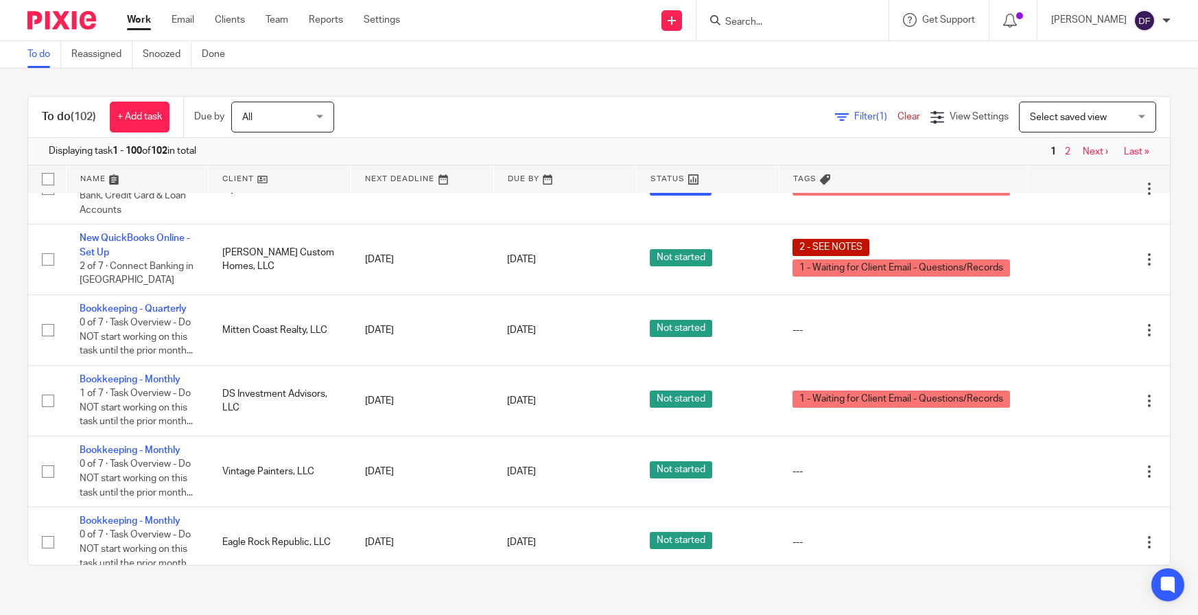
scroll to position [755, 0]
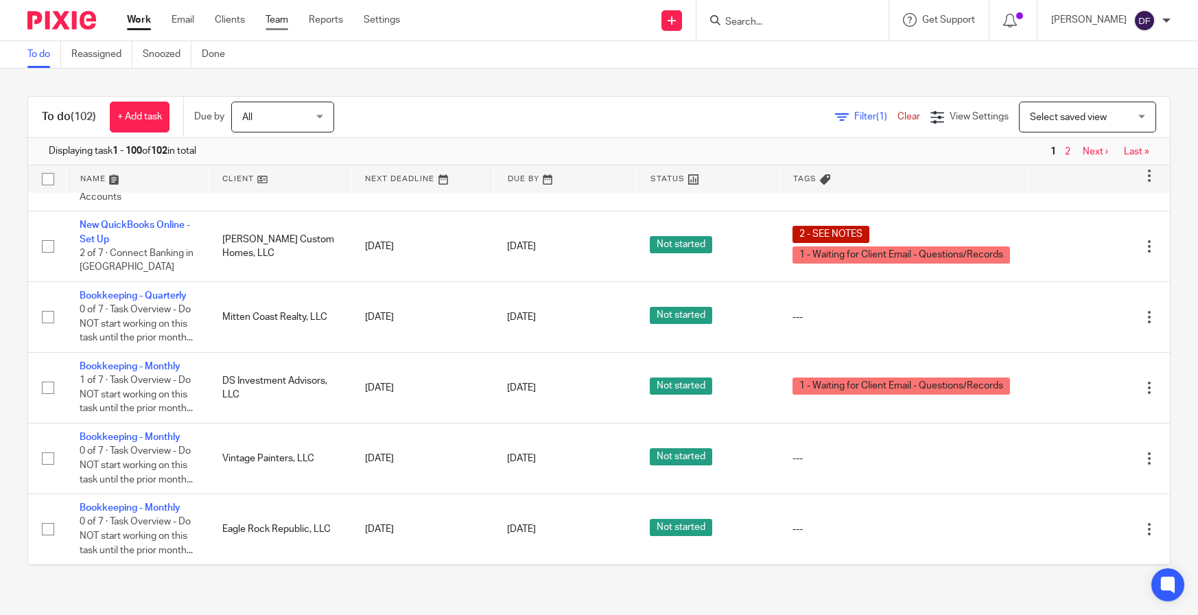
click at [275, 23] on link "Team" at bounding box center [277, 20] width 23 height 14
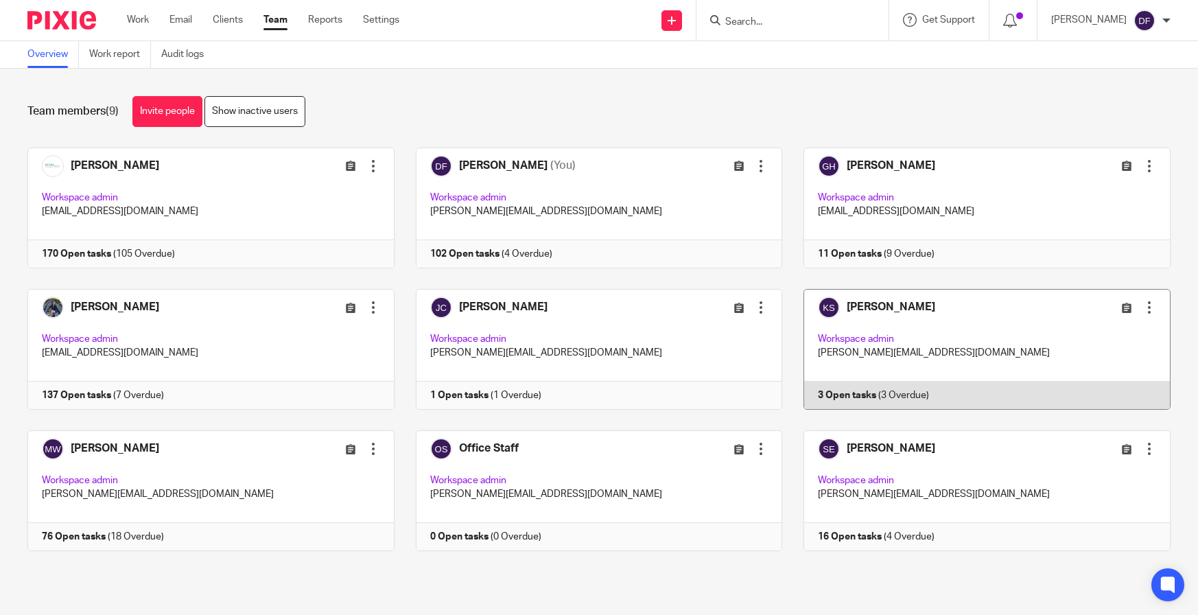
click at [976, 317] on link at bounding box center [976, 349] width 388 height 121
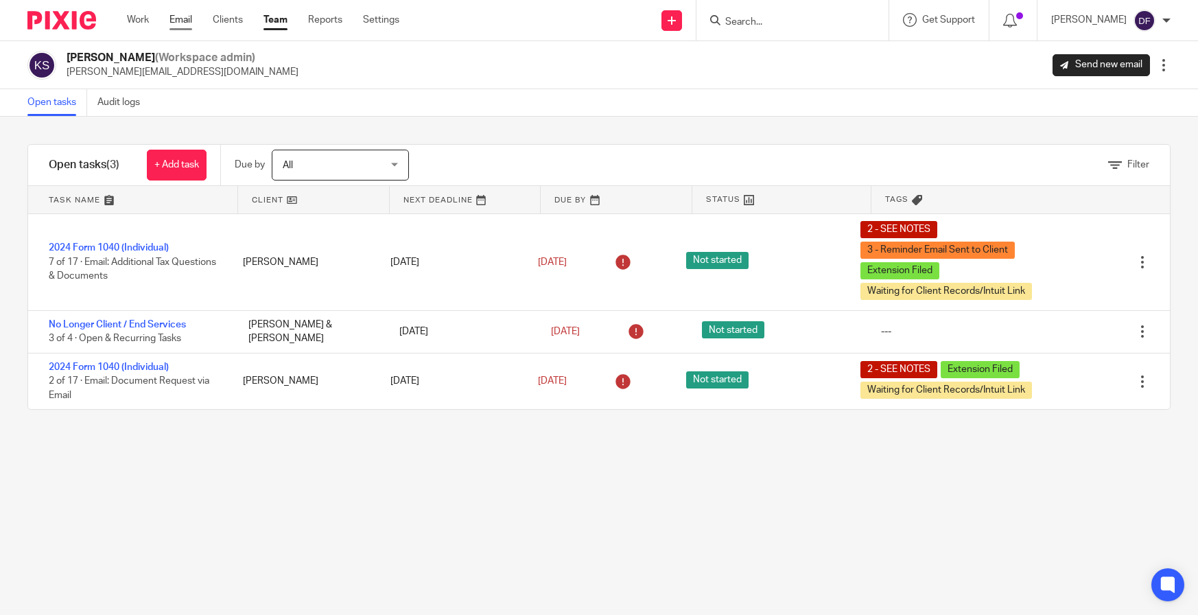
click at [173, 22] on link "Email" at bounding box center [181, 20] width 23 height 14
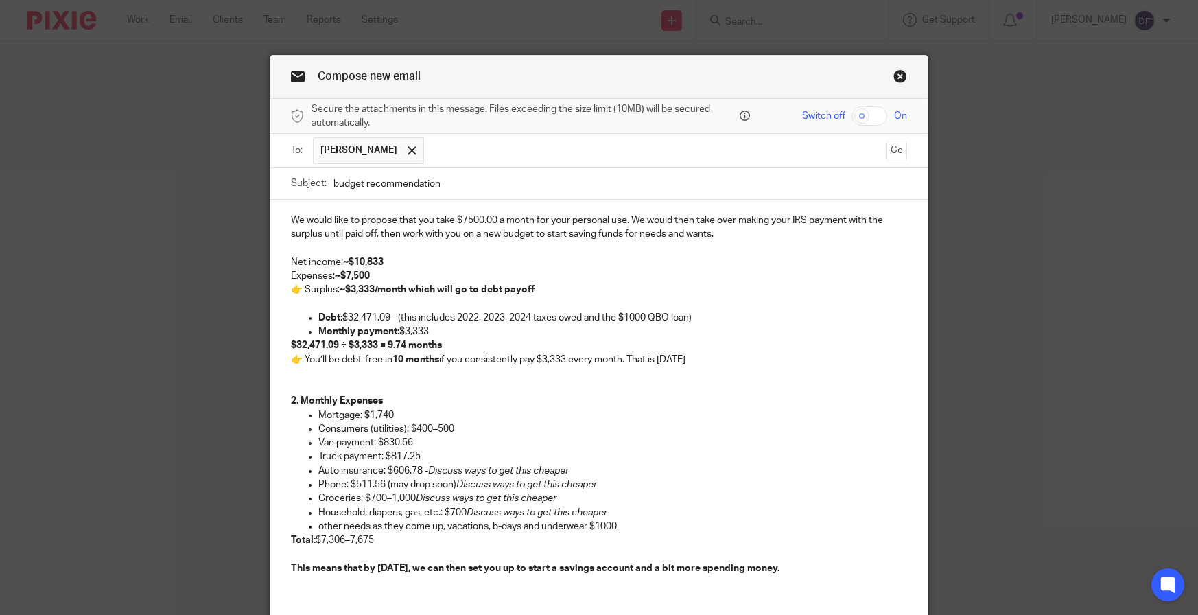
click at [288, 211] on div "We would like to propose that you take $7500.00 a month for your personal use. …" at bounding box center [598, 399] width 657 height 399
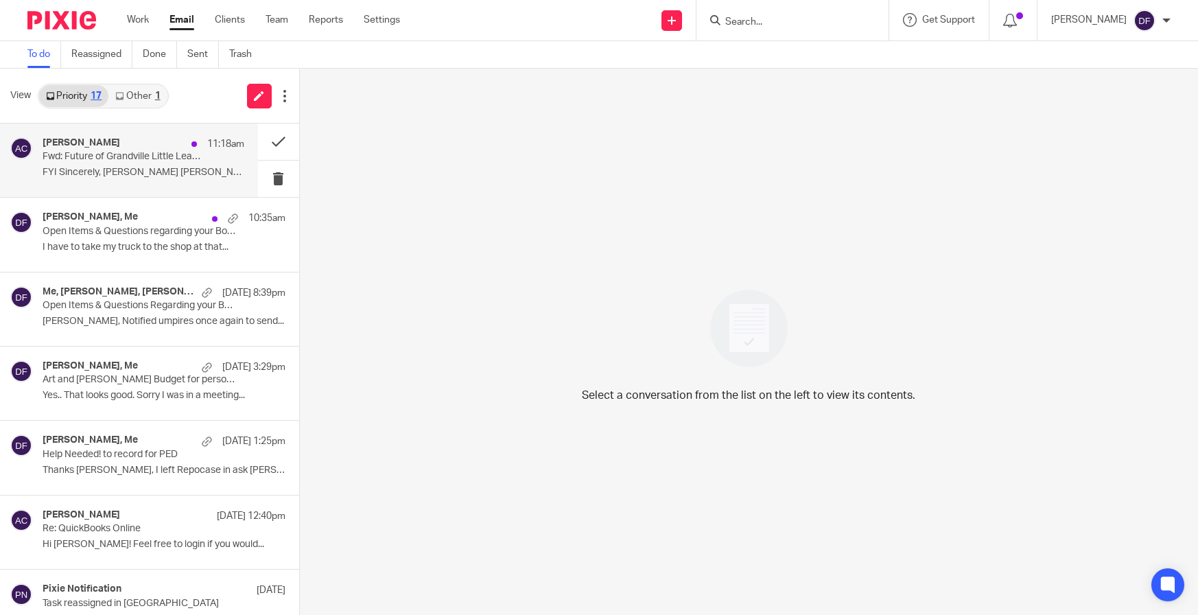
click at [93, 149] on div "[PERSON_NAME] 11:18am" at bounding box center [144, 144] width 202 height 14
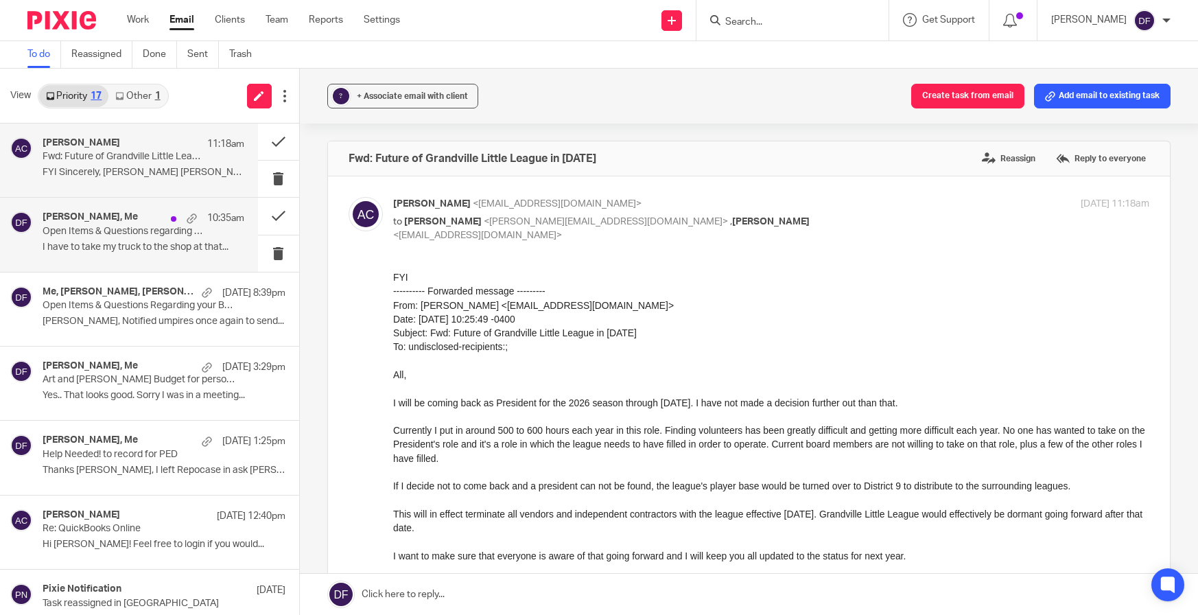
click at [106, 232] on p "Open Items & Questions regarding your Bookkeeping. ACTION NEEDED" at bounding box center [123, 232] width 161 height 12
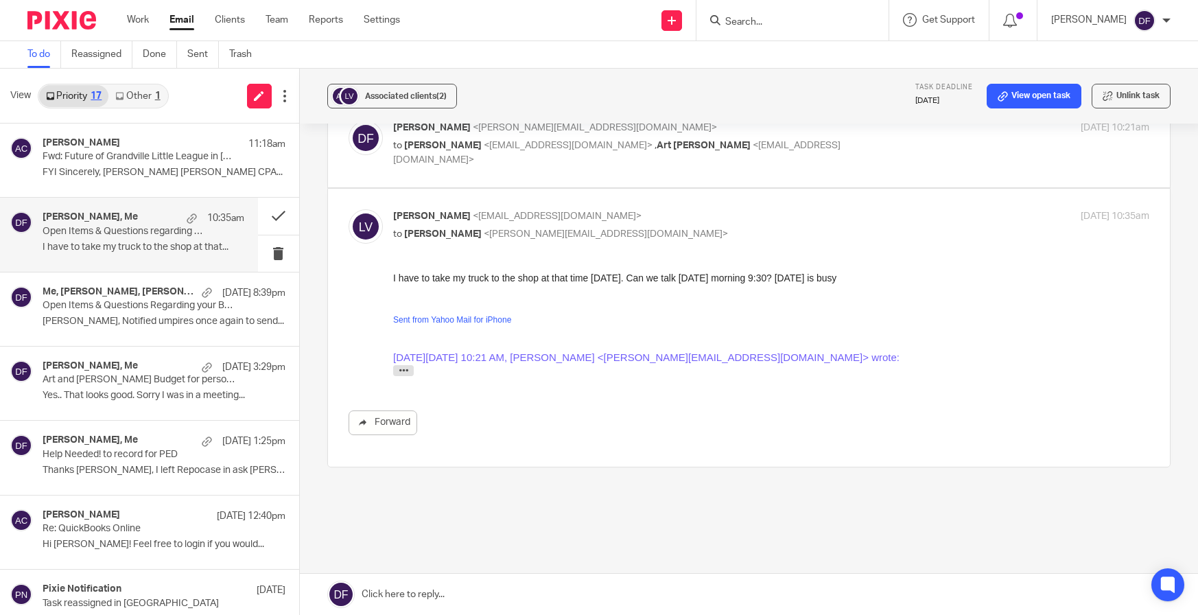
scroll to position [637, 0]
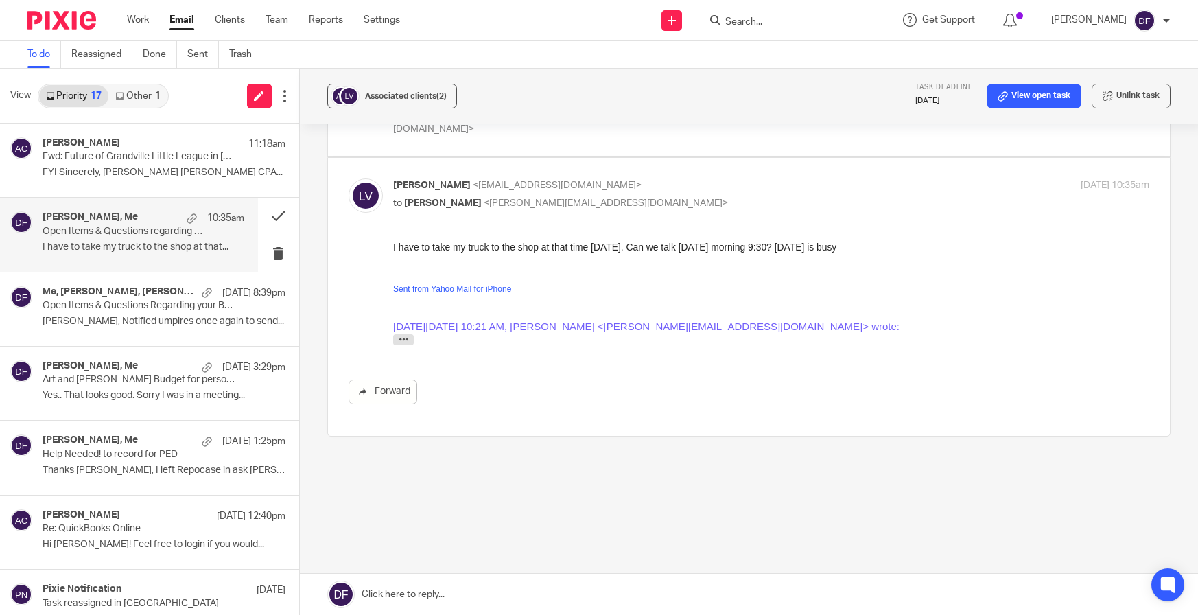
click at [465, 592] on link at bounding box center [749, 594] width 899 height 41
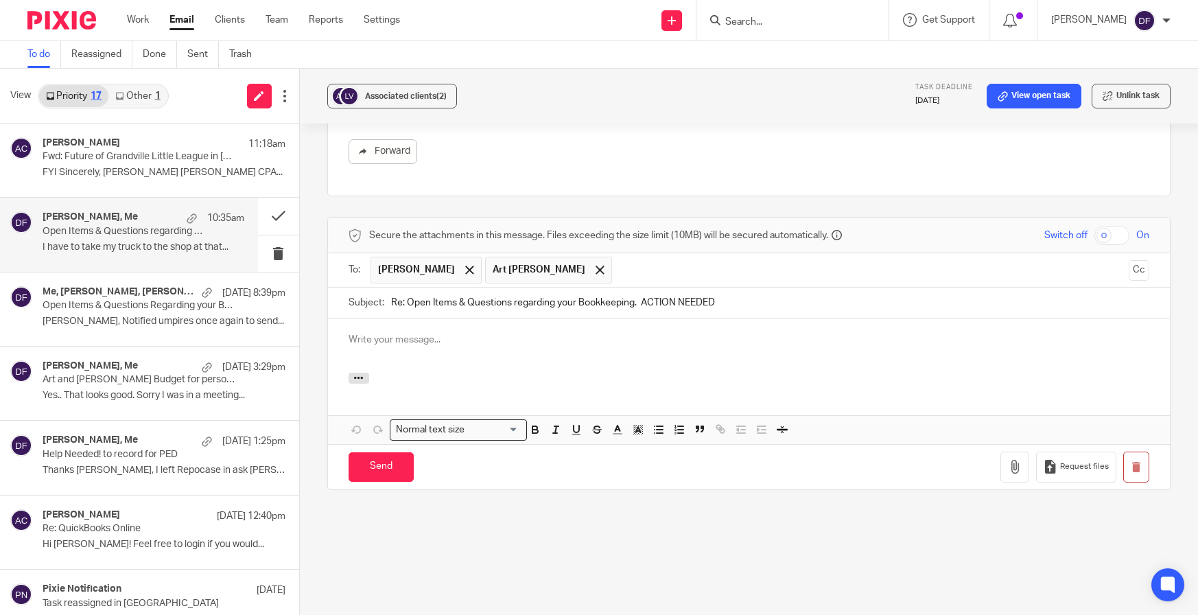
scroll to position [0, 0]
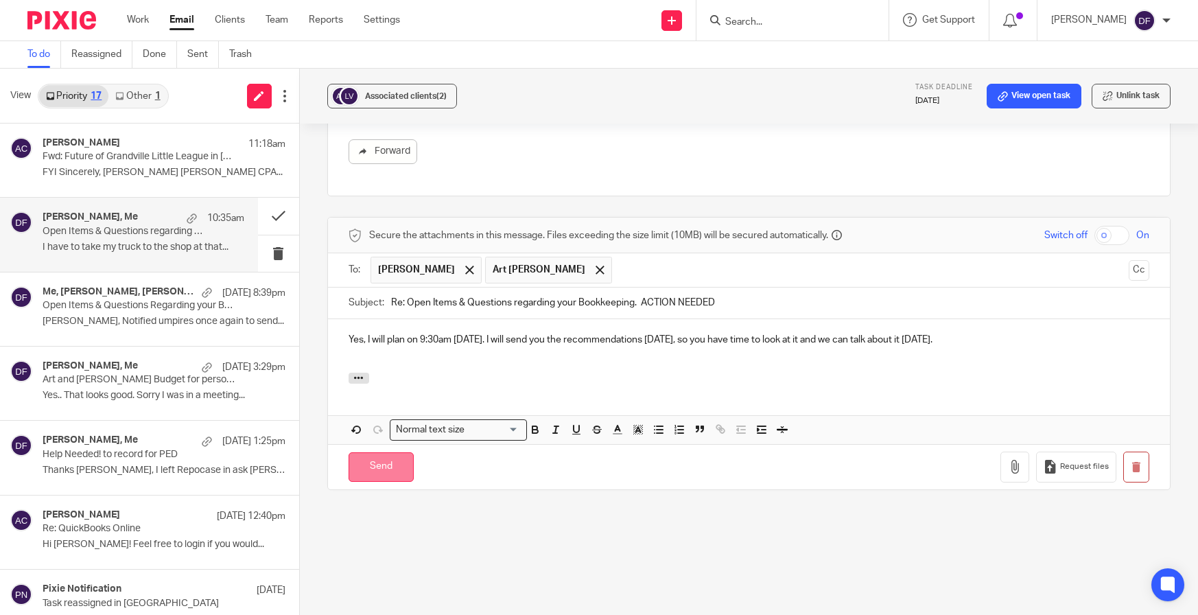
click at [387, 468] on input "Send" at bounding box center [381, 467] width 65 height 30
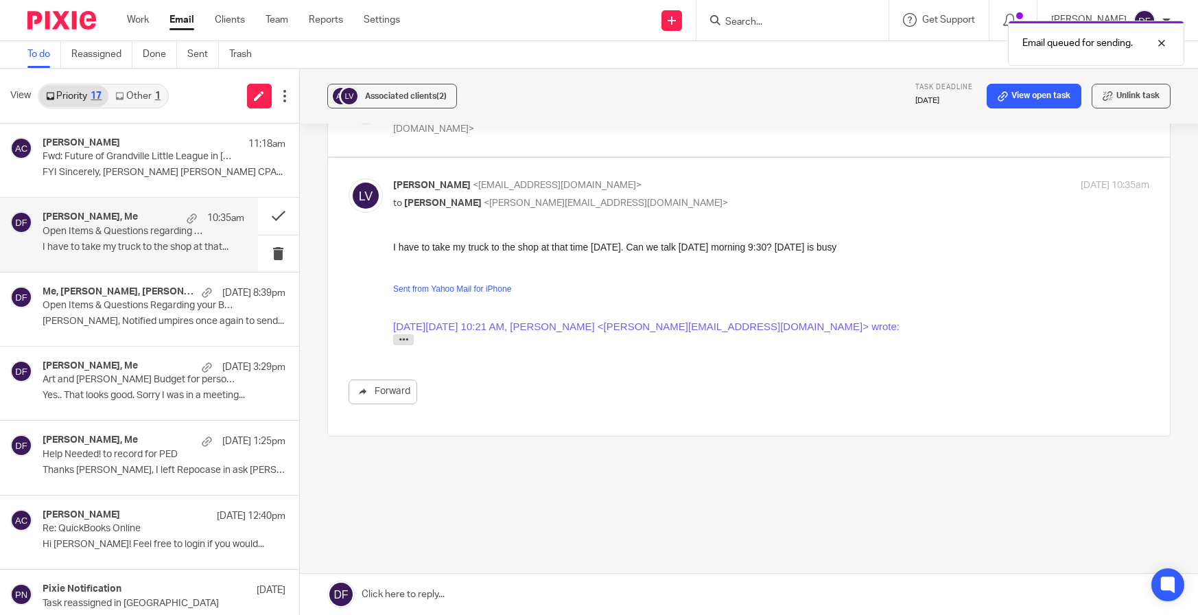
scroll to position [637, 0]
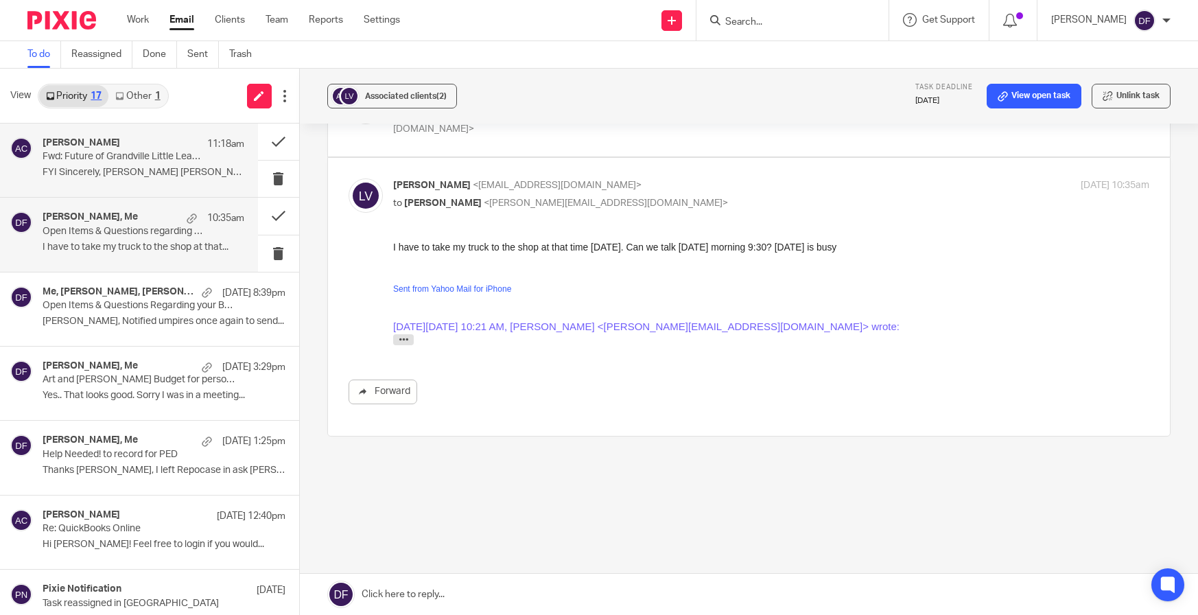
click at [117, 176] on p "FYI Sincerely, Amy Amy L Corfixsen CPA..." at bounding box center [144, 173] width 202 height 12
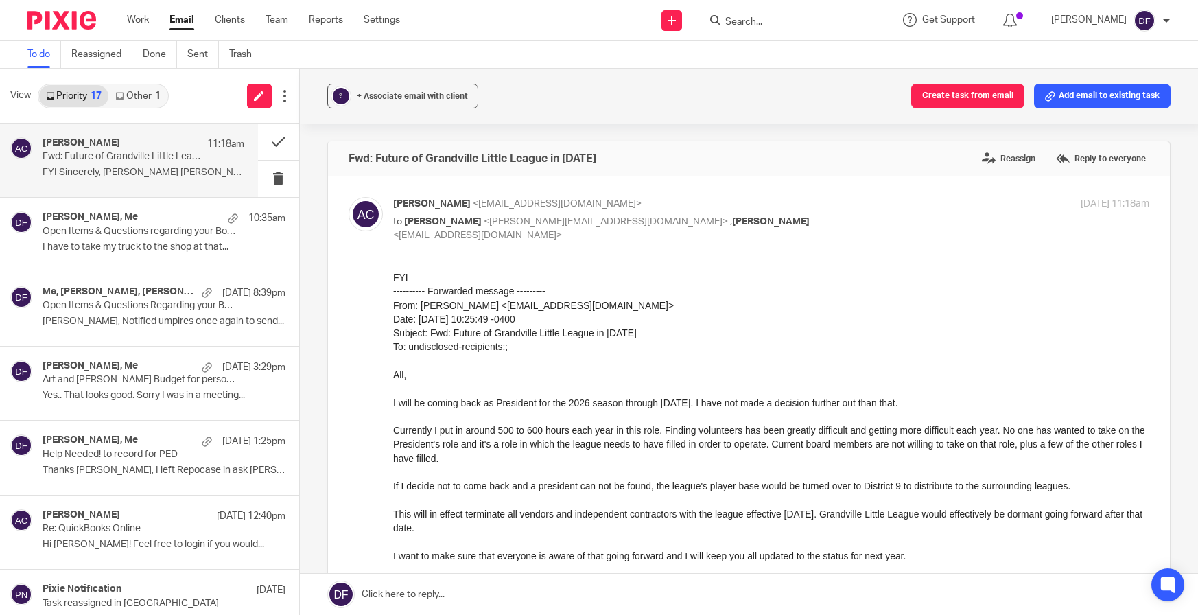
scroll to position [0, 0]
click at [366, 98] on span "+ Associate email with client" at bounding box center [412, 96] width 111 height 8
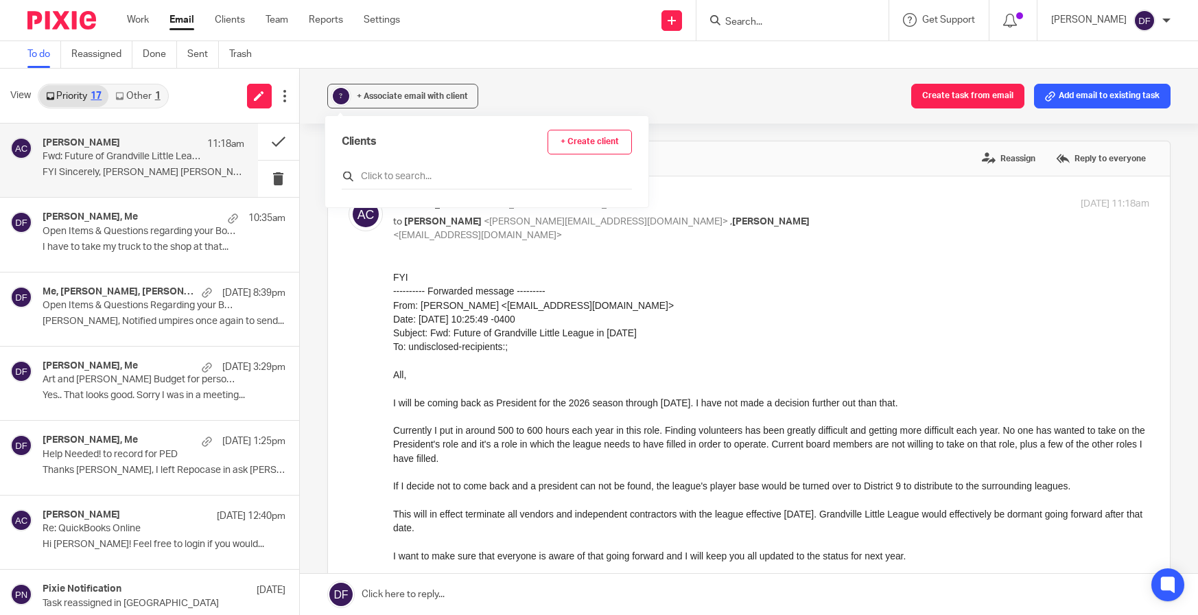
click at [375, 178] on input "text" at bounding box center [487, 177] width 290 height 14
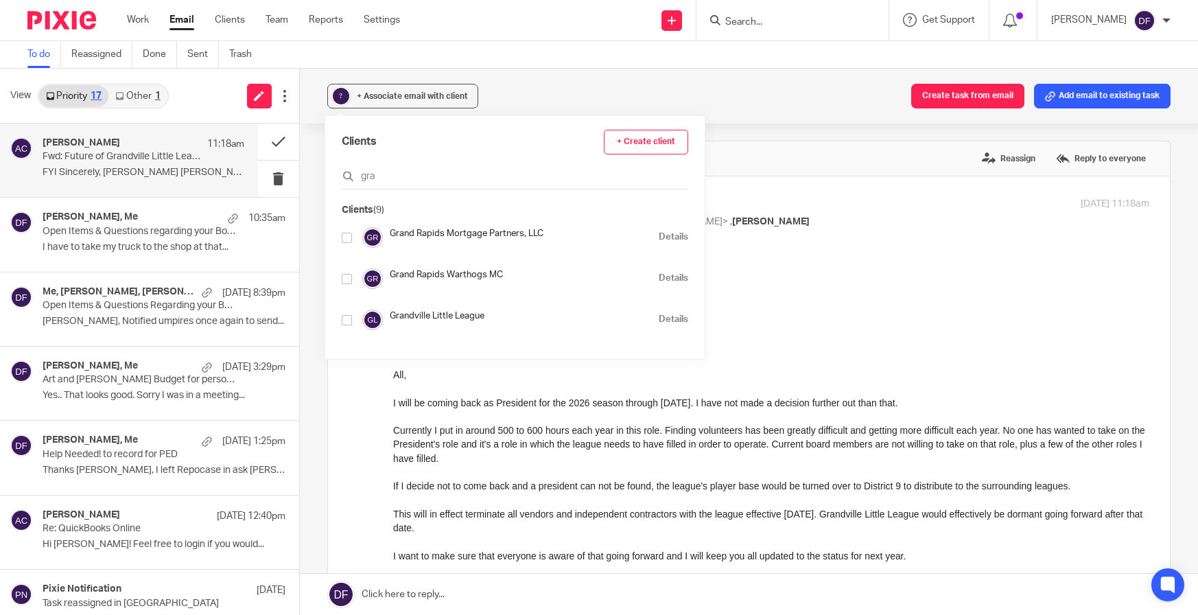
type input "gra"
click at [346, 320] on input "checkbox" at bounding box center [347, 320] width 10 height 10
checkbox input "true"
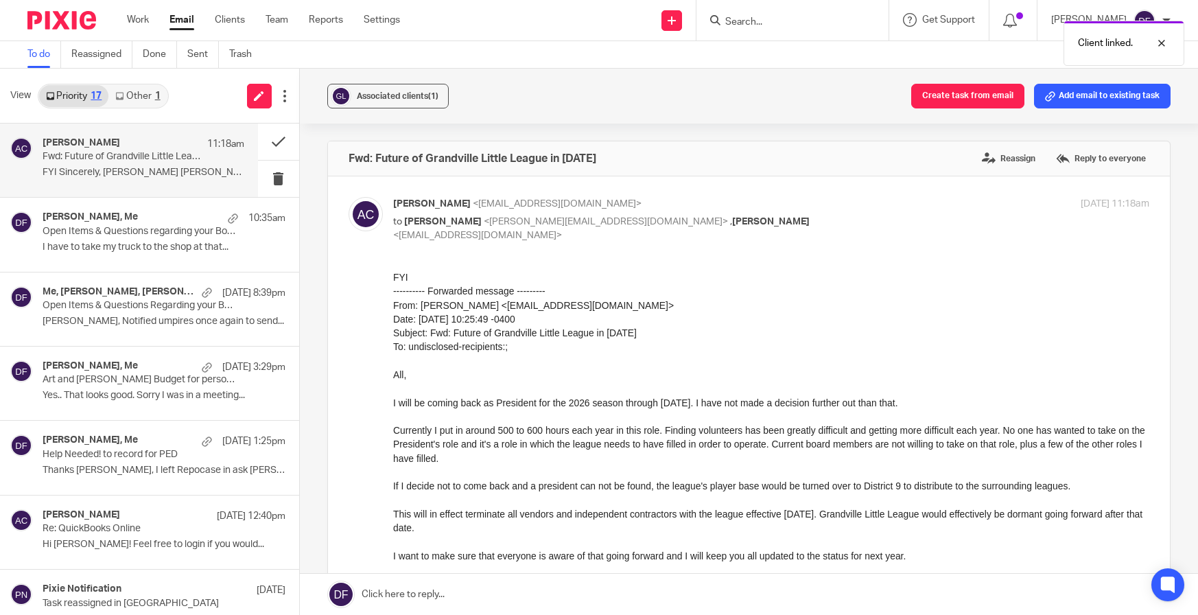
click at [830, 242] on div "Amy Corfixsen <amylcpa@gmail.com> to Donna Ferguson <donna@amylcpa.com> , Holly…" at bounding box center [750, 475] width 802 height 557
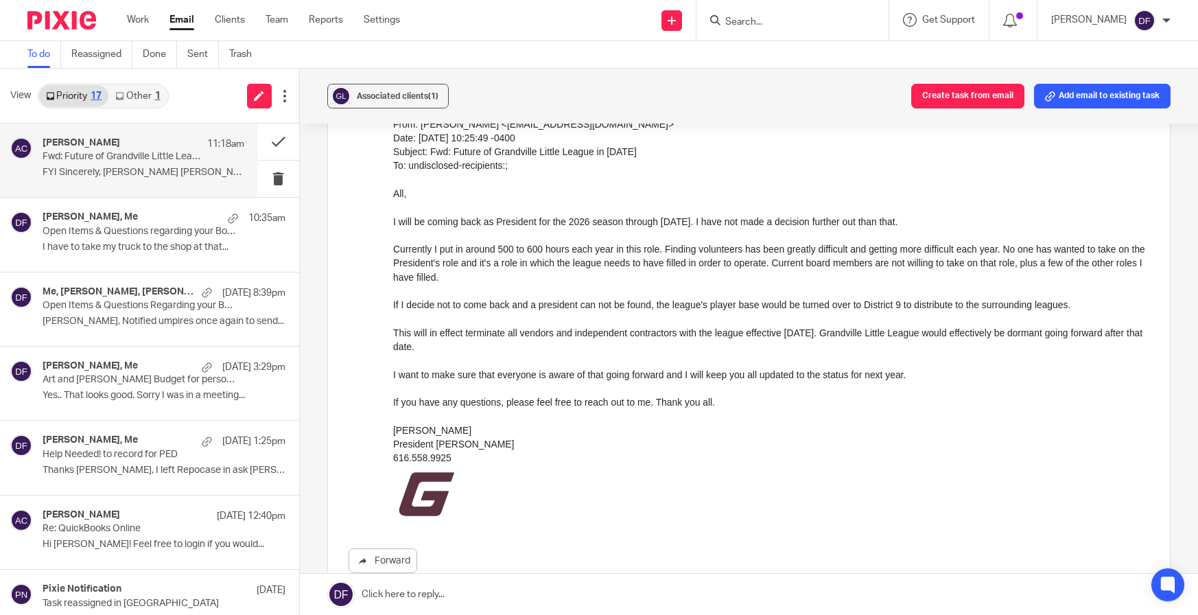
scroll to position [206, 0]
